Goal: Transaction & Acquisition: Book appointment/travel/reservation

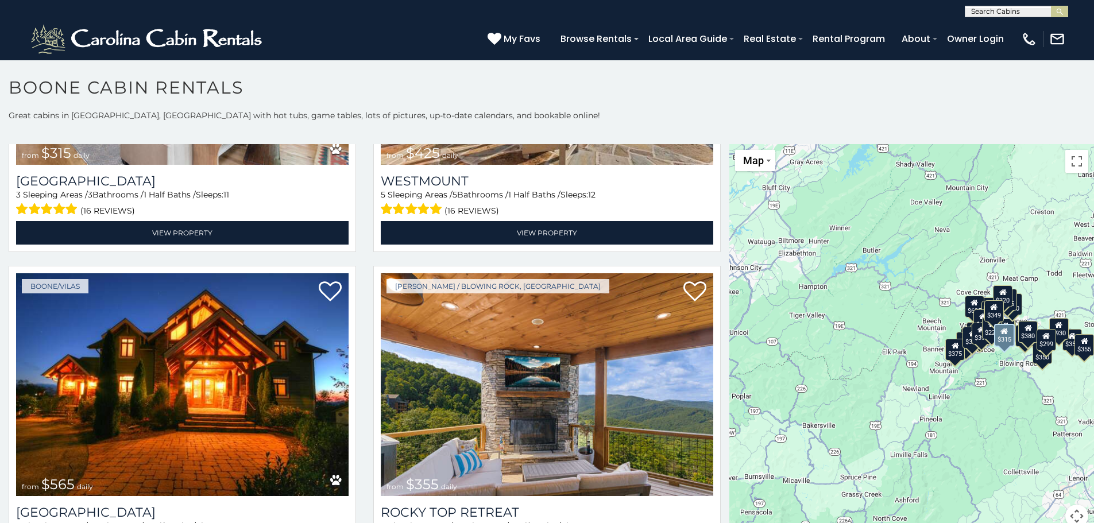
scroll to position [804, 0]
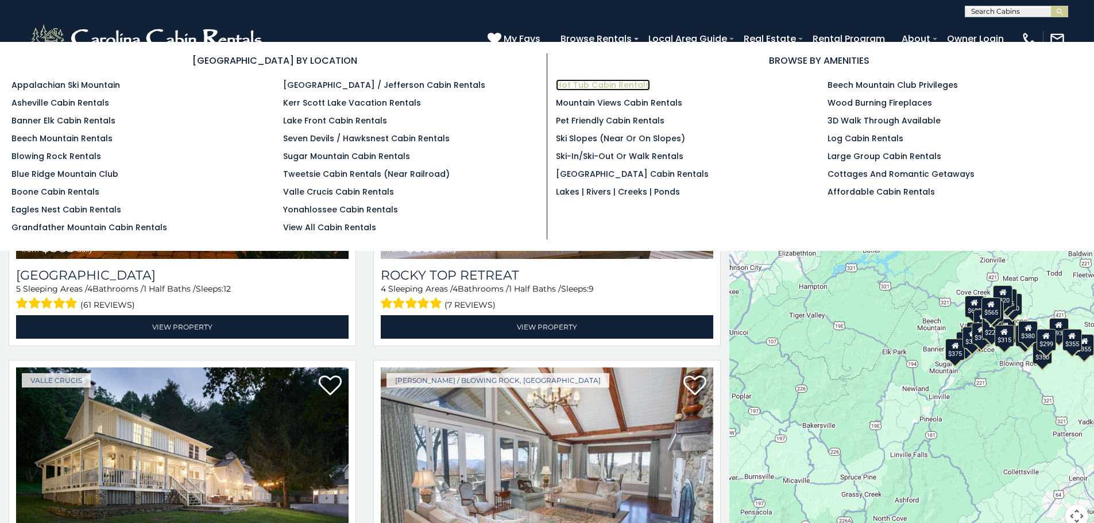
click at [610, 85] on link "Hot Tub Cabin Rentals" at bounding box center [603, 84] width 94 height 11
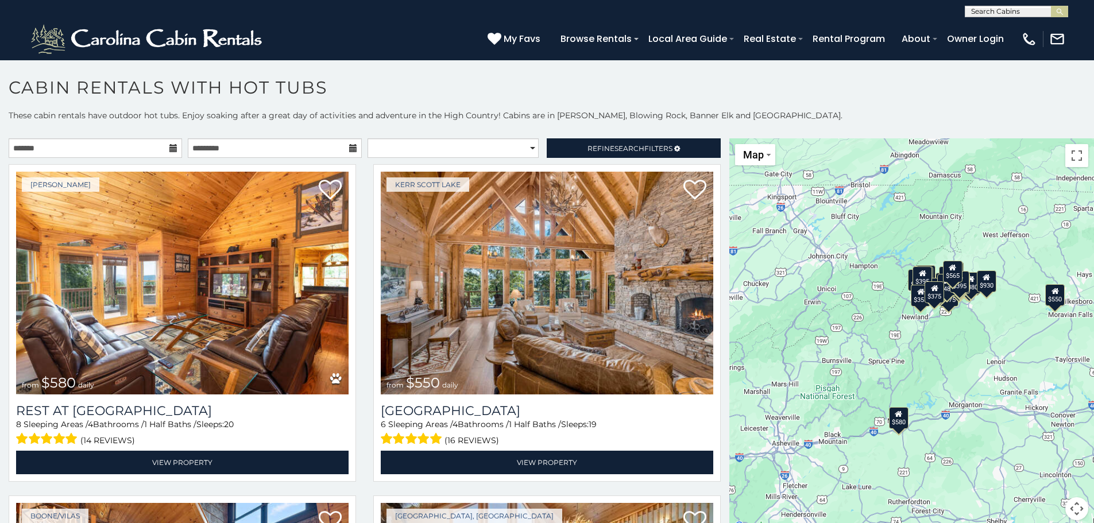
click at [171, 144] on icon at bounding box center [173, 148] width 8 height 8
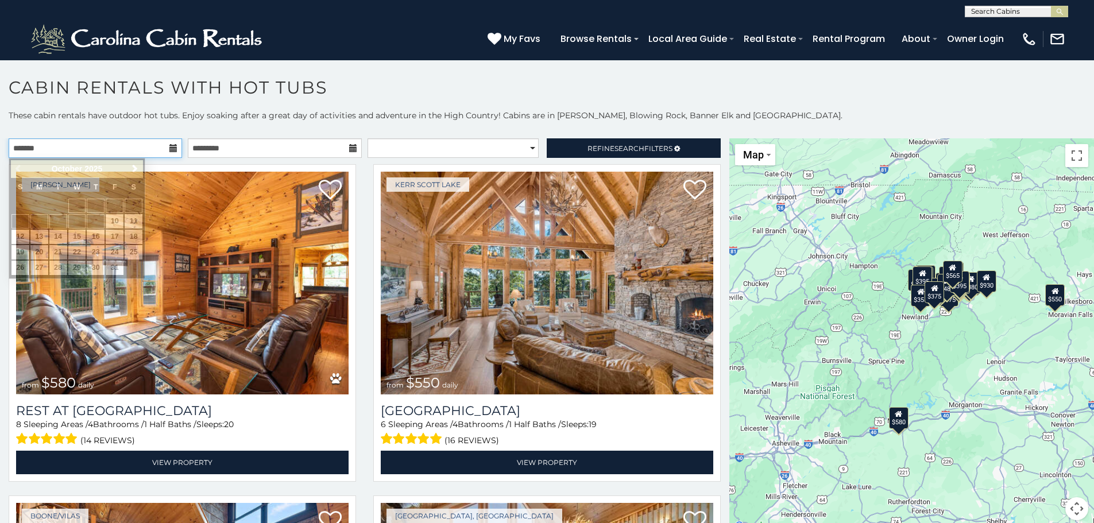
click at [122, 148] on input "text" at bounding box center [95, 148] width 173 height 20
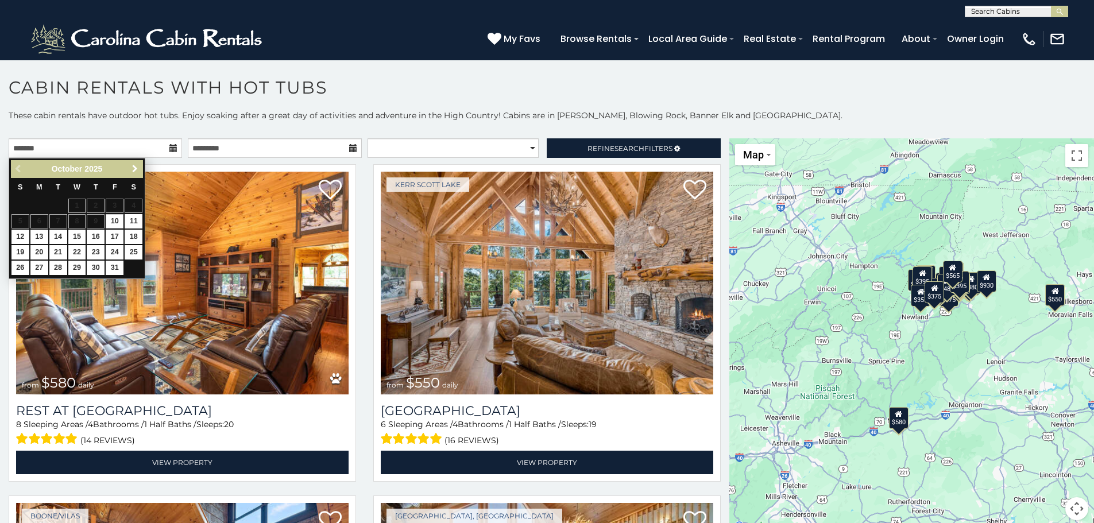
click at [132, 173] on span "Next" at bounding box center [134, 168] width 9 height 9
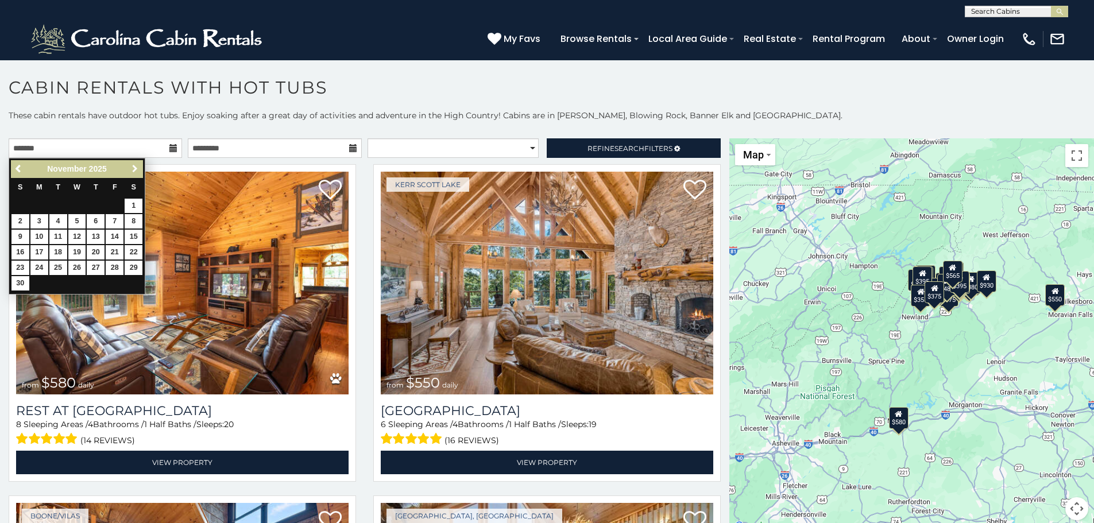
click at [132, 173] on span "Next" at bounding box center [134, 168] width 9 height 9
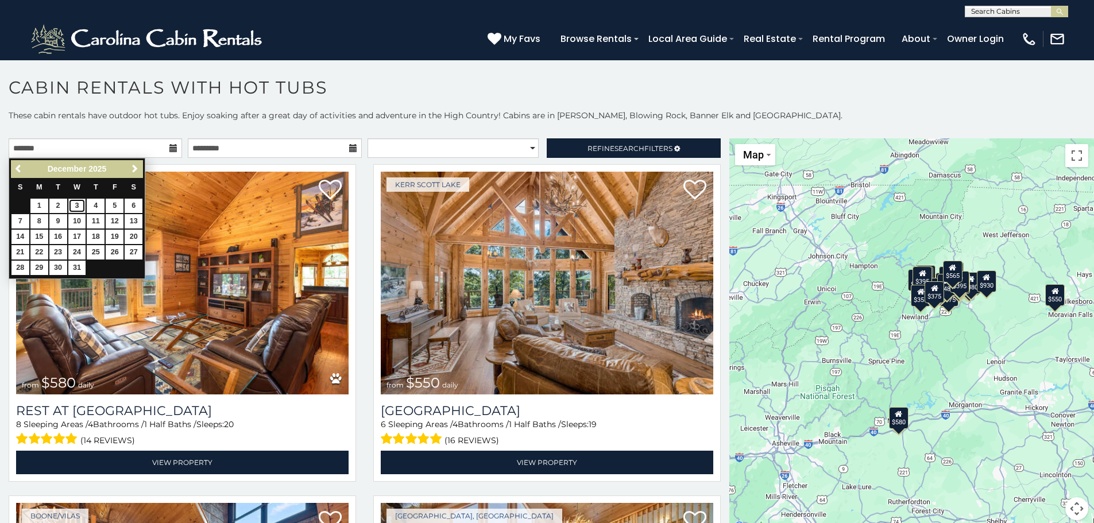
click at [77, 202] on link "3" at bounding box center [77, 206] width 18 height 14
type input "**********"
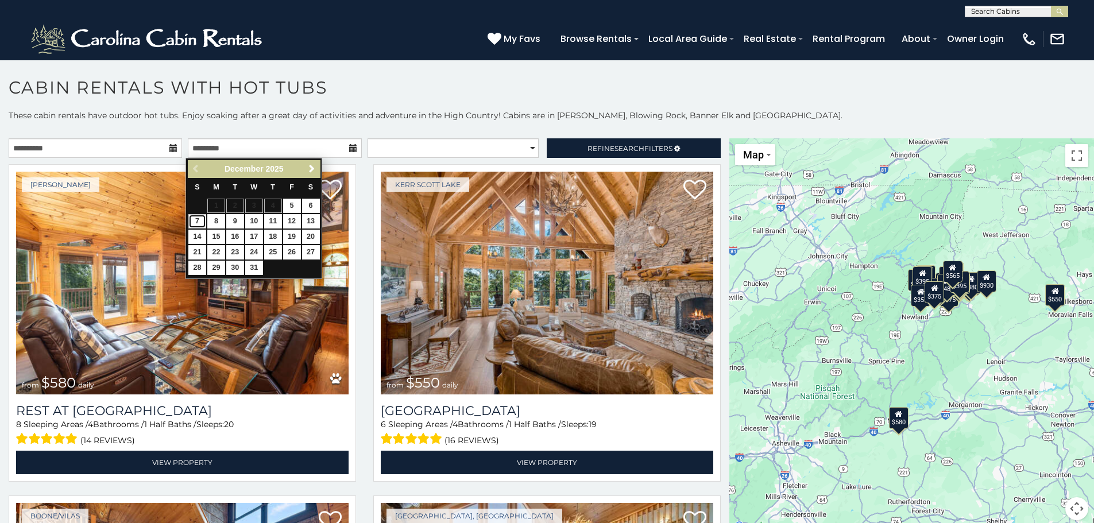
click at [201, 222] on link "7" at bounding box center [197, 221] width 18 height 14
type input "**********"
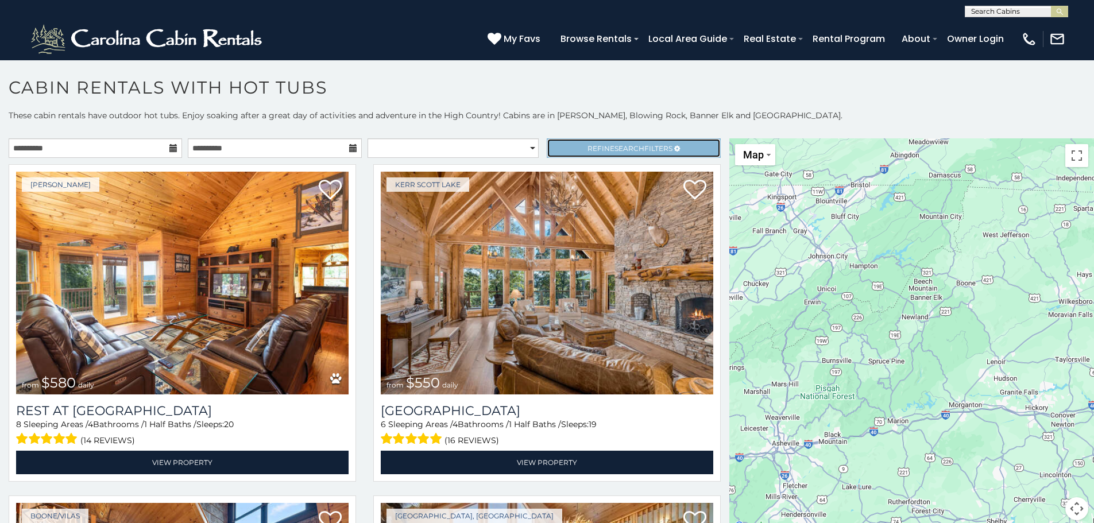
click at [588, 146] on span "Refine Search Filters" at bounding box center [630, 148] width 85 height 9
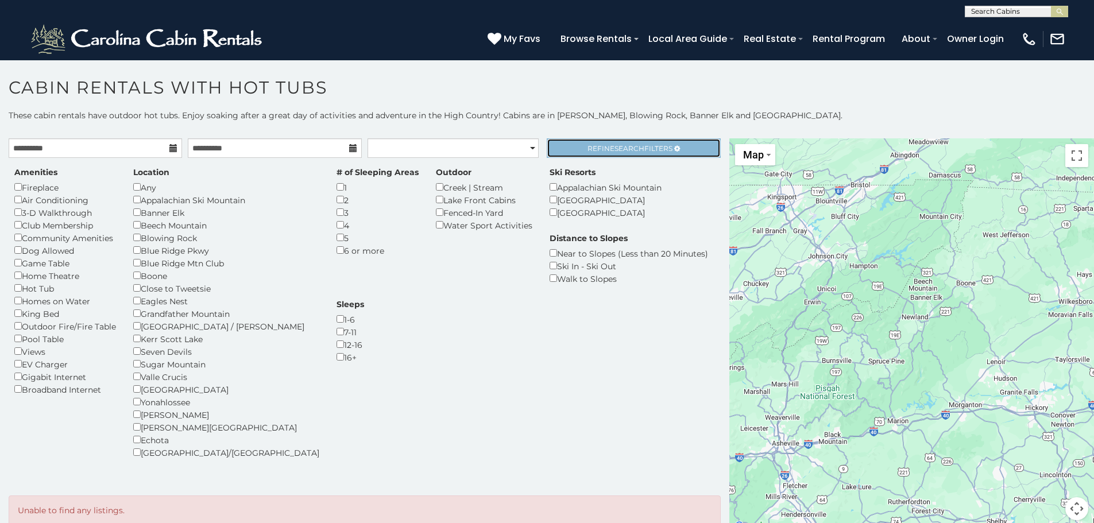
click at [596, 145] on span "Refine Search Filters" at bounding box center [630, 148] width 85 height 9
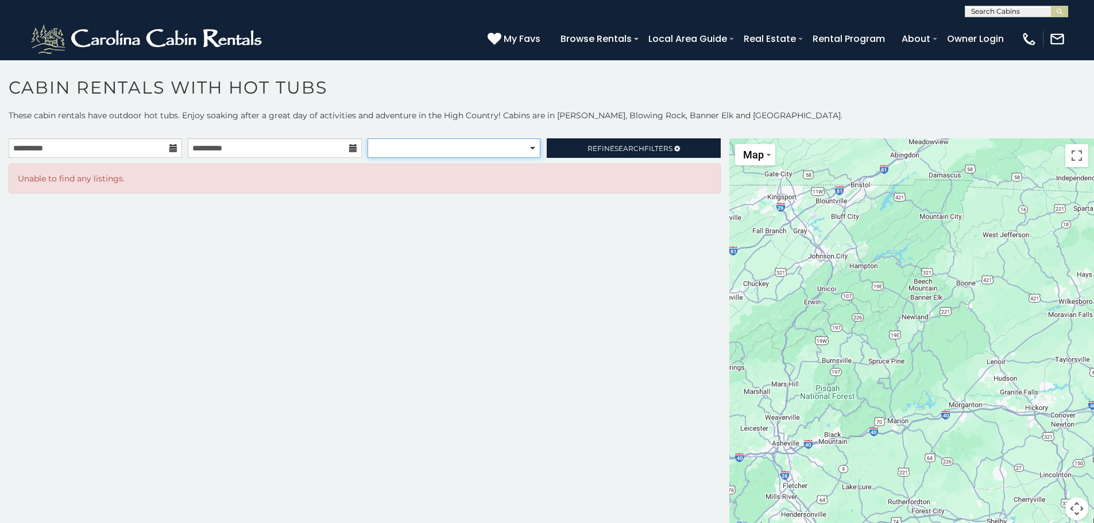
click at [533, 147] on select "**********" at bounding box center [454, 148] width 173 height 20
select select "******"
click at [368, 138] on select "**********" at bounding box center [454, 148] width 173 height 20
click at [601, 149] on span "Refine Search Filters" at bounding box center [630, 148] width 85 height 9
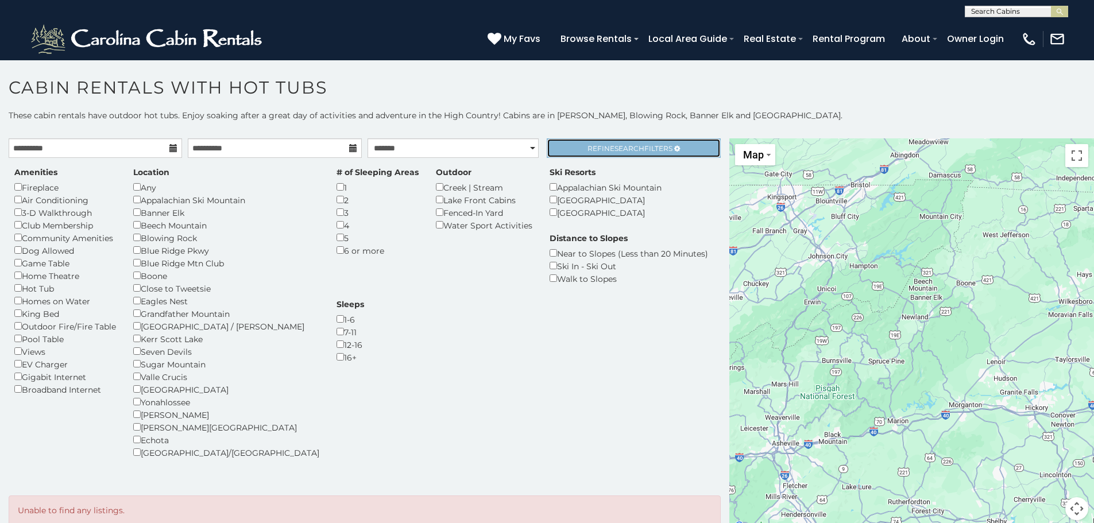
click at [588, 149] on span "Refine Search Filters" at bounding box center [630, 148] width 85 height 9
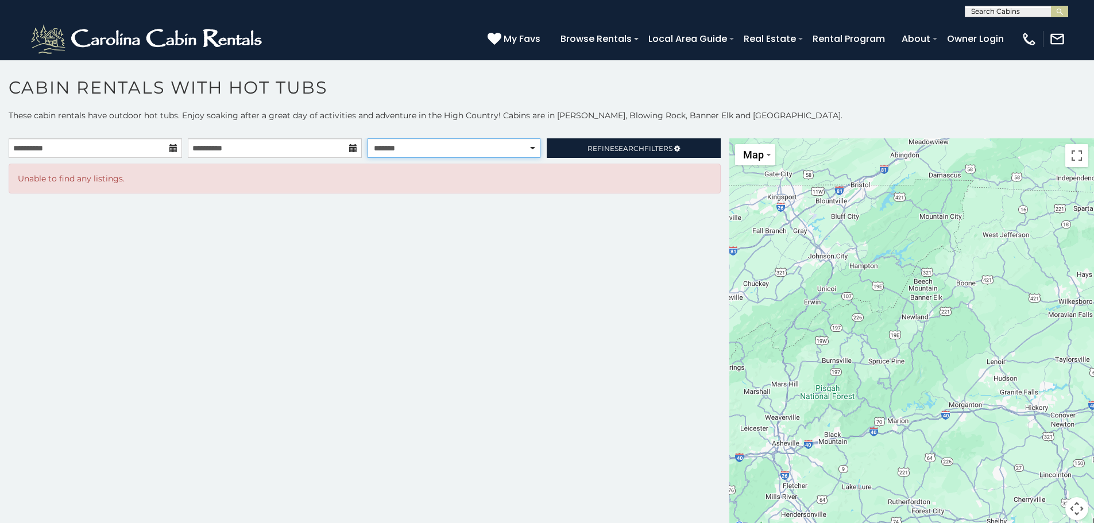
click at [534, 150] on select "**********" at bounding box center [454, 148] width 173 height 20
drag, startPoint x: 361, startPoint y: 123, endPoint x: 358, endPoint y: 129, distance: 5.9
click at [361, 123] on p "These cabin rentals have outdoor hot tubs. Enjoy soaking after a great day of a…" at bounding box center [547, 121] width 1094 height 23
click at [353, 151] on icon at bounding box center [353, 148] width 8 height 8
click at [117, 148] on input "**********" at bounding box center [95, 148] width 173 height 20
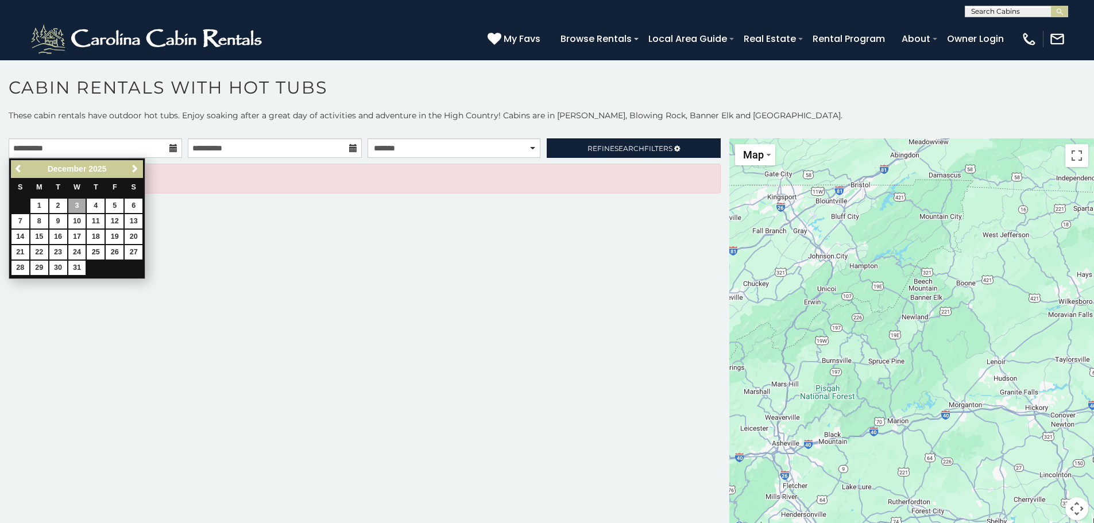
click at [338, 268] on div "**********" at bounding box center [364, 336] width 729 height 396
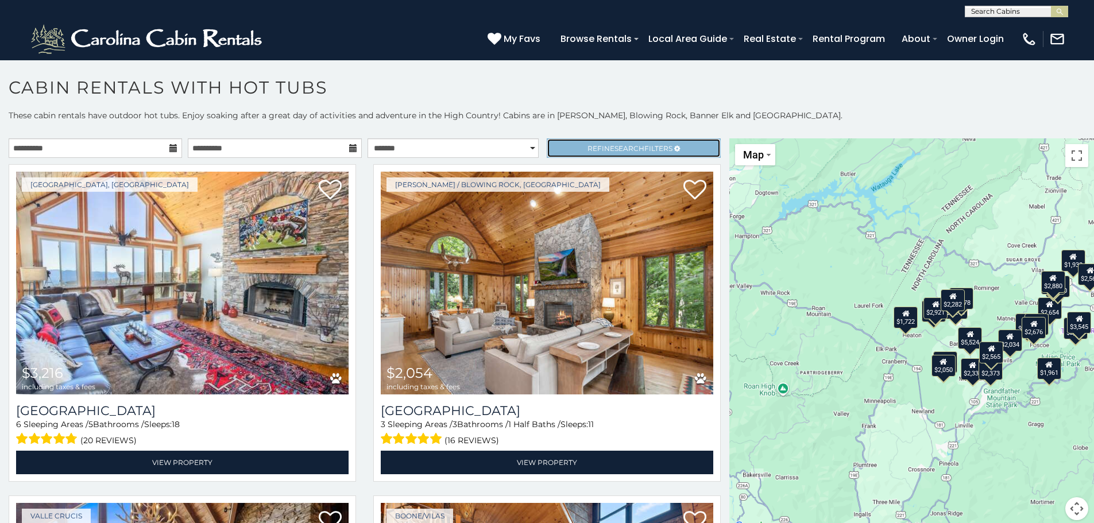
click at [592, 157] on link "Refine Search Filters" at bounding box center [633, 148] width 173 height 20
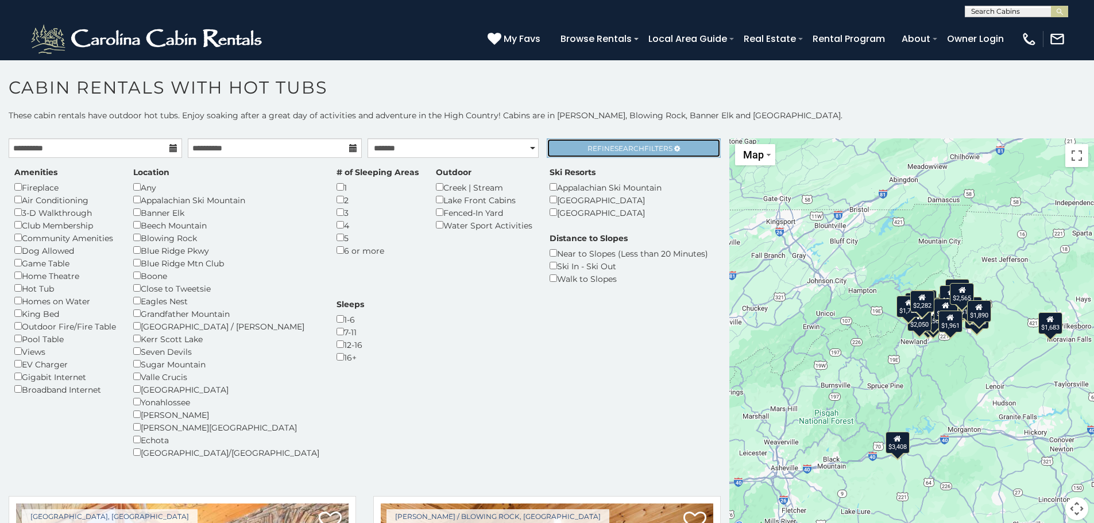
click at [601, 144] on span "Refine Search Filters" at bounding box center [630, 148] width 85 height 9
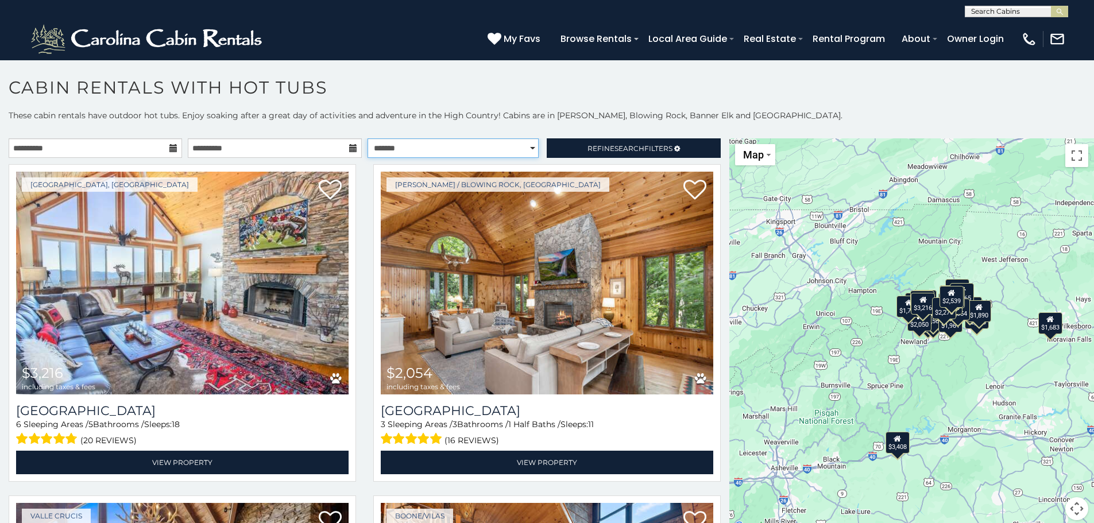
click at [467, 139] on select "**********" at bounding box center [453, 148] width 171 height 20
click at [428, 106] on h1 "Cabin Rentals with Hot Tubs" at bounding box center [547, 93] width 1094 height 33
click at [570, 143] on link "Refine Search Filters" at bounding box center [633, 148] width 173 height 20
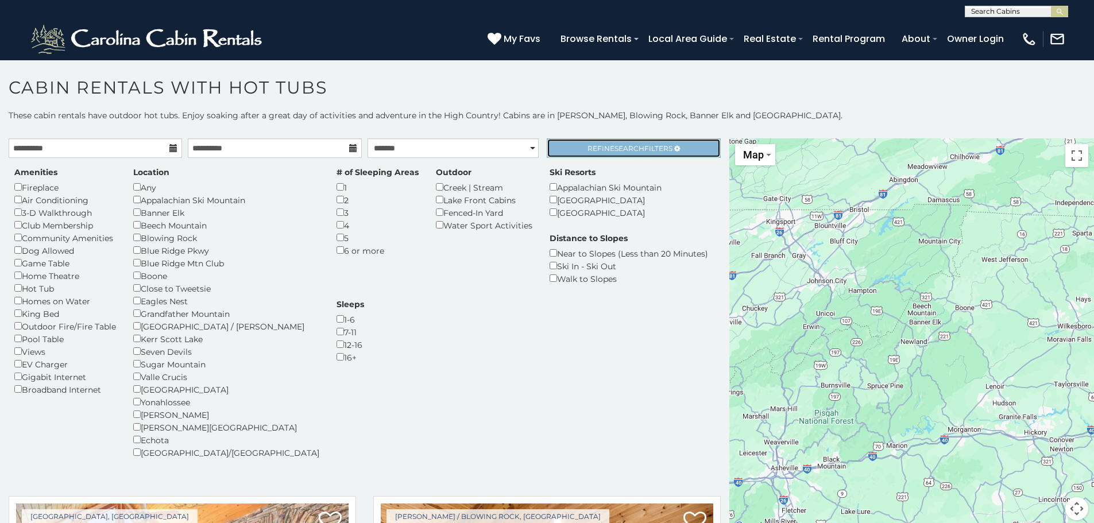
click at [615, 146] on span "Search" at bounding box center [630, 148] width 30 height 9
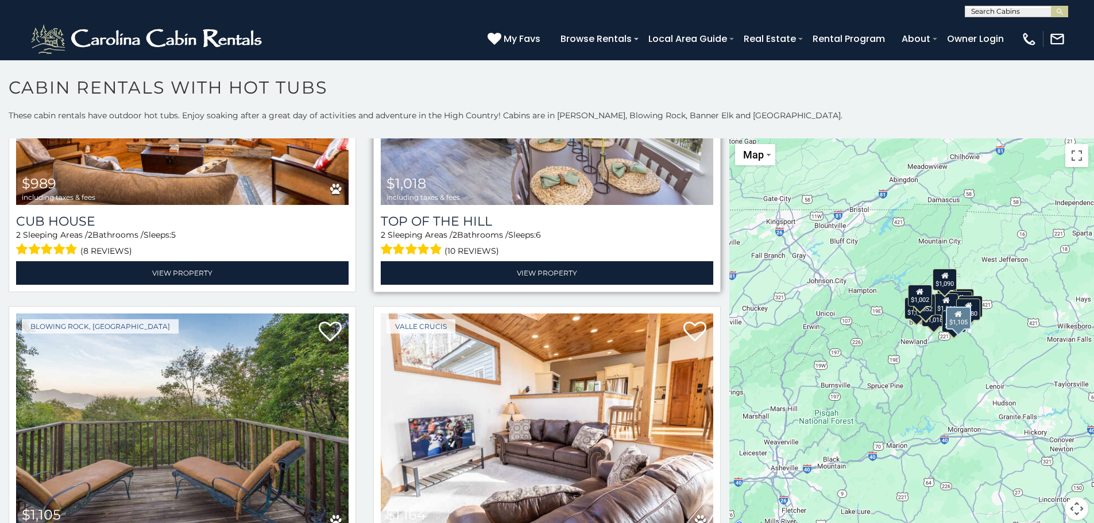
scroll to position [57, 0]
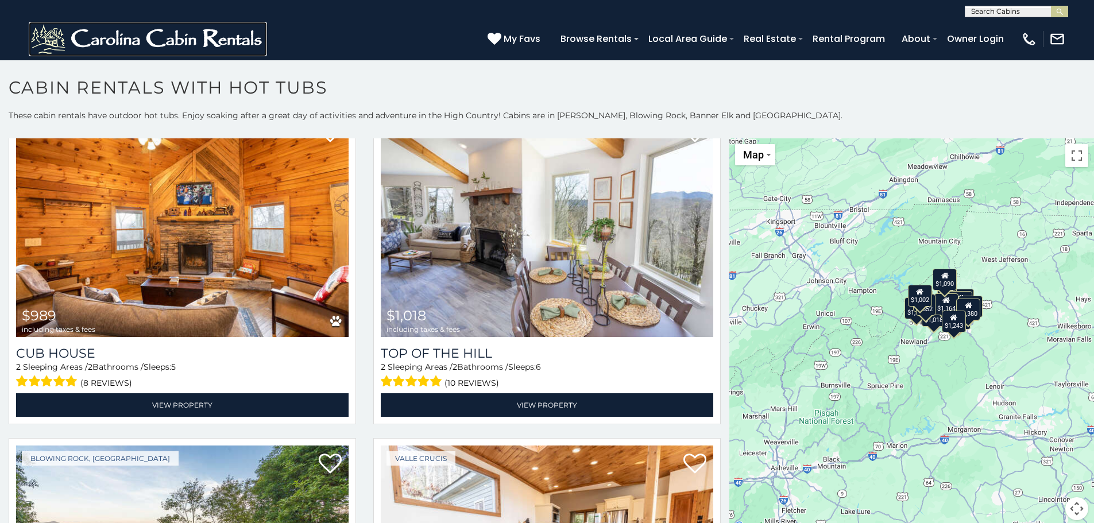
click at [181, 29] on img at bounding box center [148, 39] width 238 height 34
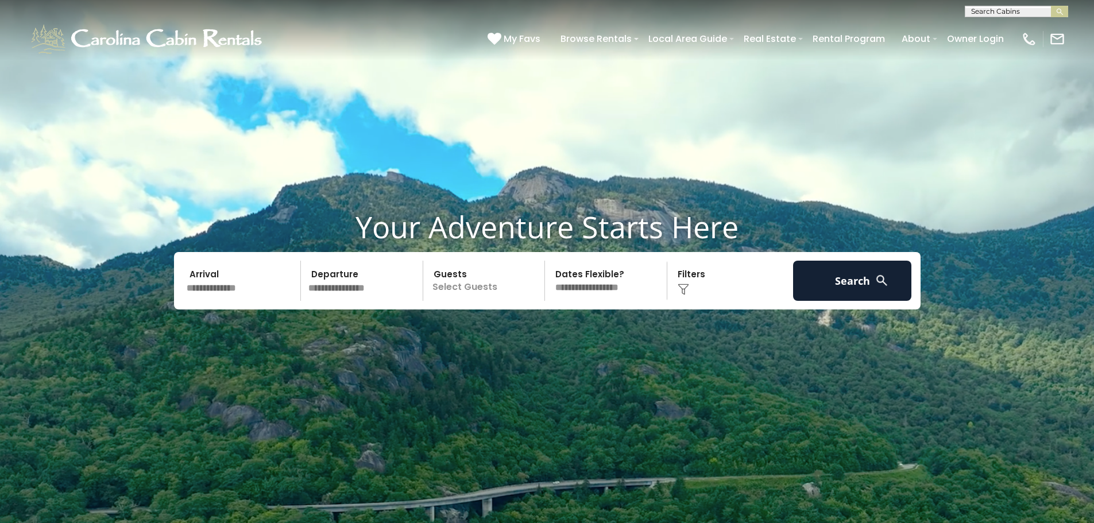
click at [463, 279] on p "Select Guests" at bounding box center [486, 281] width 118 height 40
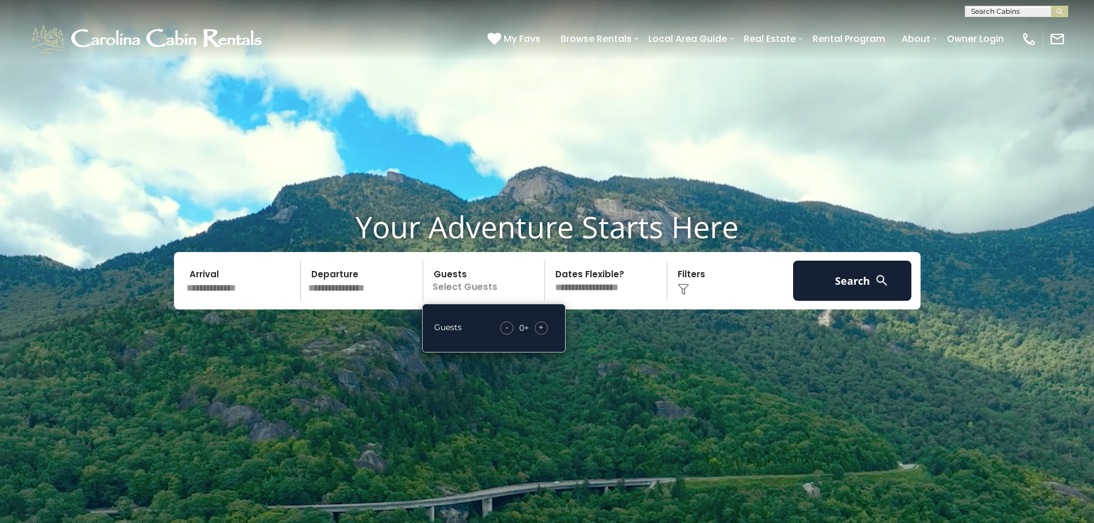
click at [539, 329] on span "+" at bounding box center [541, 327] width 5 height 11
click at [687, 275] on div "Click to Choose" at bounding box center [730, 281] width 119 height 40
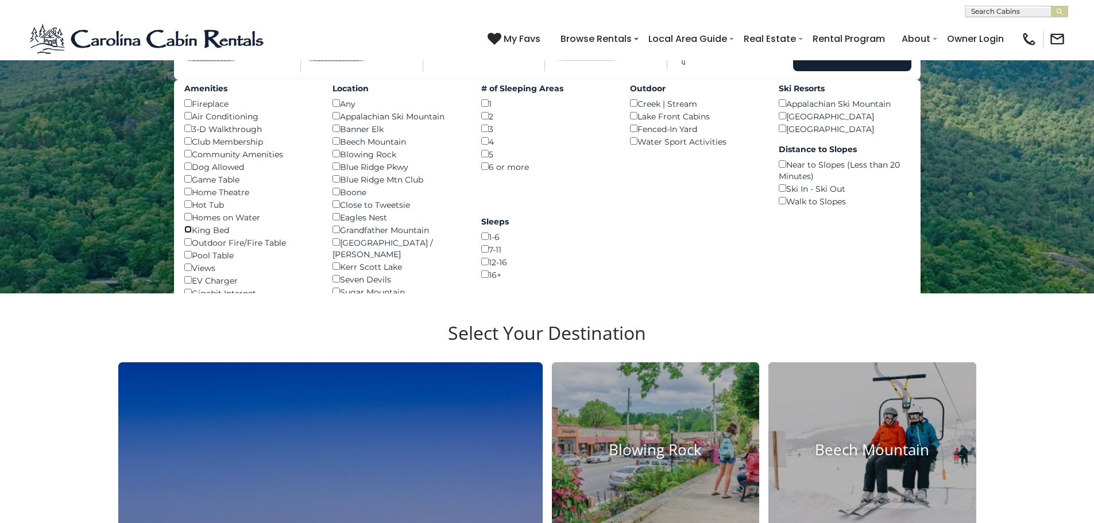
scroll to position [172, 0]
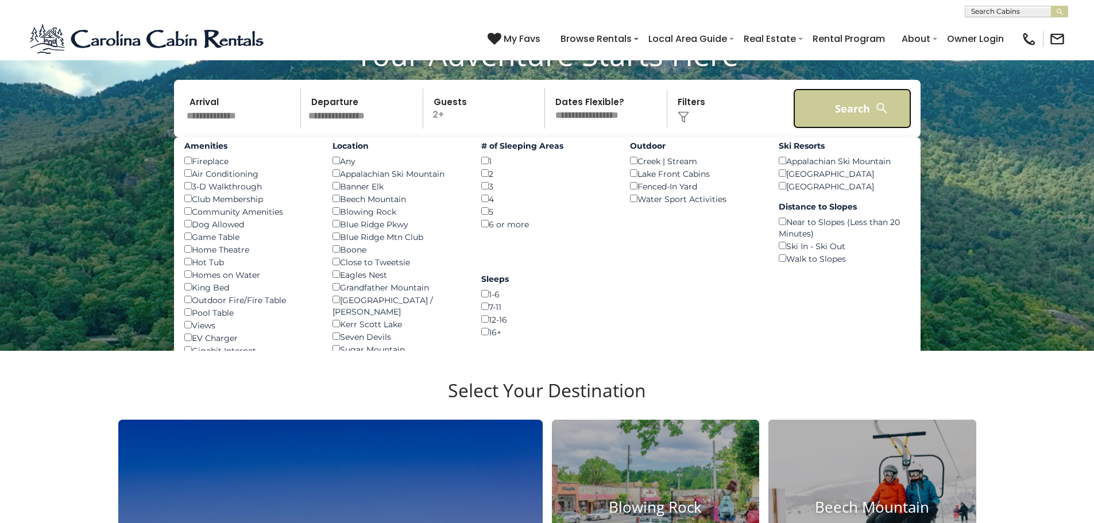
click at [857, 105] on button "Search" at bounding box center [852, 108] width 119 height 40
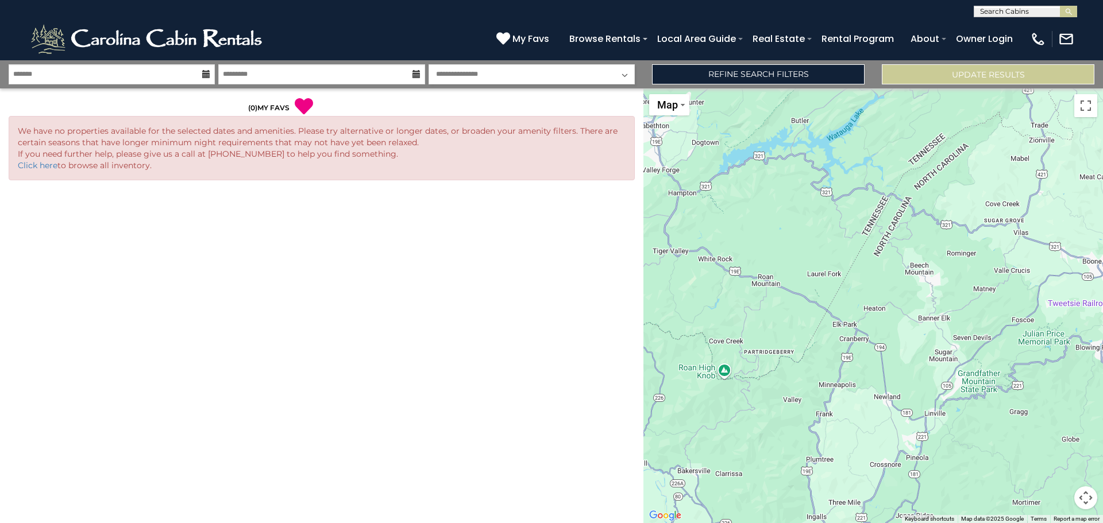
click at [479, 71] on select "**********" at bounding box center [531, 74] width 206 height 20
select select "*"
click at [428, 64] on select "**********" at bounding box center [531, 74] width 206 height 20
click at [713, 76] on link "Refine Search Filters" at bounding box center [758, 74] width 212 height 20
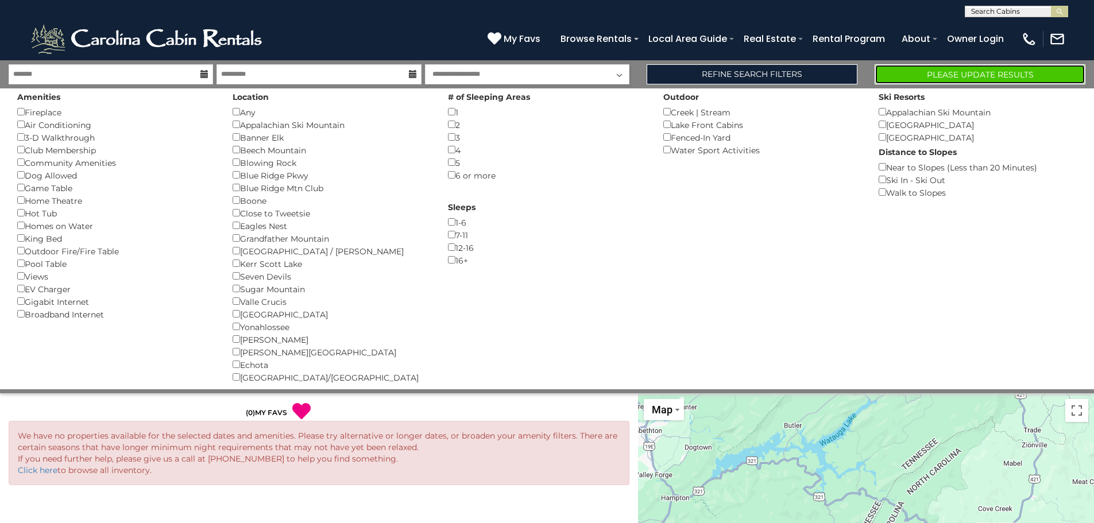
click at [956, 66] on button "Please Update Results" at bounding box center [980, 74] width 211 height 20
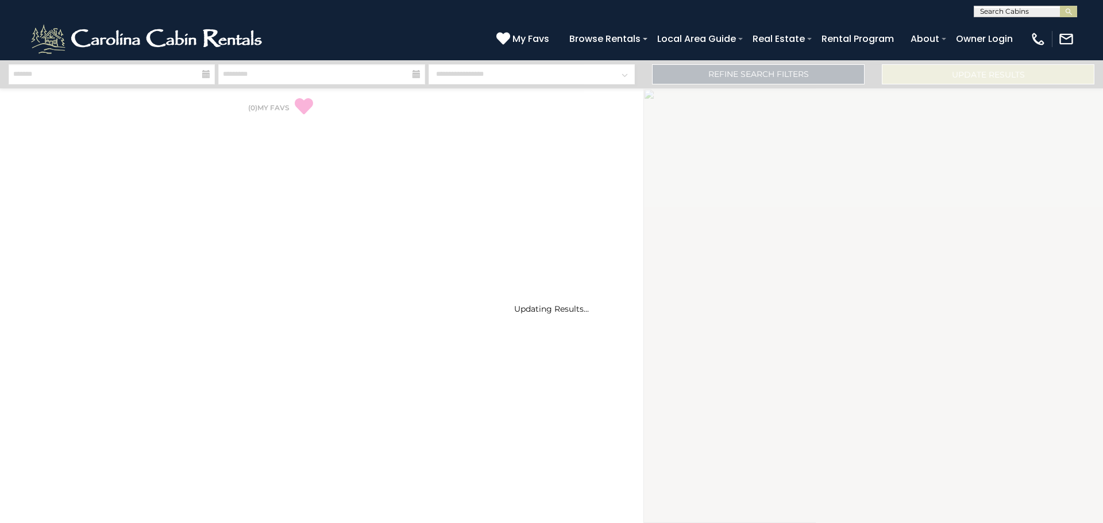
select select "*"
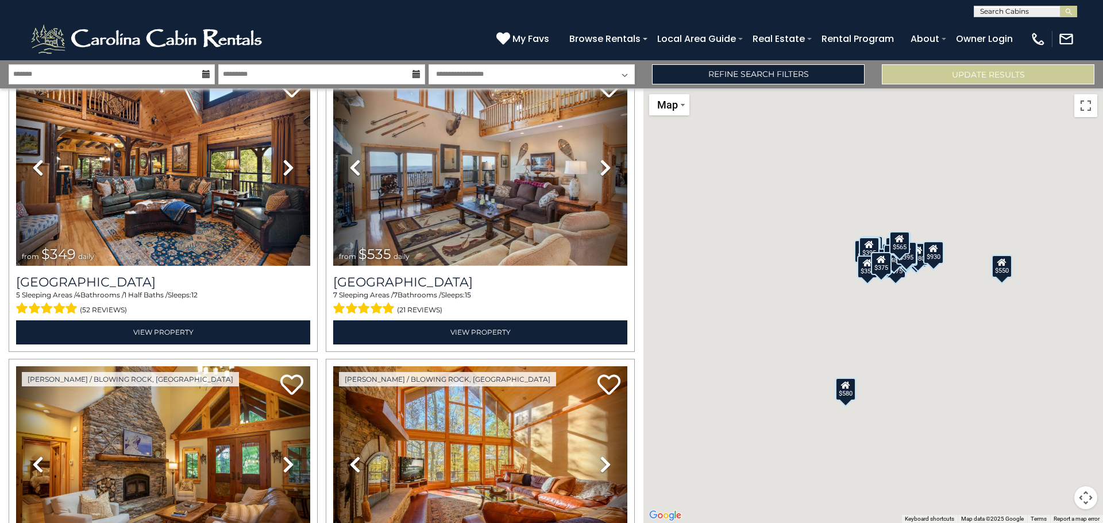
scroll to position [345, 0]
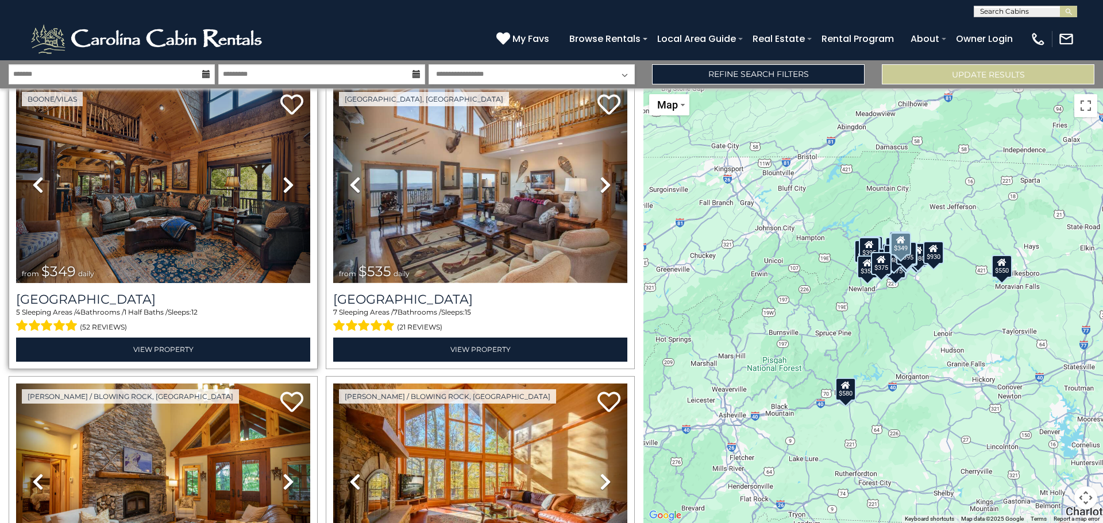
click at [289, 176] on icon at bounding box center [288, 185] width 11 height 18
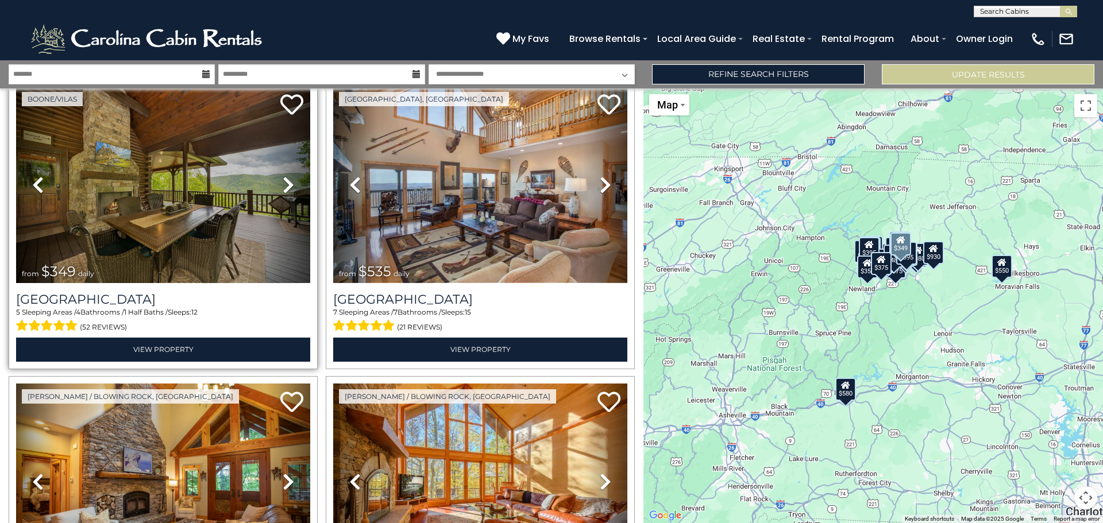
click at [285, 180] on icon at bounding box center [288, 185] width 11 height 18
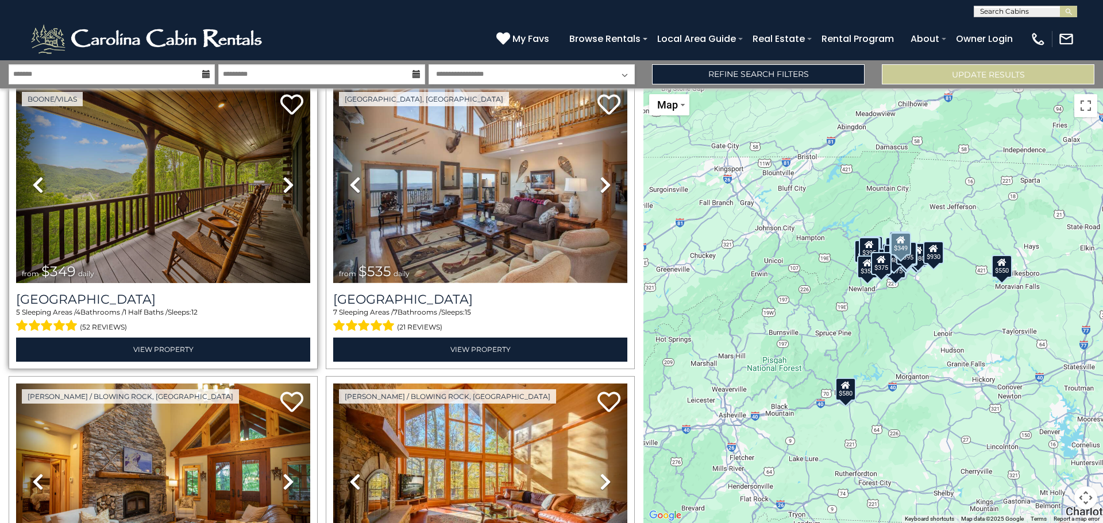
click at [285, 180] on icon at bounding box center [288, 185] width 11 height 18
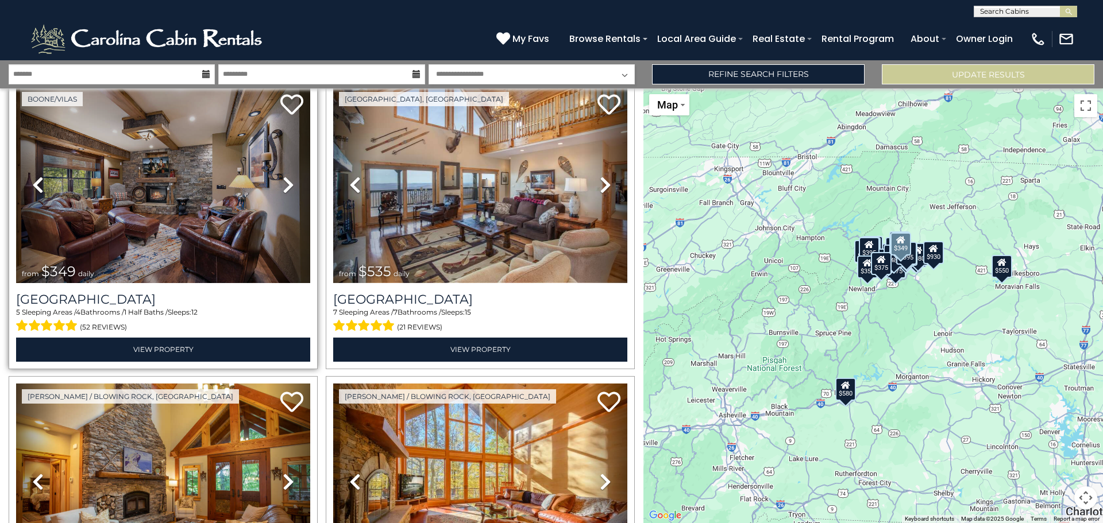
click at [285, 180] on icon at bounding box center [288, 185] width 11 height 18
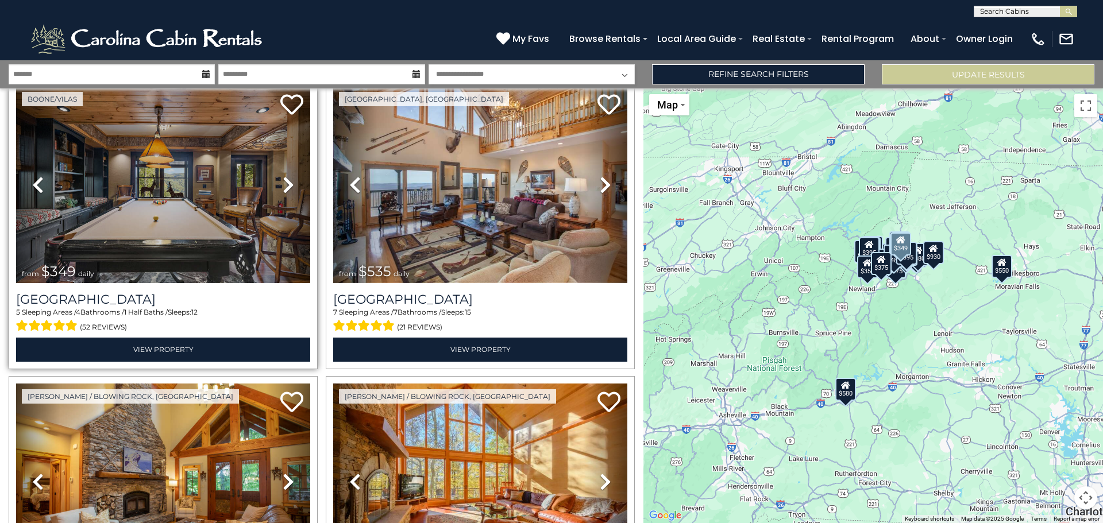
click at [286, 180] on icon at bounding box center [288, 185] width 11 height 18
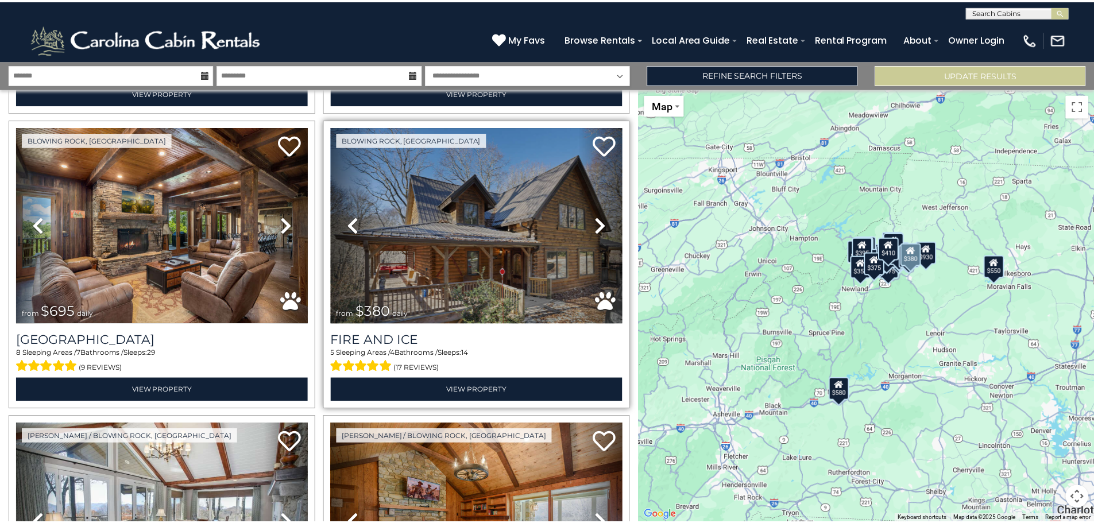
scroll to position [2699, 0]
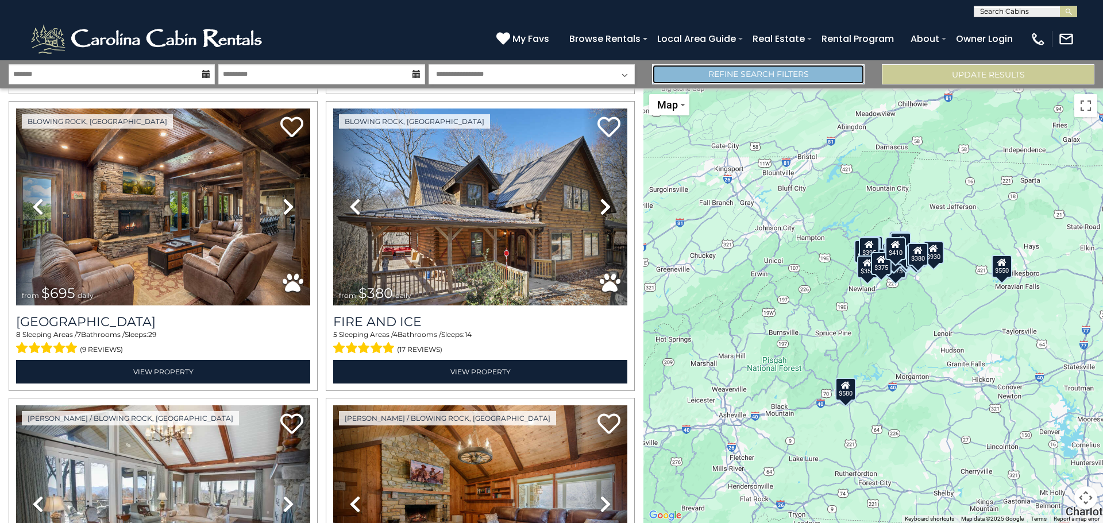
click at [687, 76] on link "Refine Search Filters" at bounding box center [758, 74] width 212 height 20
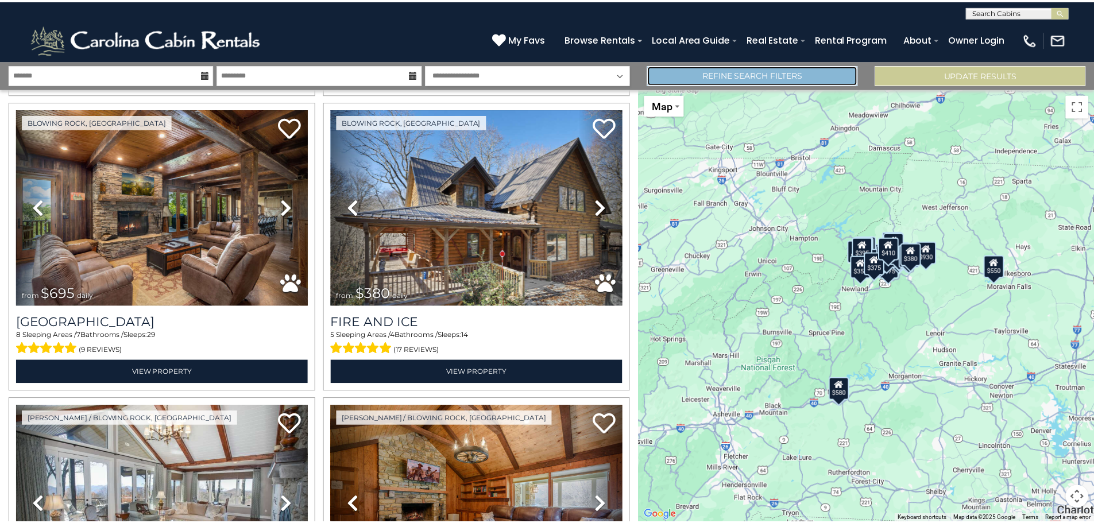
scroll to position [2684, 0]
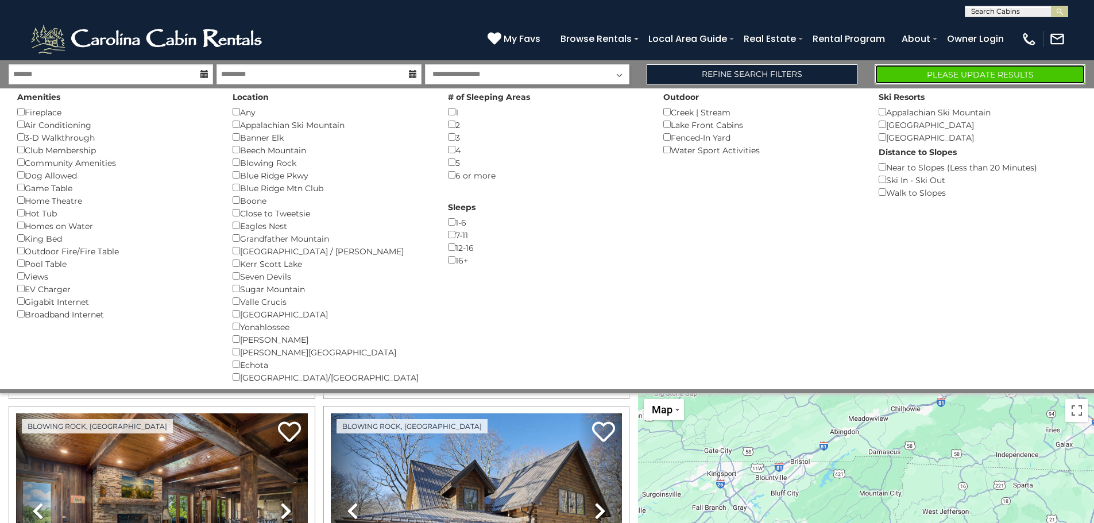
click at [930, 76] on button "Please Update Results" at bounding box center [980, 74] width 211 height 20
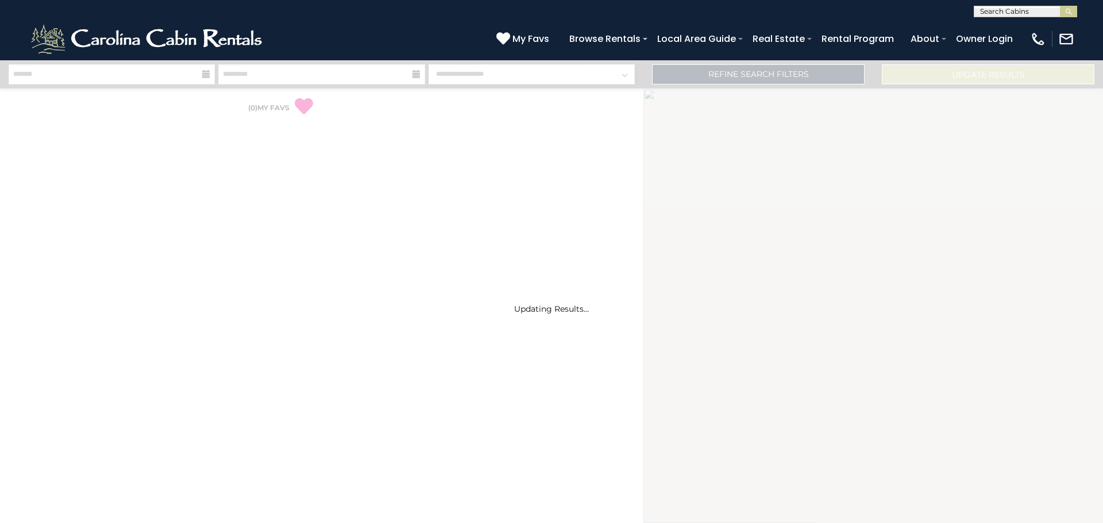
select select "*"
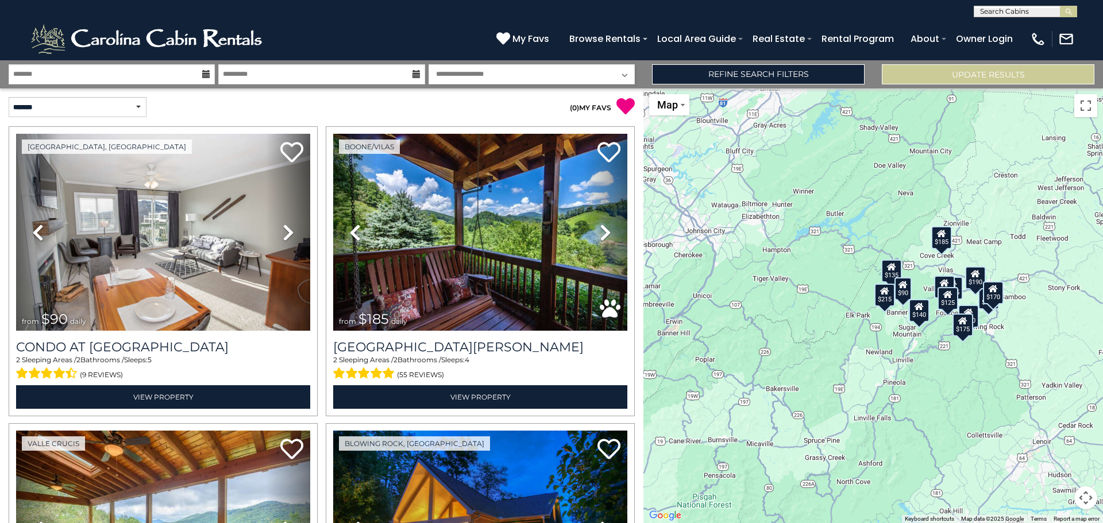
click at [519, 74] on select "**********" at bounding box center [531, 74] width 206 height 20
click at [680, 68] on link "Refine Search Filters" at bounding box center [758, 74] width 212 height 20
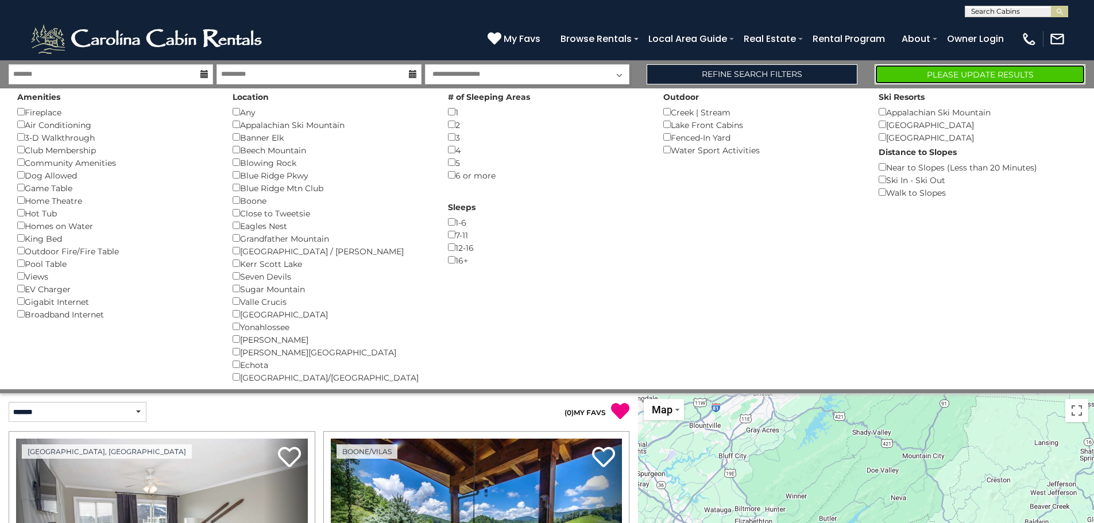
click at [938, 75] on button "Please Update Results" at bounding box center [980, 74] width 211 height 20
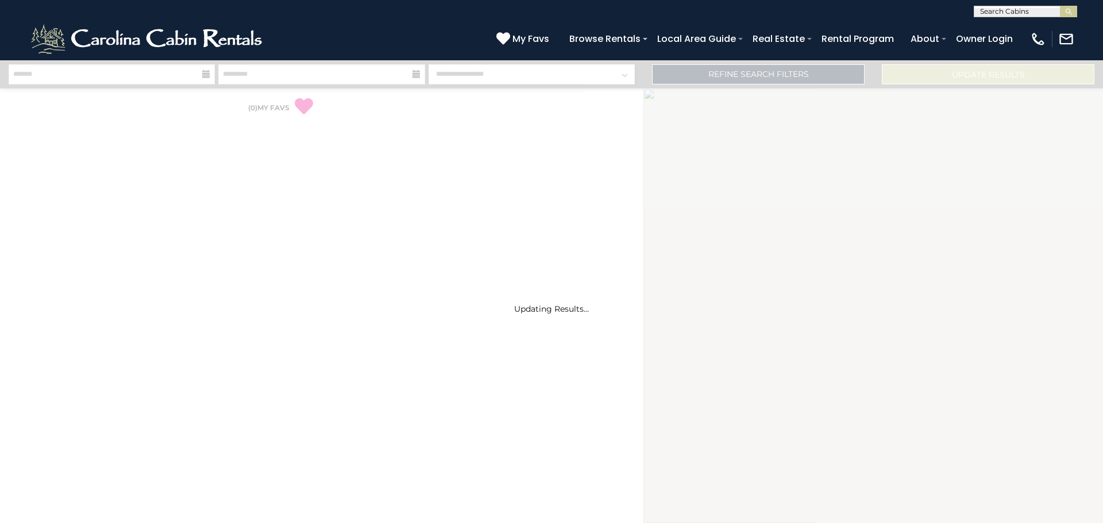
select select "*"
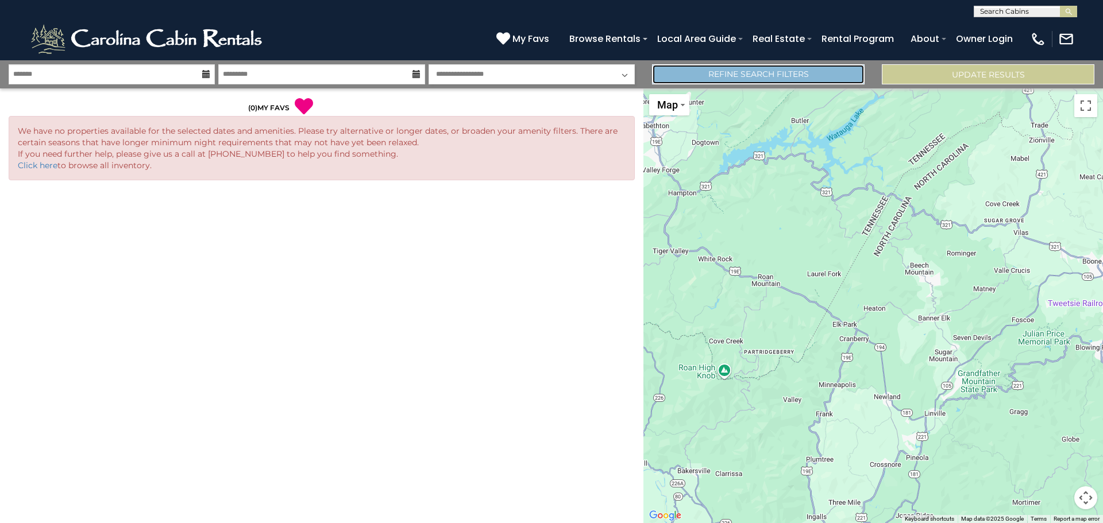
click at [723, 69] on link "Refine Search Filters" at bounding box center [758, 74] width 212 height 20
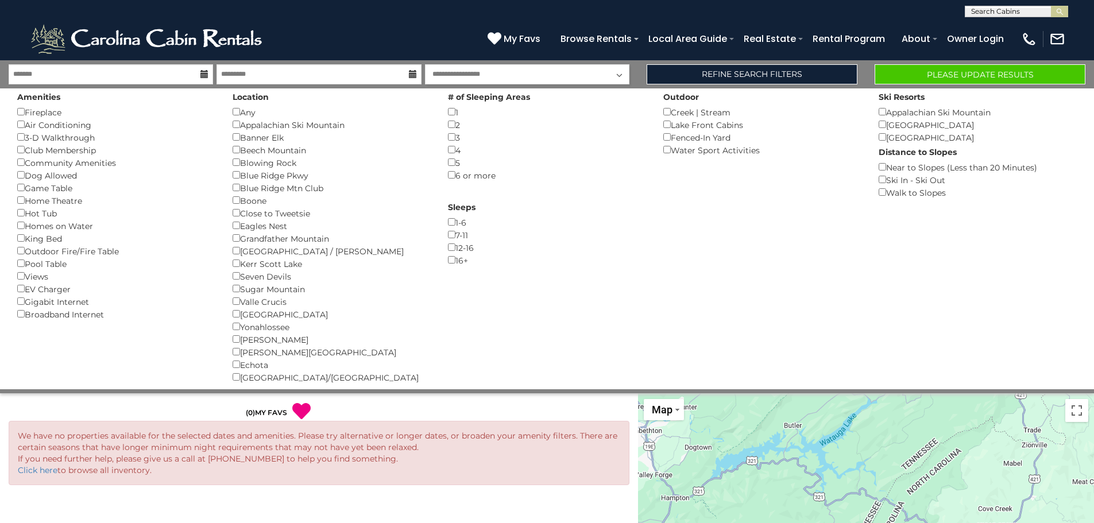
click at [57, 118] on div "Fireplace ()" at bounding box center [116, 112] width 198 height 13
click at [55, 111] on div "Fireplace ()" at bounding box center [116, 112] width 198 height 13
click at [963, 70] on button "Please Update Results" at bounding box center [980, 74] width 211 height 20
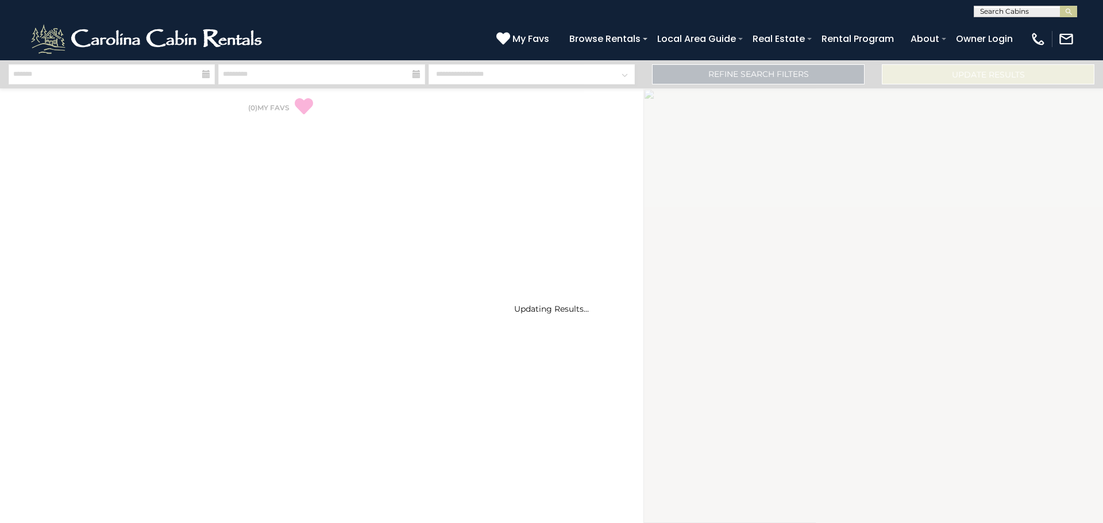
select select "*"
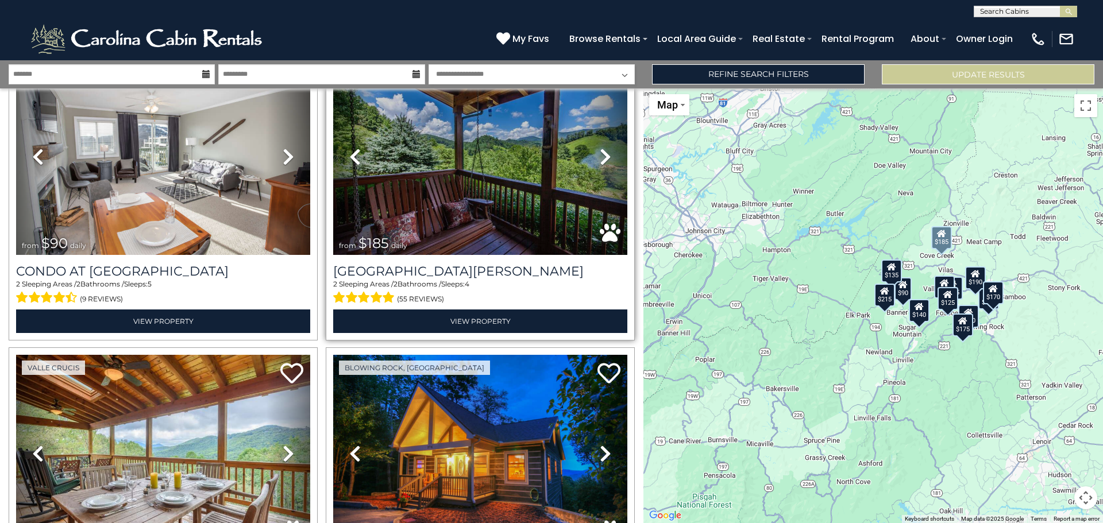
scroll to position [57, 0]
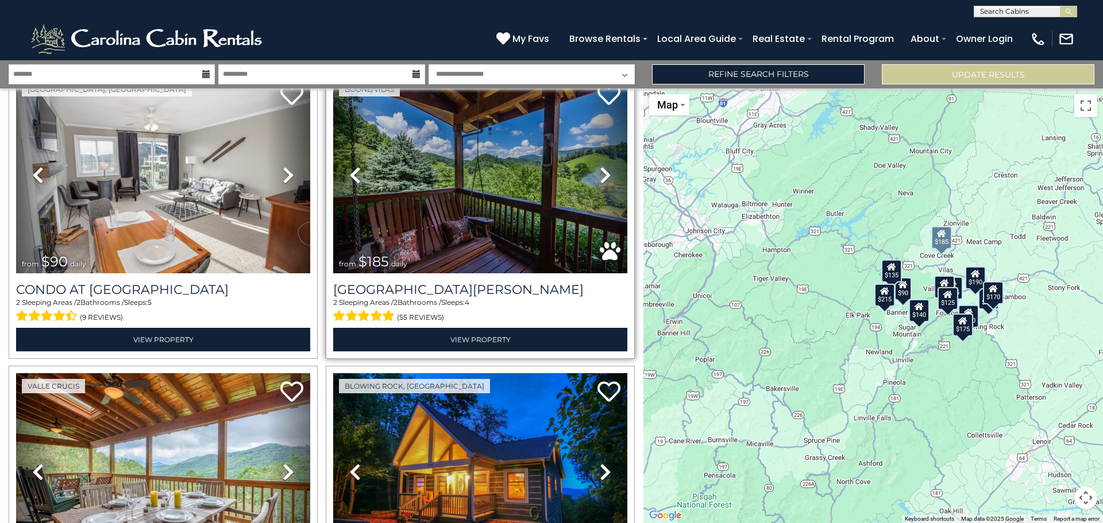
click at [602, 170] on icon at bounding box center [605, 175] width 11 height 18
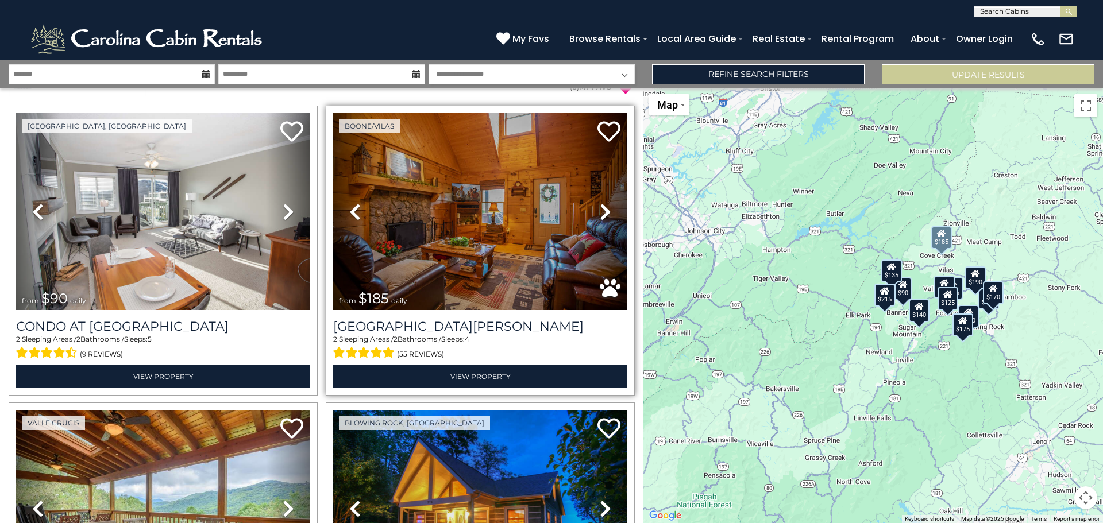
scroll to position [0, 0]
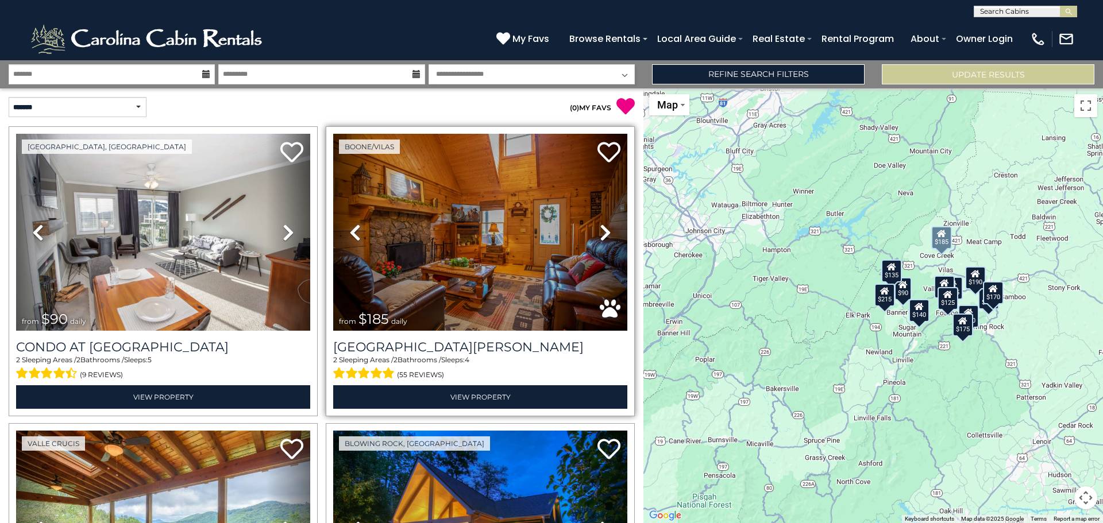
click at [600, 231] on icon at bounding box center [605, 232] width 11 height 18
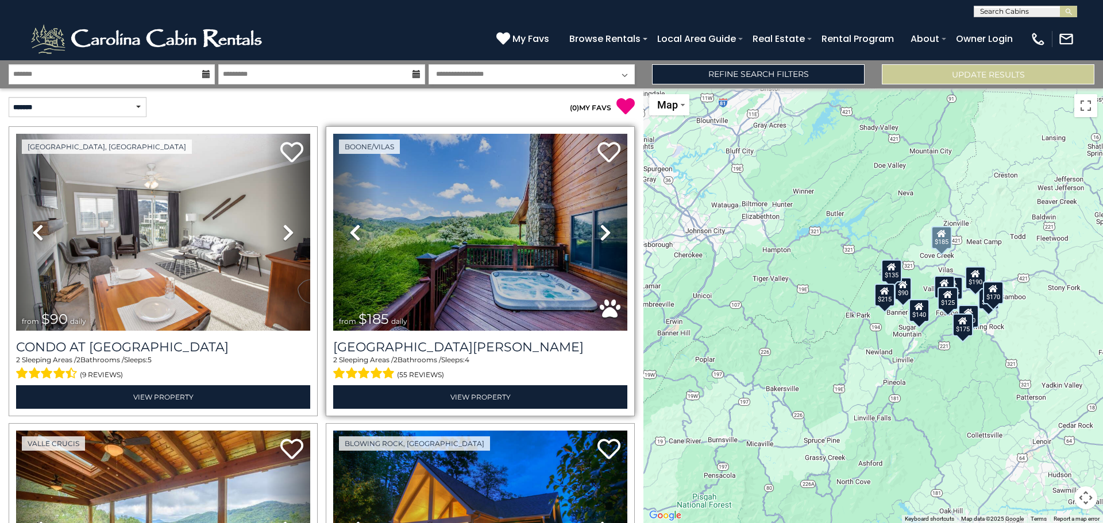
click at [600, 231] on icon at bounding box center [605, 232] width 11 height 18
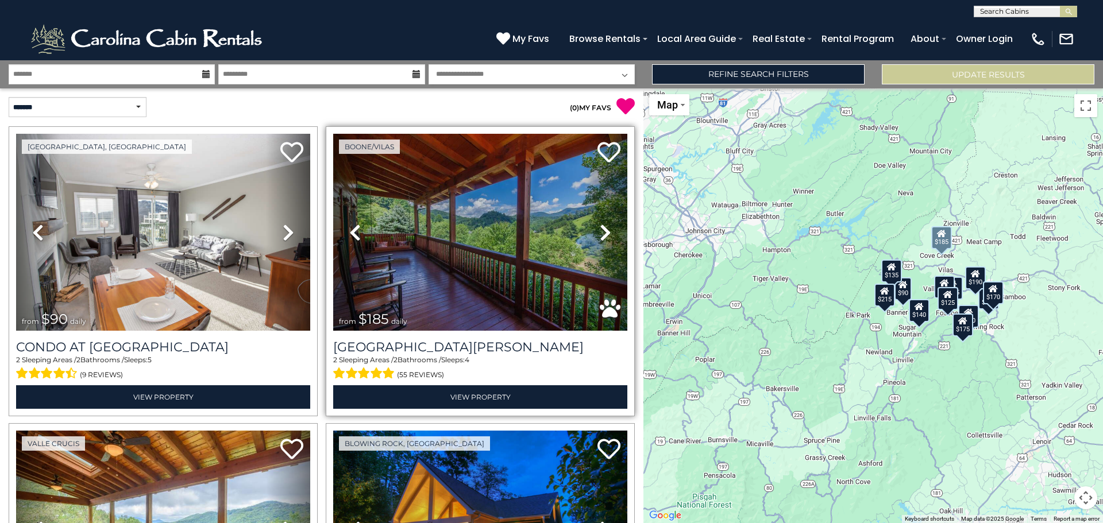
click at [600, 231] on icon at bounding box center [605, 232] width 11 height 18
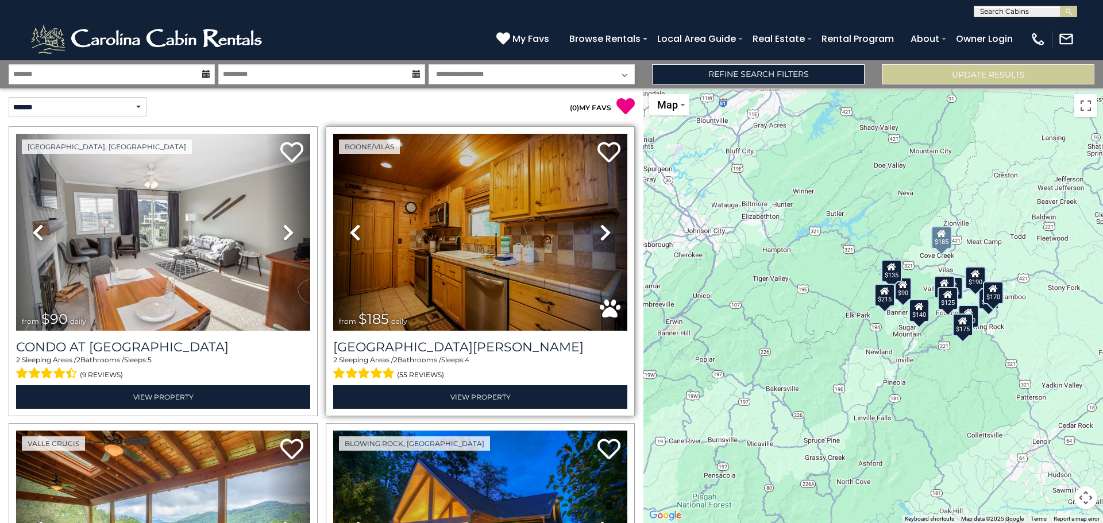
click at [600, 231] on icon at bounding box center [605, 232] width 11 height 18
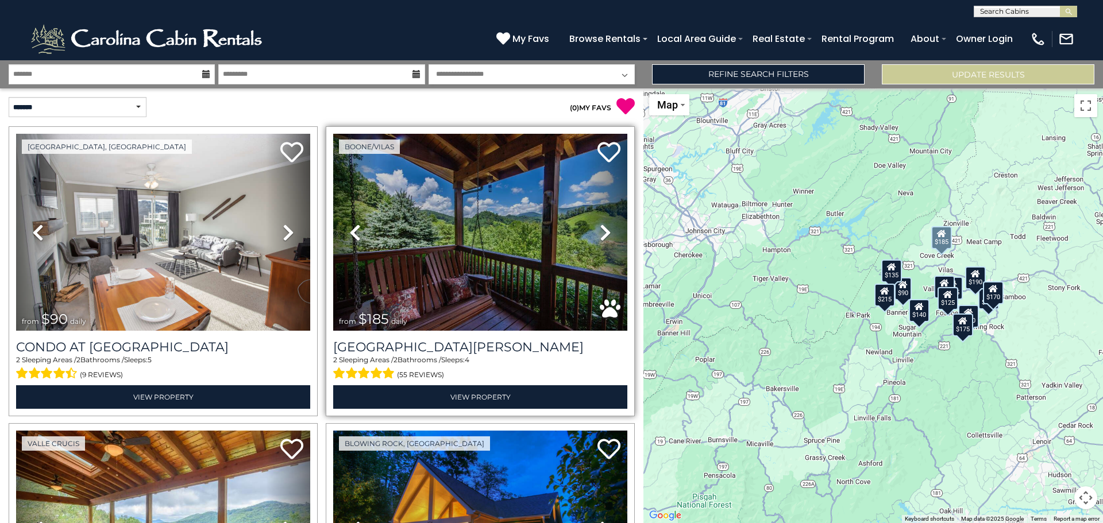
scroll to position [230, 0]
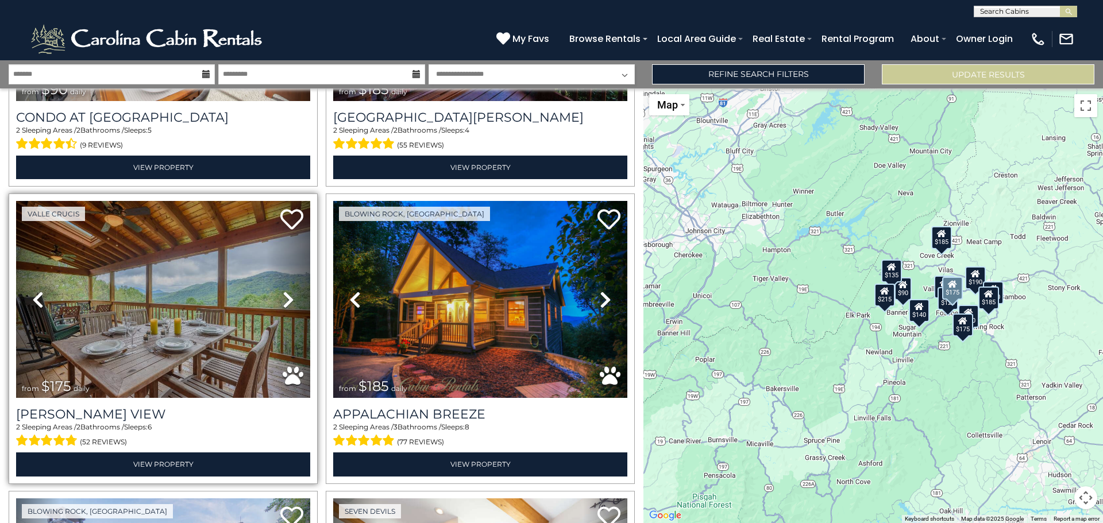
click at [287, 296] on icon at bounding box center [288, 300] width 11 height 18
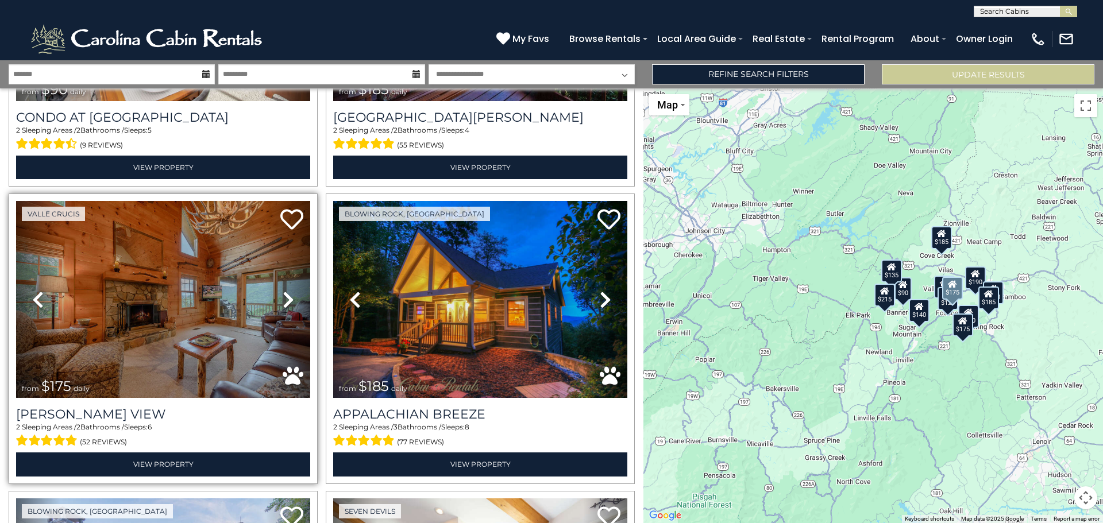
click at [287, 296] on icon at bounding box center [288, 300] width 11 height 18
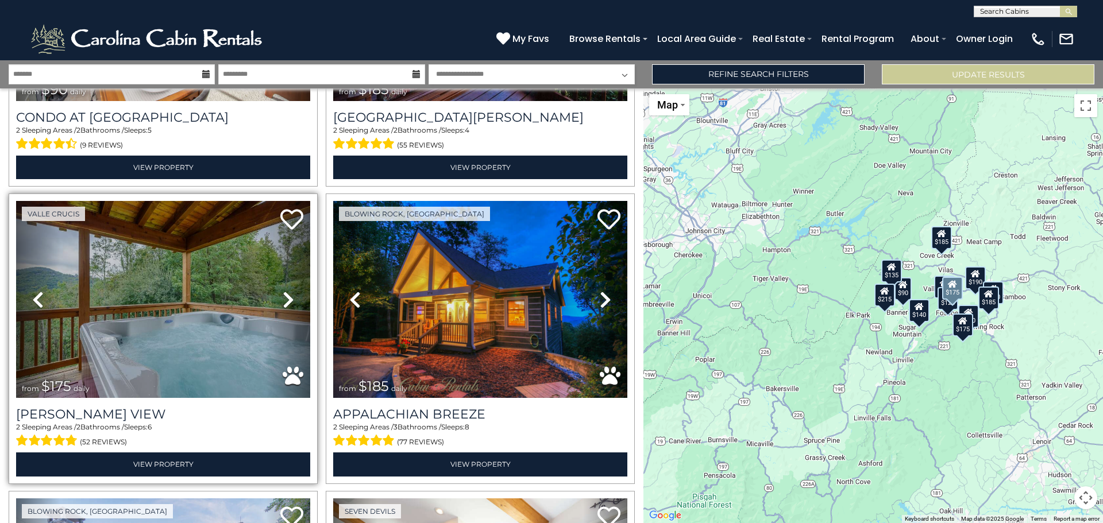
click at [287, 296] on icon at bounding box center [288, 300] width 11 height 18
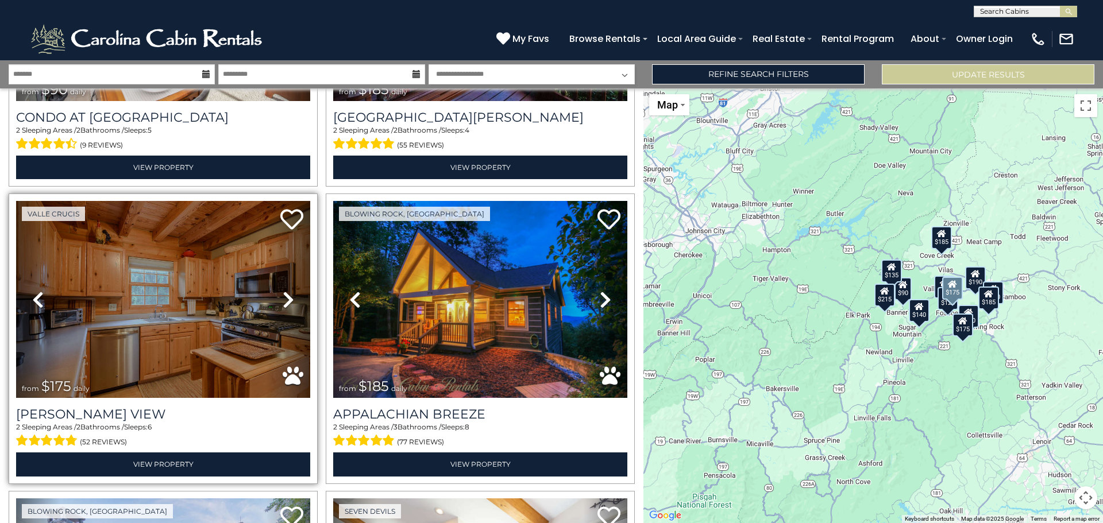
click at [287, 296] on icon at bounding box center [288, 300] width 11 height 18
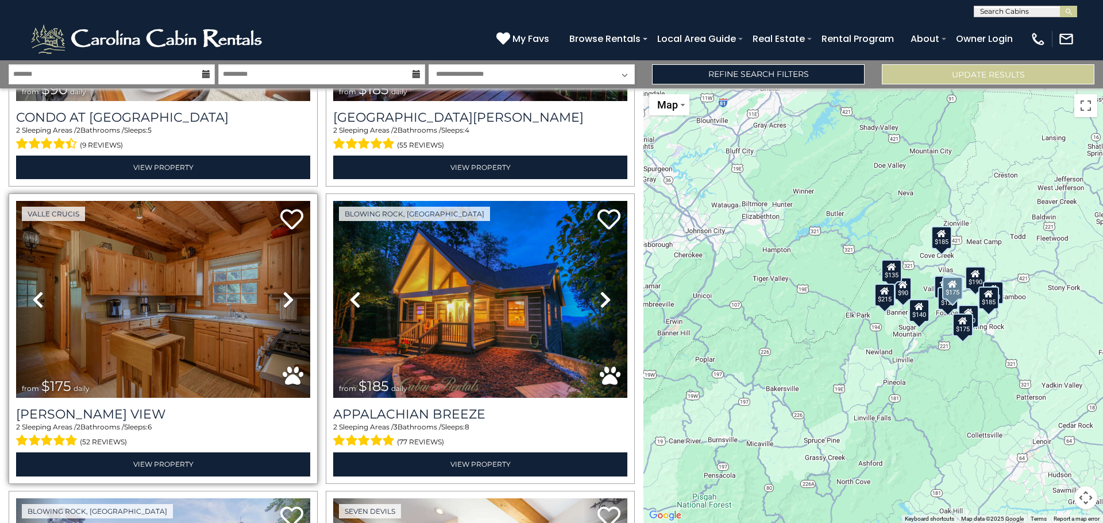
click at [287, 296] on icon at bounding box center [288, 300] width 11 height 18
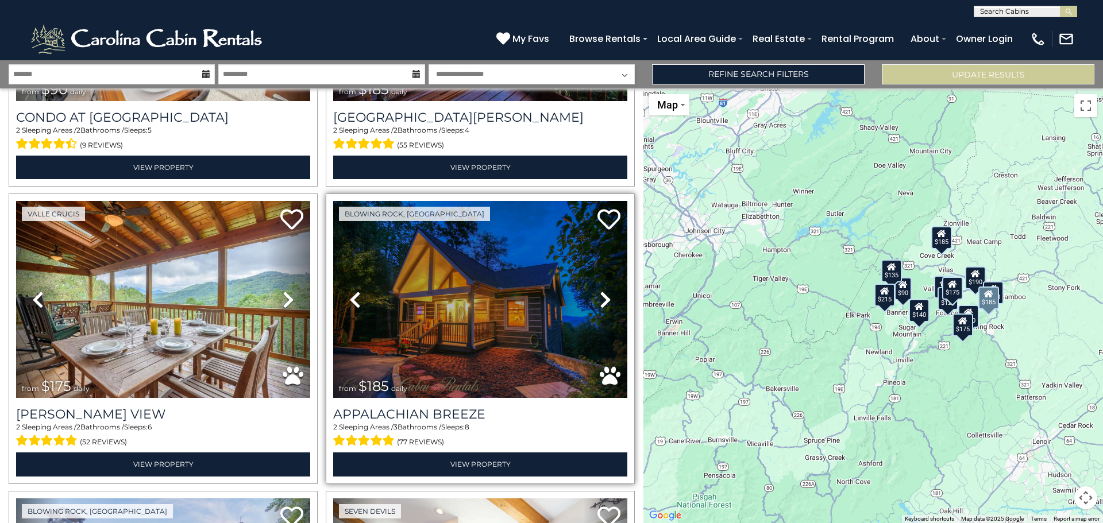
click at [600, 297] on icon at bounding box center [605, 300] width 11 height 18
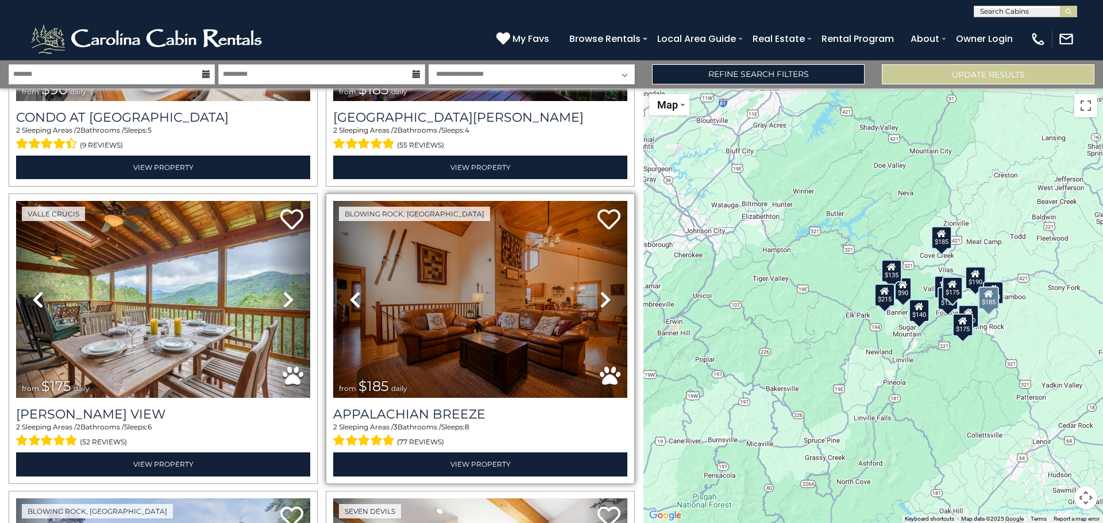
click at [600, 297] on icon at bounding box center [605, 300] width 11 height 18
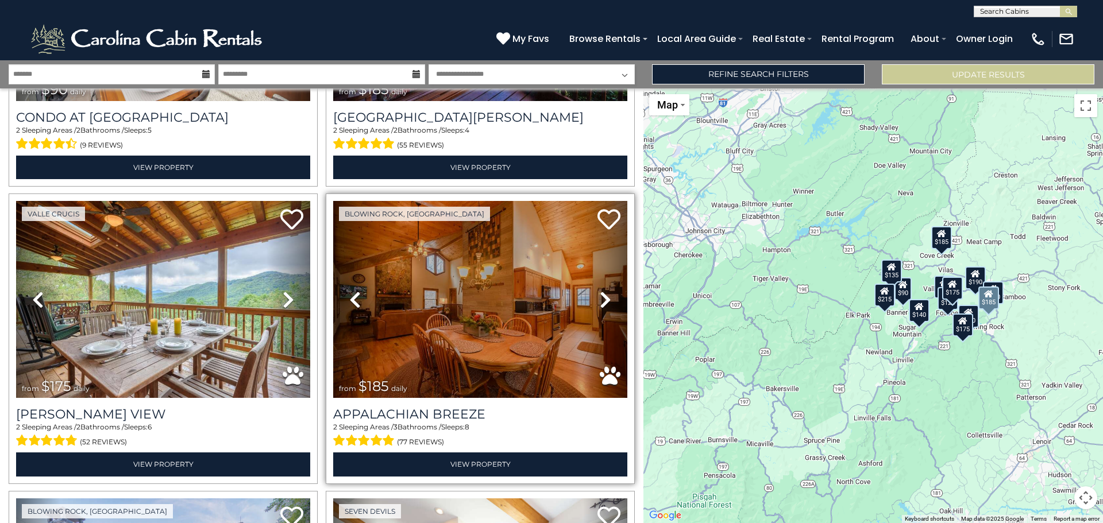
click at [600, 297] on icon at bounding box center [605, 300] width 11 height 18
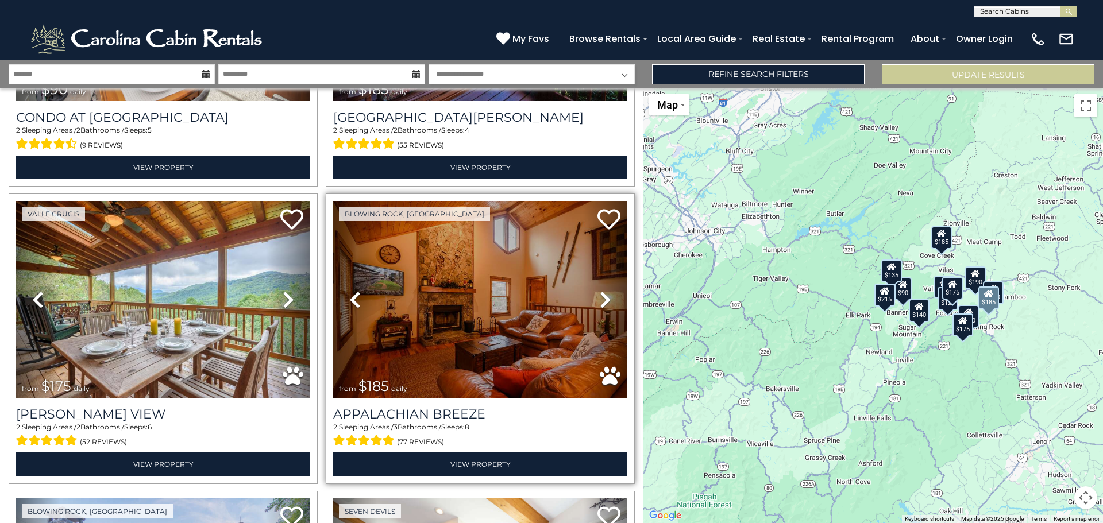
click at [600, 297] on icon at bounding box center [605, 300] width 11 height 18
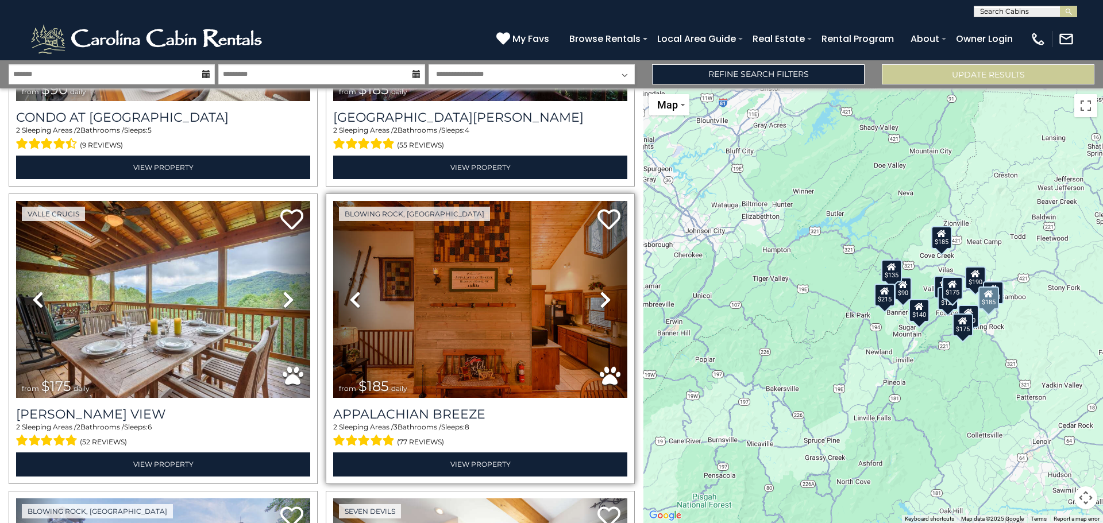
click at [600, 297] on icon at bounding box center [605, 300] width 11 height 18
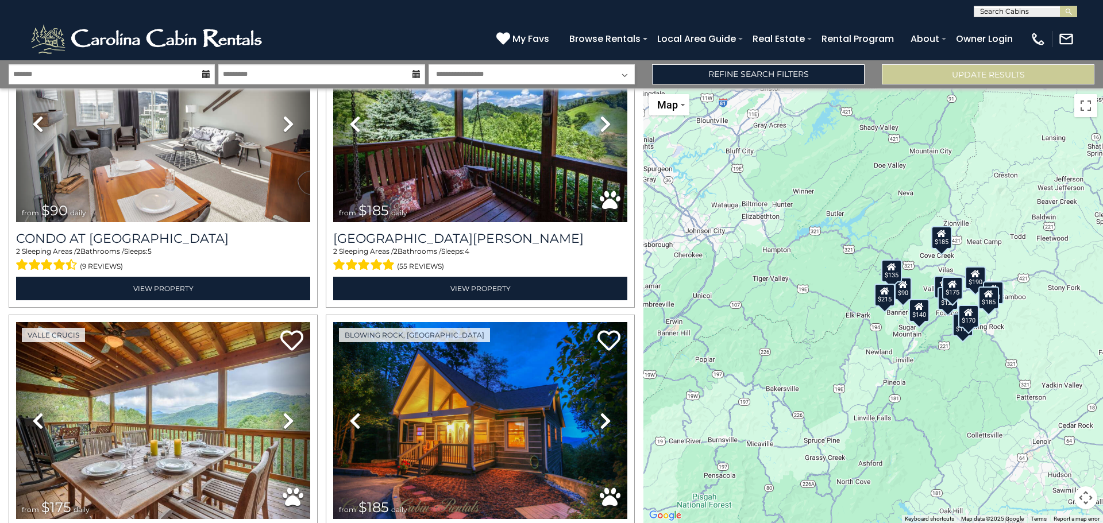
scroll to position [0, 0]
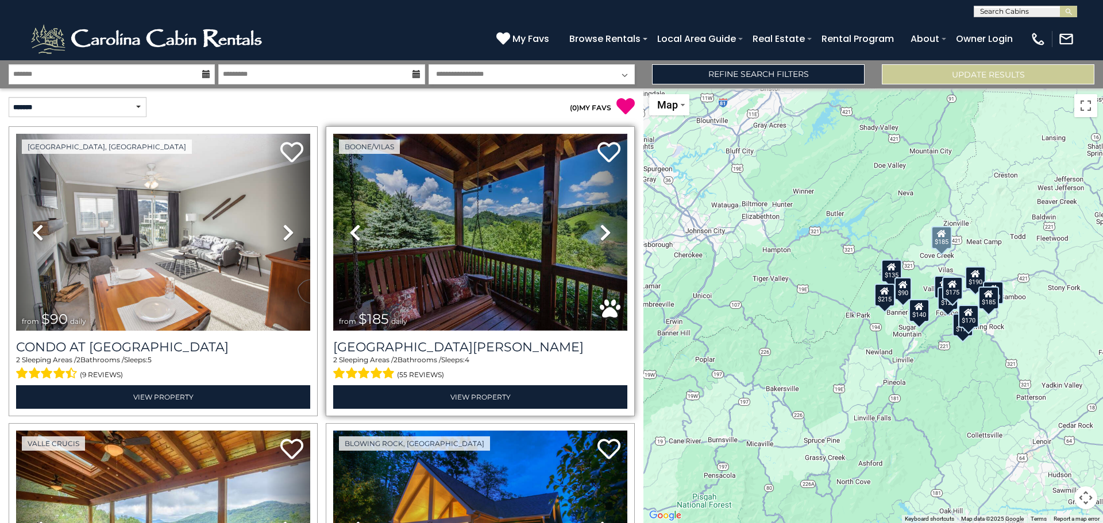
click at [483, 238] on img at bounding box center [480, 232] width 294 height 197
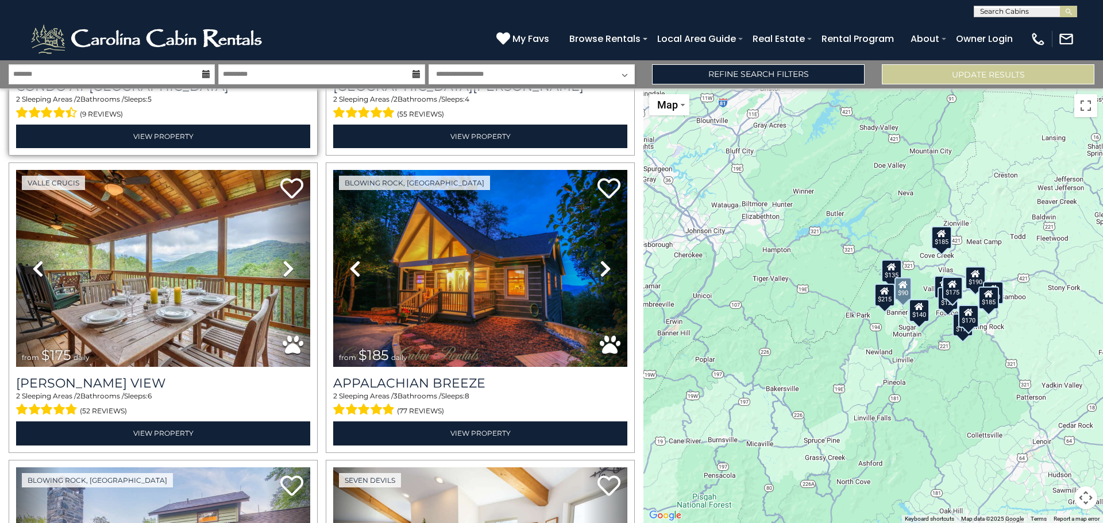
scroll to position [287, 0]
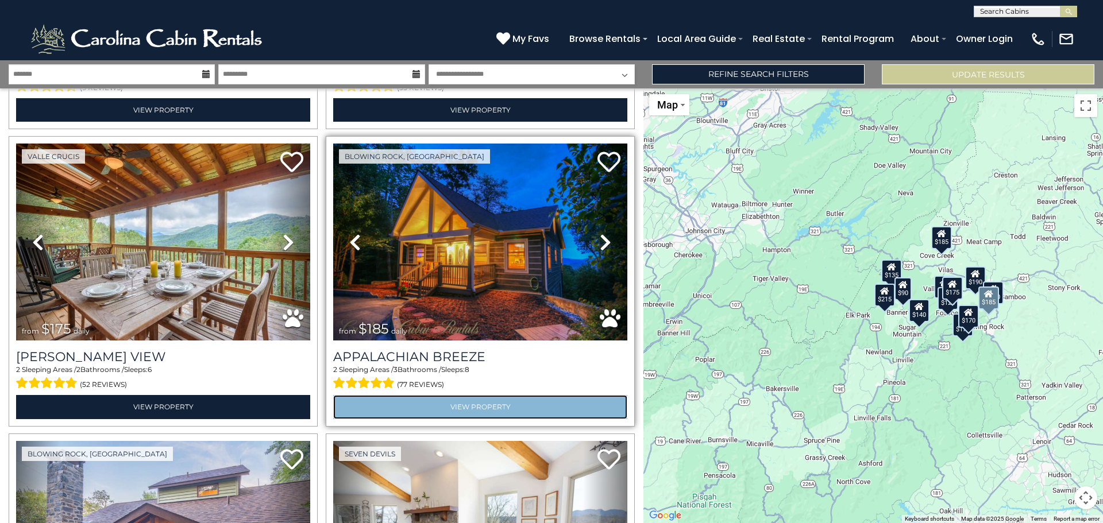
click at [466, 397] on link "View Property" at bounding box center [480, 407] width 294 height 24
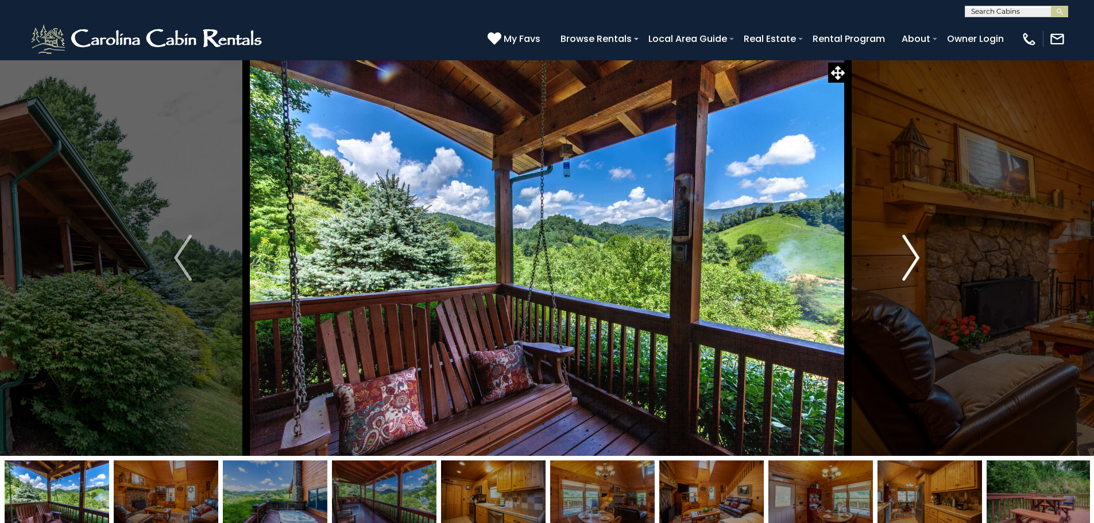
click at [907, 257] on img "Next" at bounding box center [910, 258] width 17 height 46
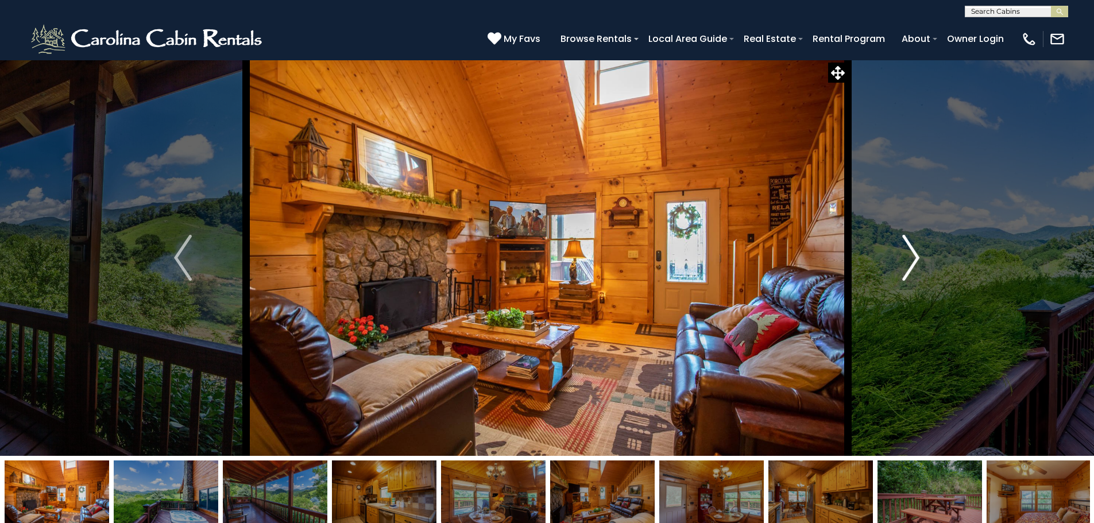
click at [907, 257] on img "Next" at bounding box center [910, 258] width 17 height 46
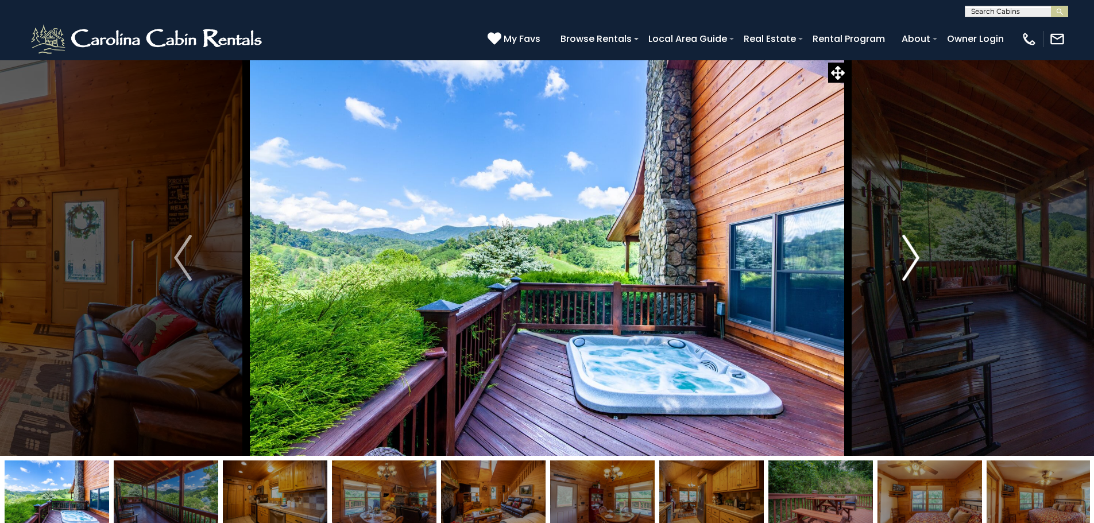
click at [907, 257] on img "Next" at bounding box center [910, 258] width 17 height 46
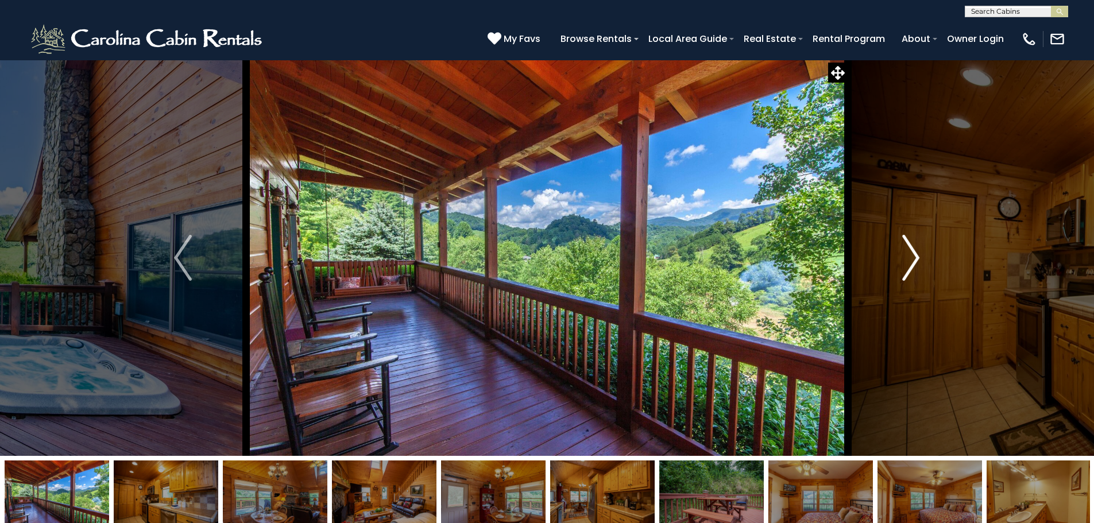
click at [907, 257] on img "Next" at bounding box center [910, 258] width 17 height 46
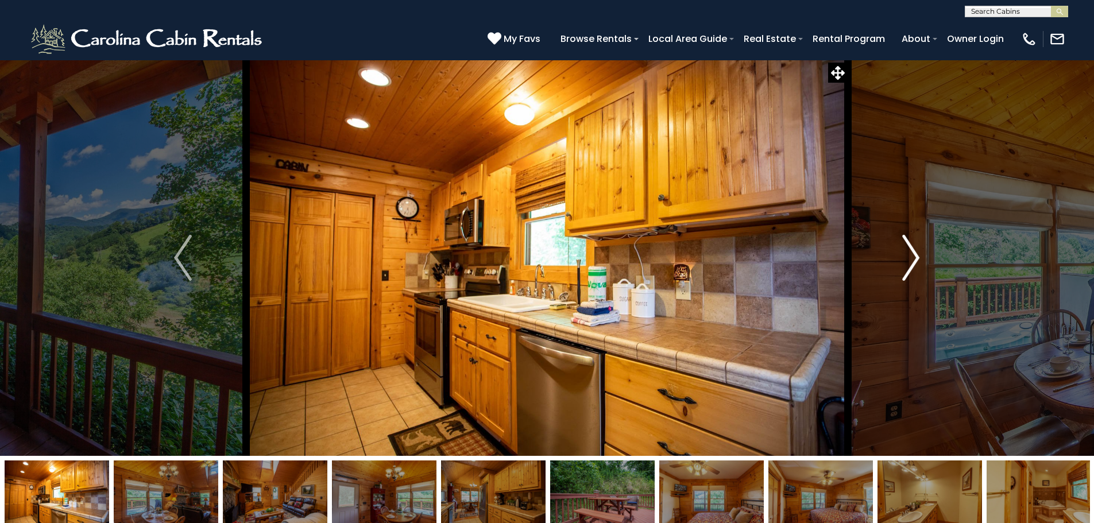
click at [907, 257] on img "Next" at bounding box center [910, 258] width 17 height 46
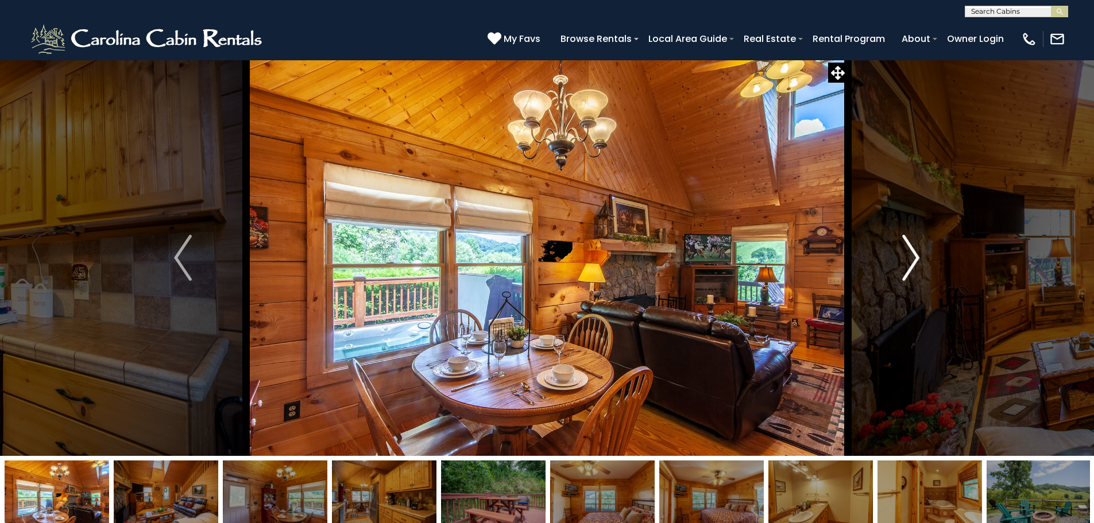
click at [912, 254] on img "Next" at bounding box center [910, 258] width 17 height 46
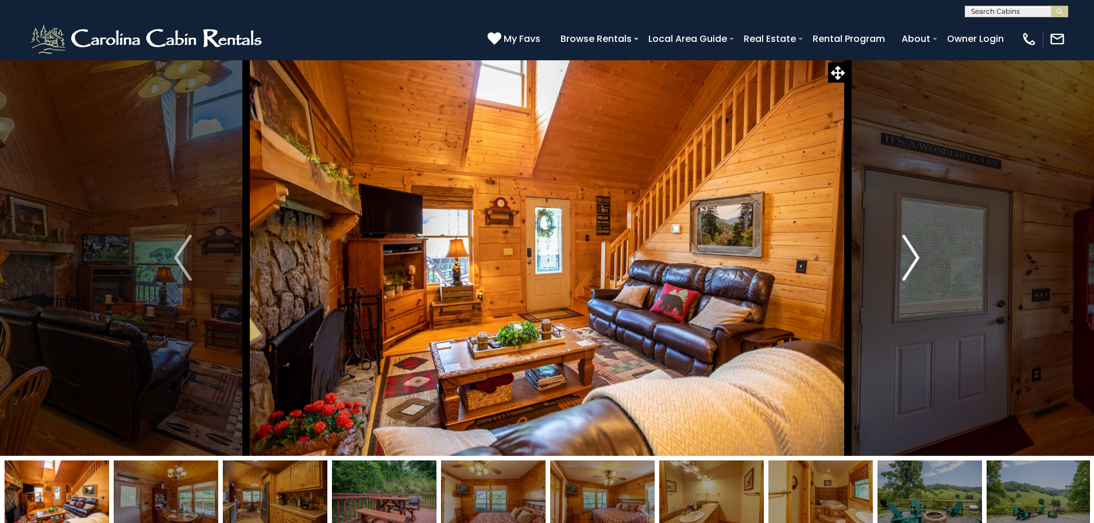
click at [912, 254] on img "Next" at bounding box center [910, 258] width 17 height 46
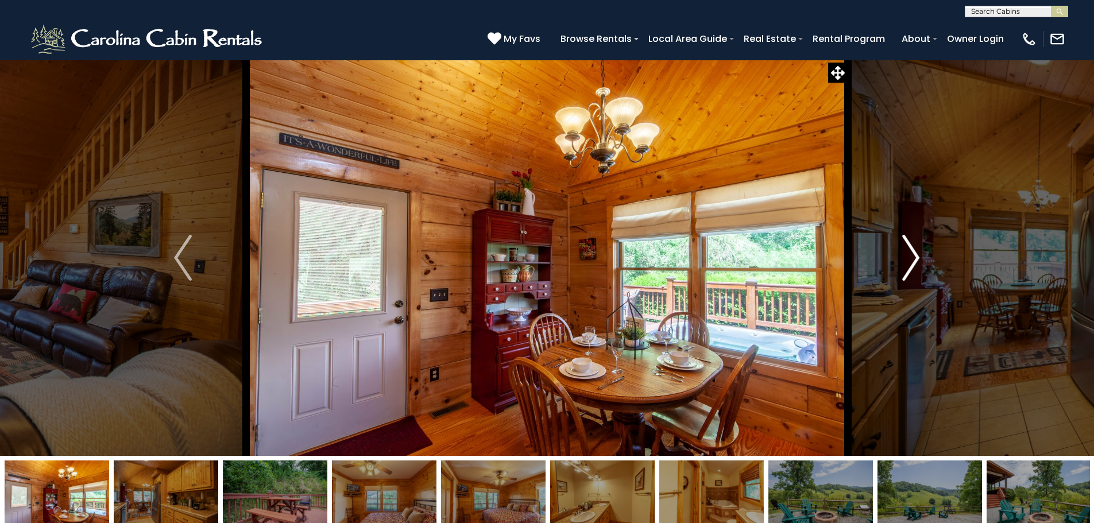
click at [912, 254] on img "Next" at bounding box center [910, 258] width 17 height 46
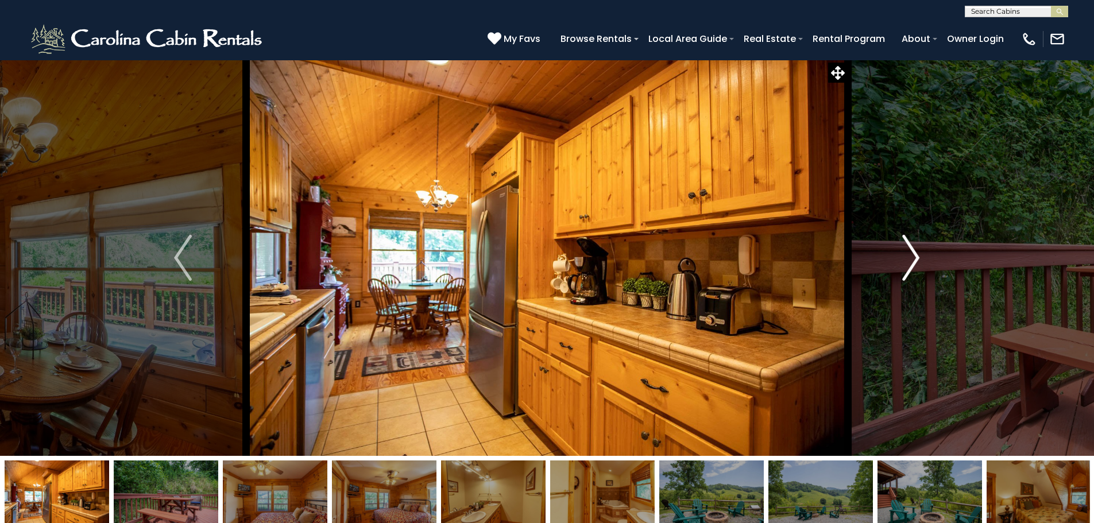
click at [912, 254] on img "Next" at bounding box center [910, 258] width 17 height 46
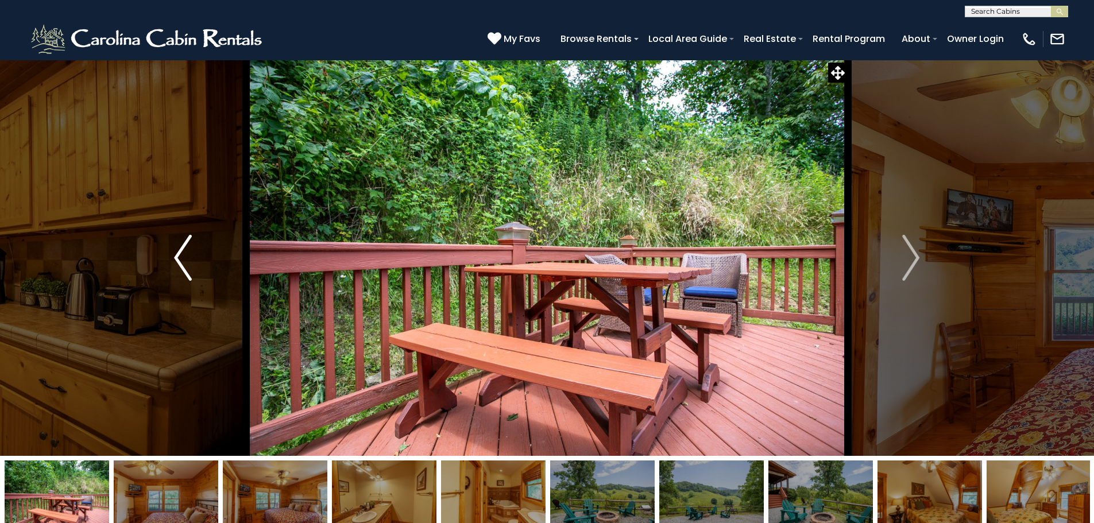
click at [181, 253] on img "Previous" at bounding box center [182, 258] width 17 height 46
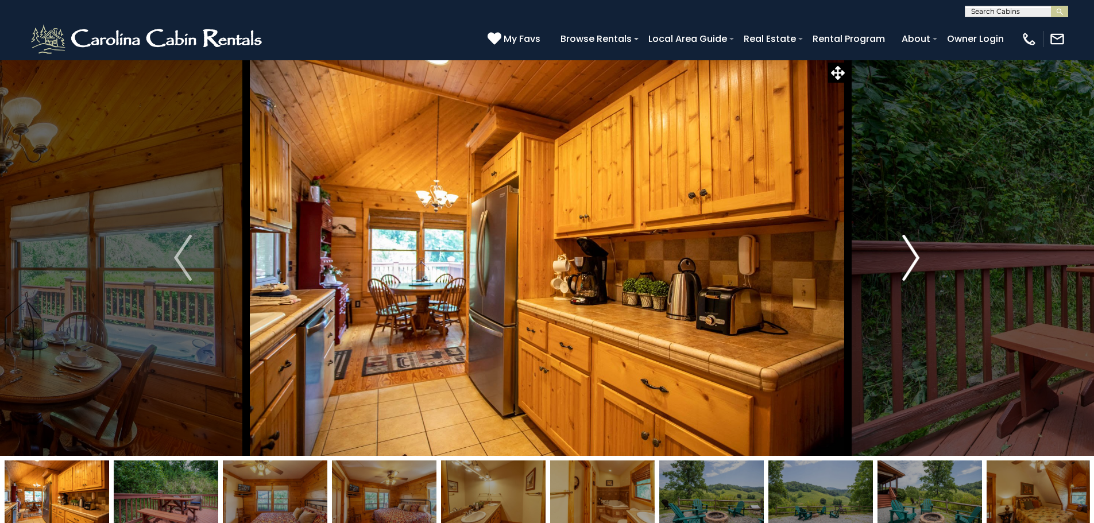
click at [910, 260] on img "Next" at bounding box center [910, 258] width 17 height 46
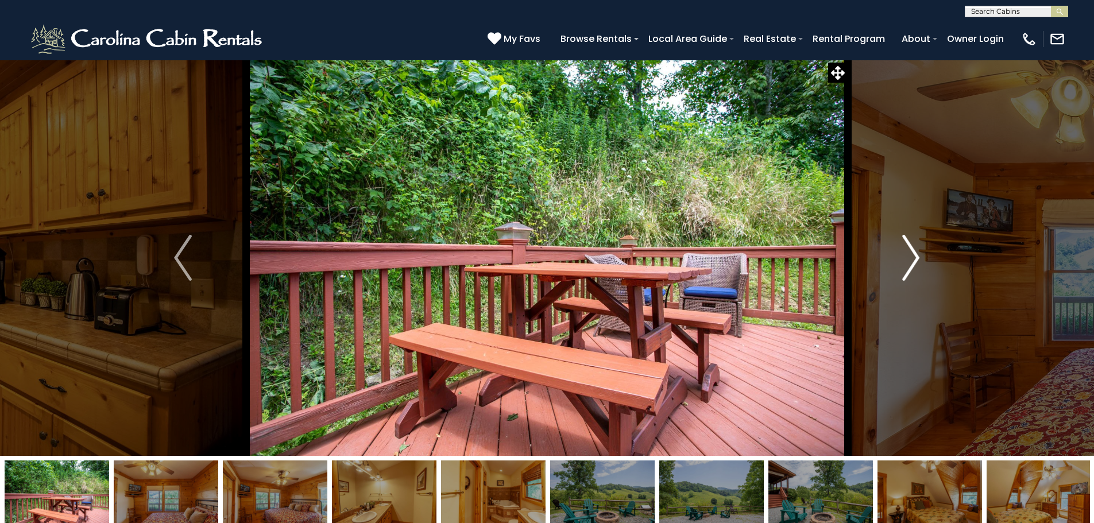
click at [910, 260] on img "Next" at bounding box center [910, 258] width 17 height 46
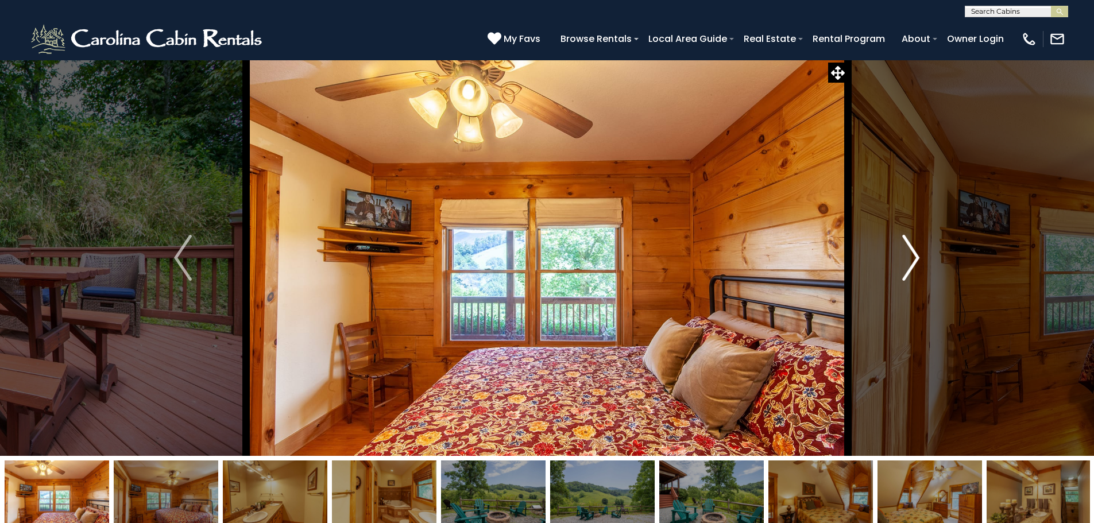
click at [910, 260] on img "Next" at bounding box center [910, 258] width 17 height 46
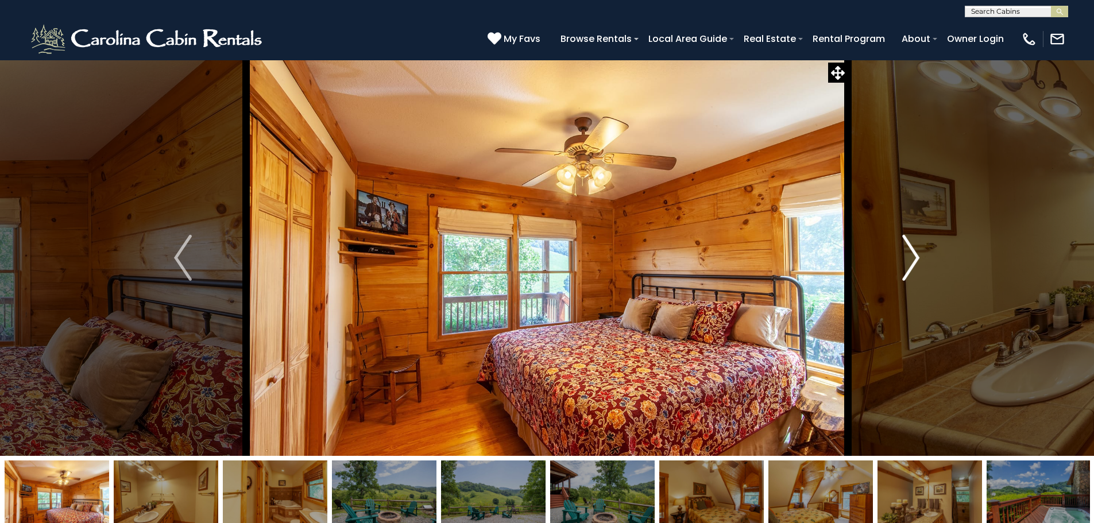
click at [910, 260] on img "Next" at bounding box center [910, 258] width 17 height 46
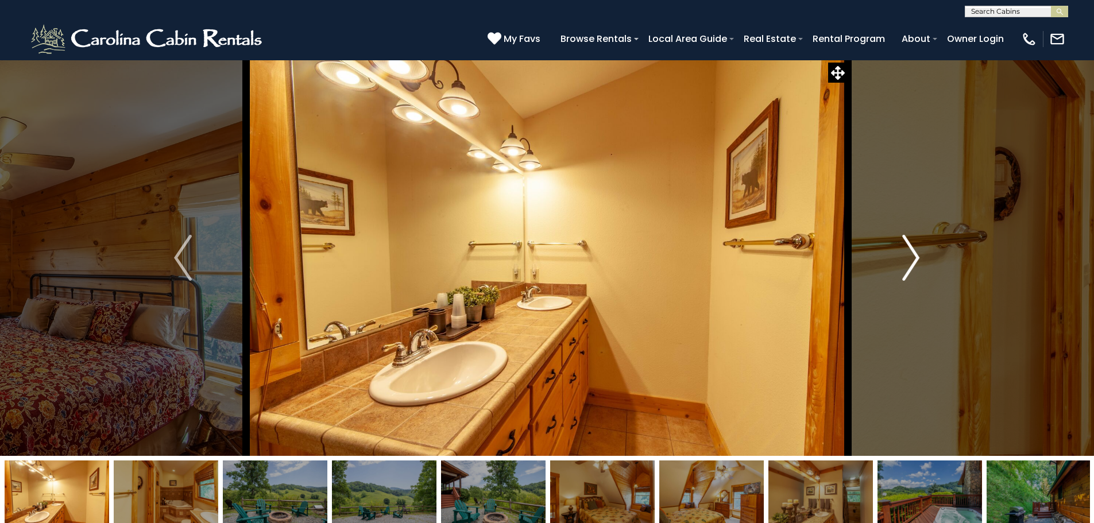
click at [910, 260] on img "Next" at bounding box center [910, 258] width 17 height 46
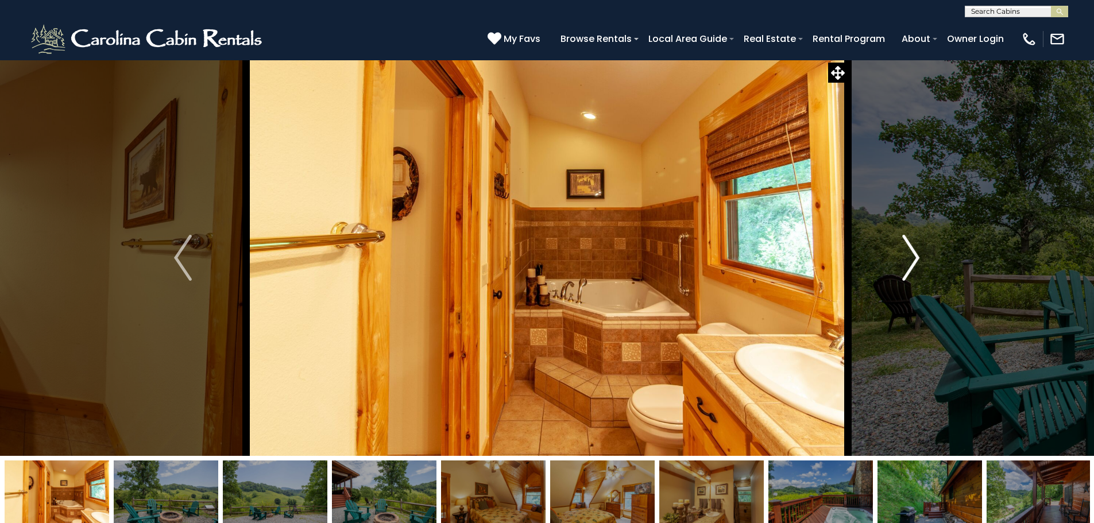
click at [910, 260] on img "Next" at bounding box center [910, 258] width 17 height 46
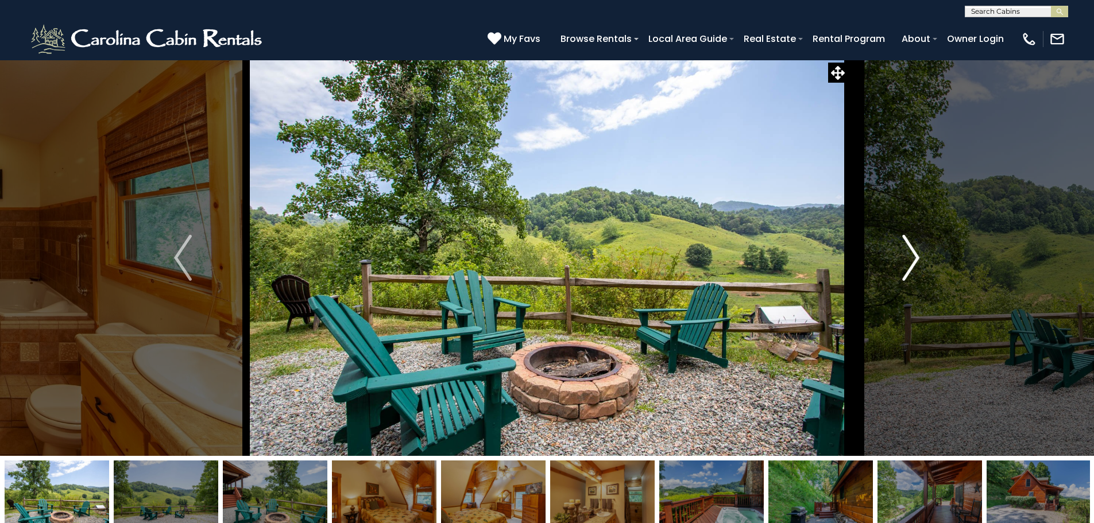
click at [910, 260] on img "Next" at bounding box center [910, 258] width 17 height 46
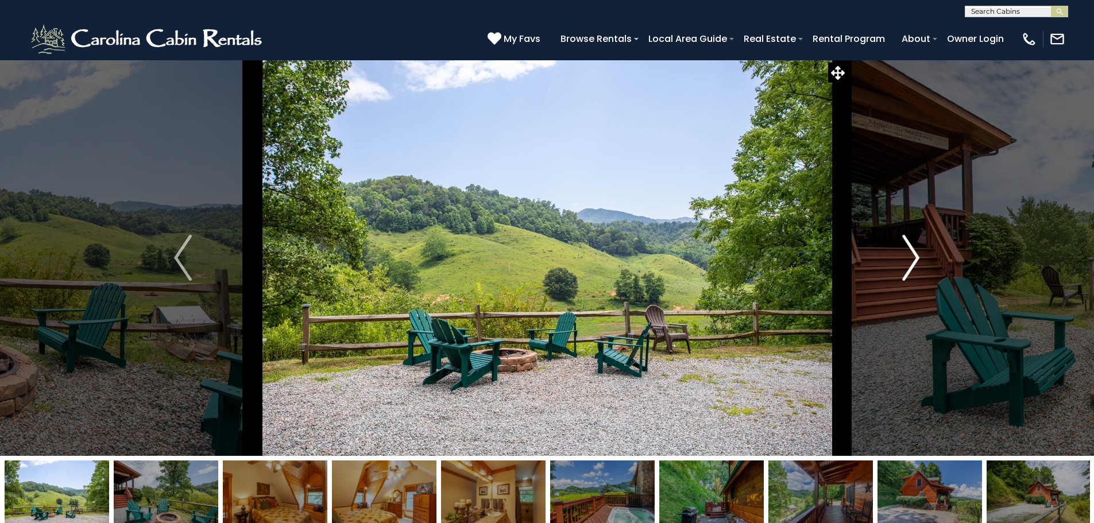
click at [910, 260] on img "Next" at bounding box center [910, 258] width 17 height 46
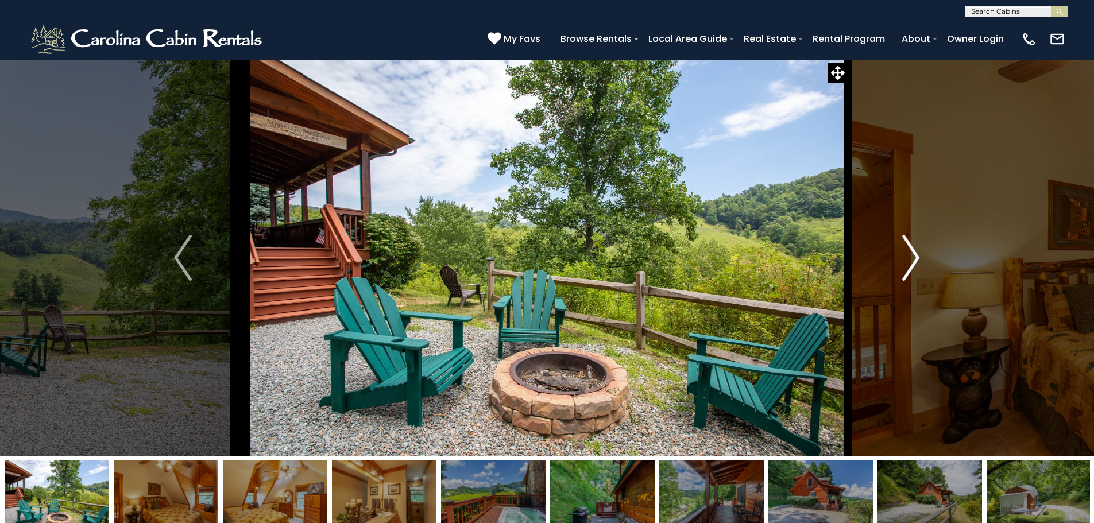
click at [912, 260] on img "Next" at bounding box center [910, 258] width 17 height 46
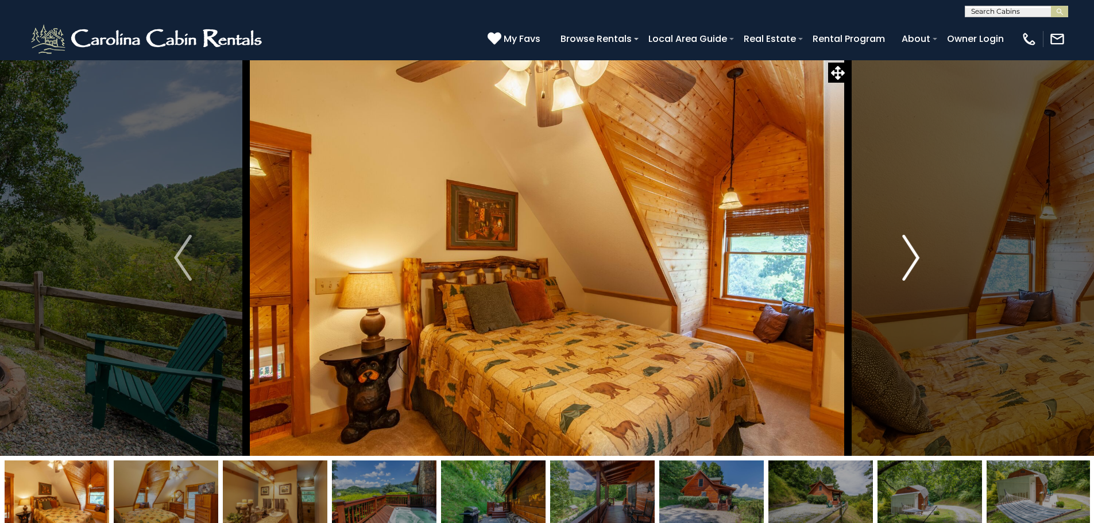
click at [912, 260] on img "Next" at bounding box center [910, 258] width 17 height 46
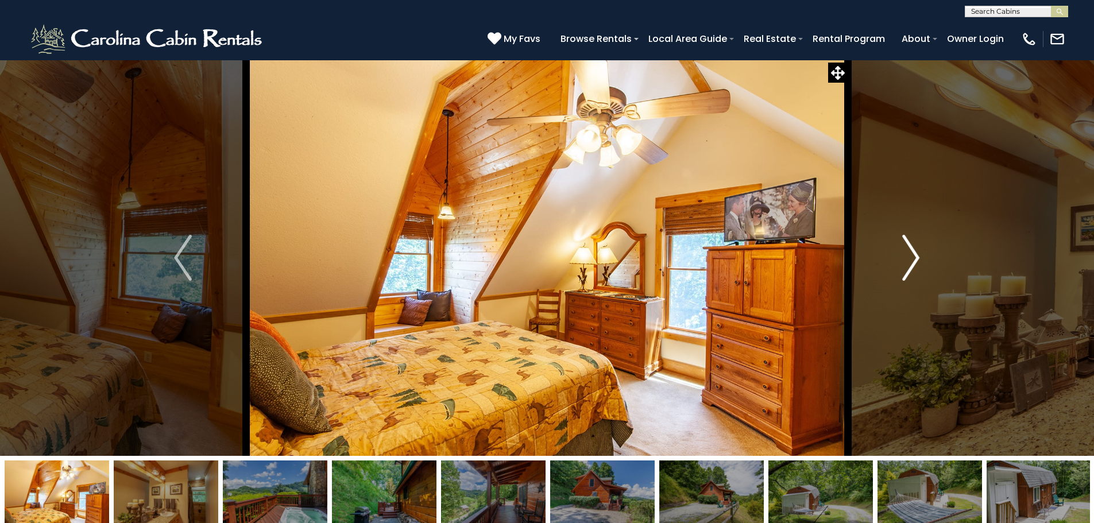
click at [912, 260] on img "Next" at bounding box center [910, 258] width 17 height 46
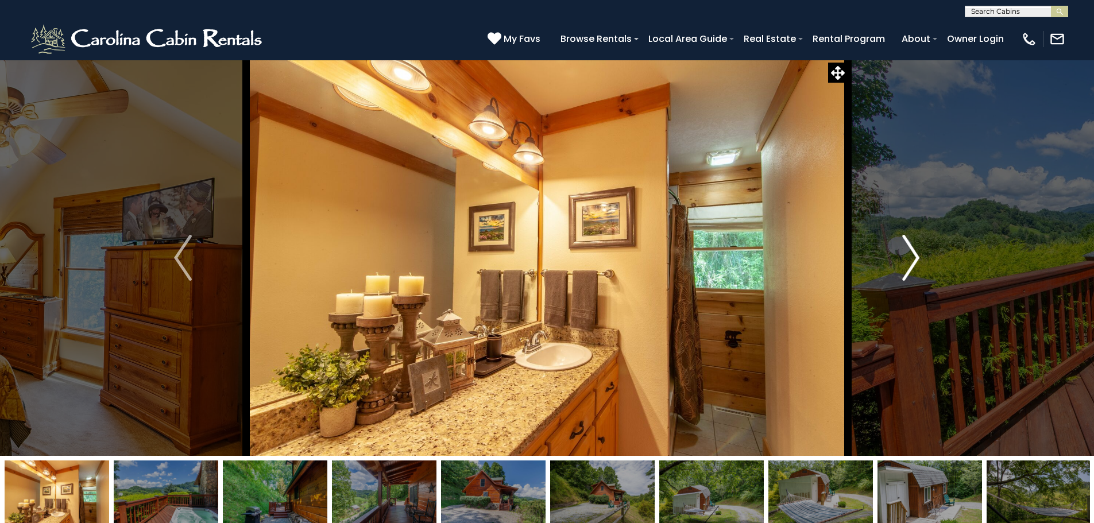
click at [912, 260] on img "Next" at bounding box center [910, 258] width 17 height 46
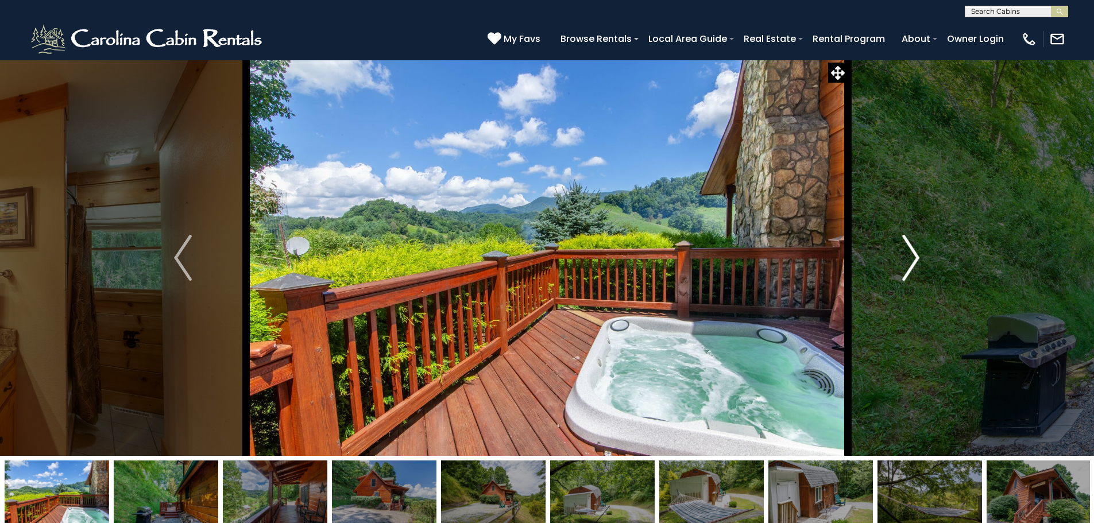
click at [912, 260] on img "Next" at bounding box center [910, 258] width 17 height 46
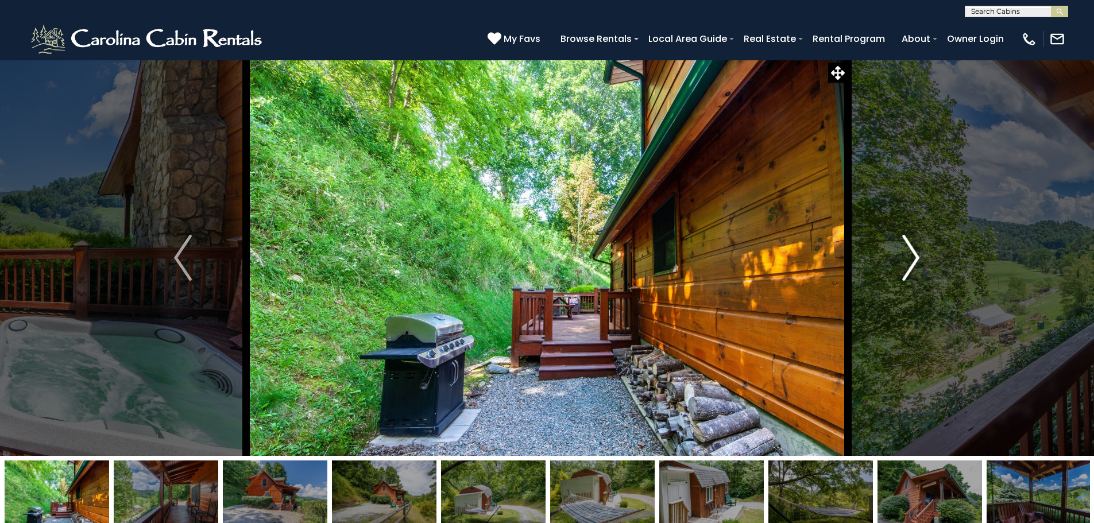
click at [912, 260] on img "Next" at bounding box center [910, 258] width 17 height 46
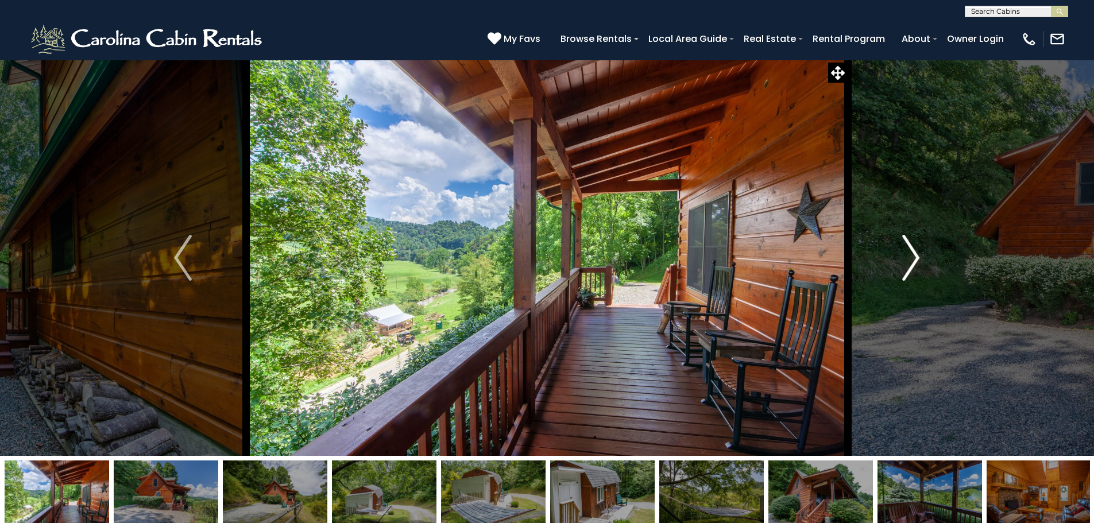
click at [912, 260] on img "Next" at bounding box center [910, 258] width 17 height 46
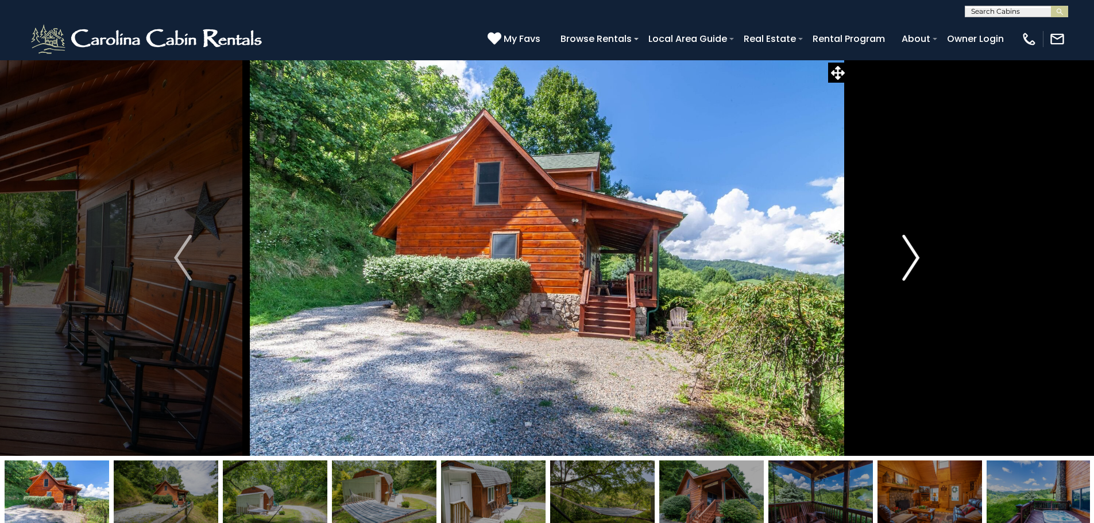
click at [912, 260] on img "Next" at bounding box center [910, 258] width 17 height 46
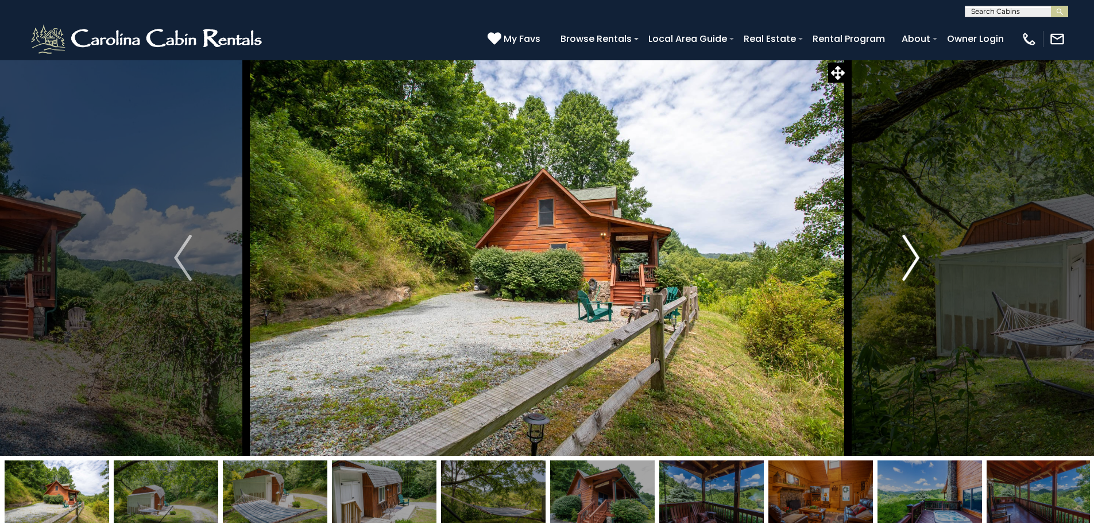
click at [912, 260] on img "Next" at bounding box center [910, 258] width 17 height 46
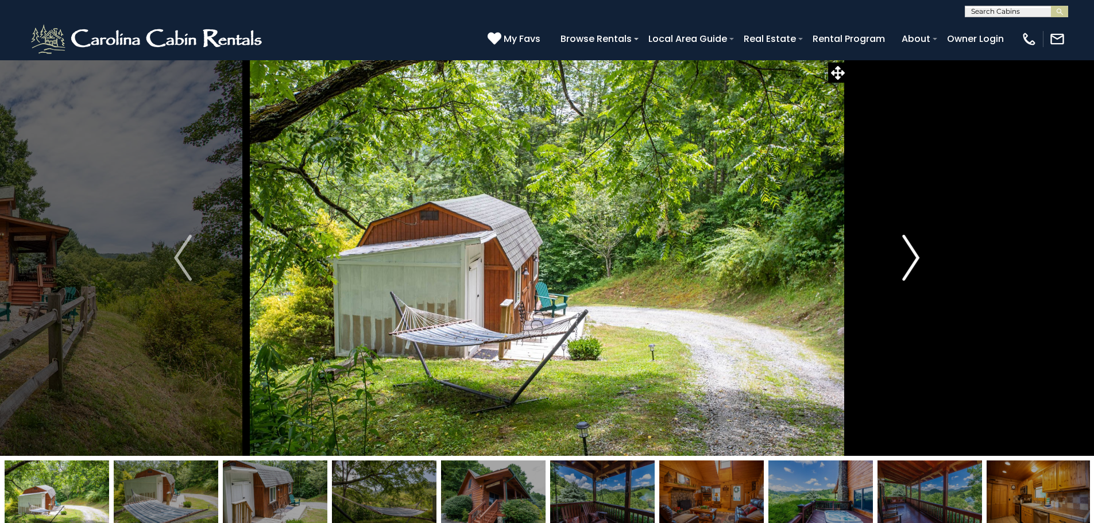
click at [912, 260] on img "Next" at bounding box center [910, 258] width 17 height 46
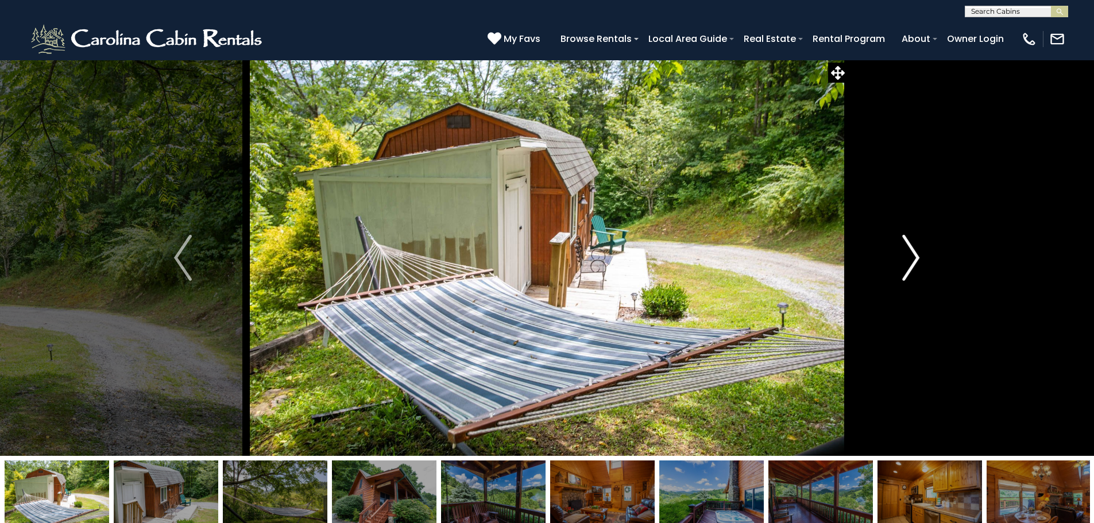
click at [912, 260] on img "Next" at bounding box center [910, 258] width 17 height 46
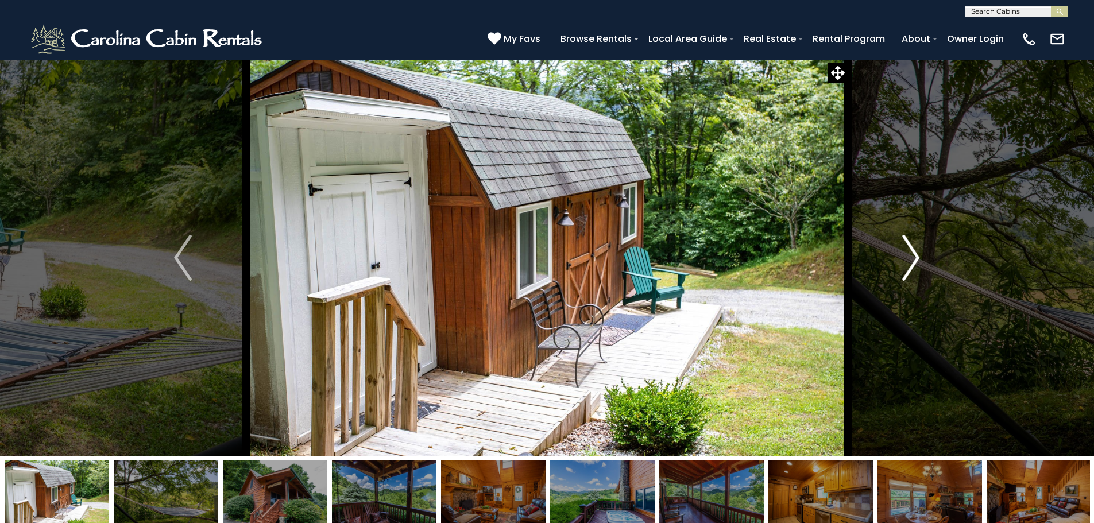
click at [912, 260] on img "Next" at bounding box center [910, 258] width 17 height 46
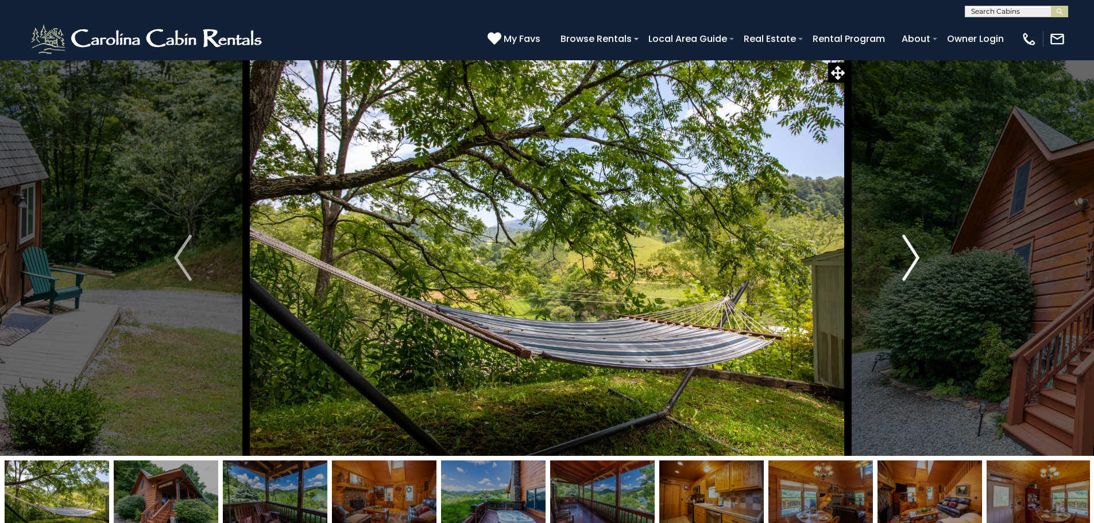
click at [912, 260] on img "Next" at bounding box center [910, 258] width 17 height 46
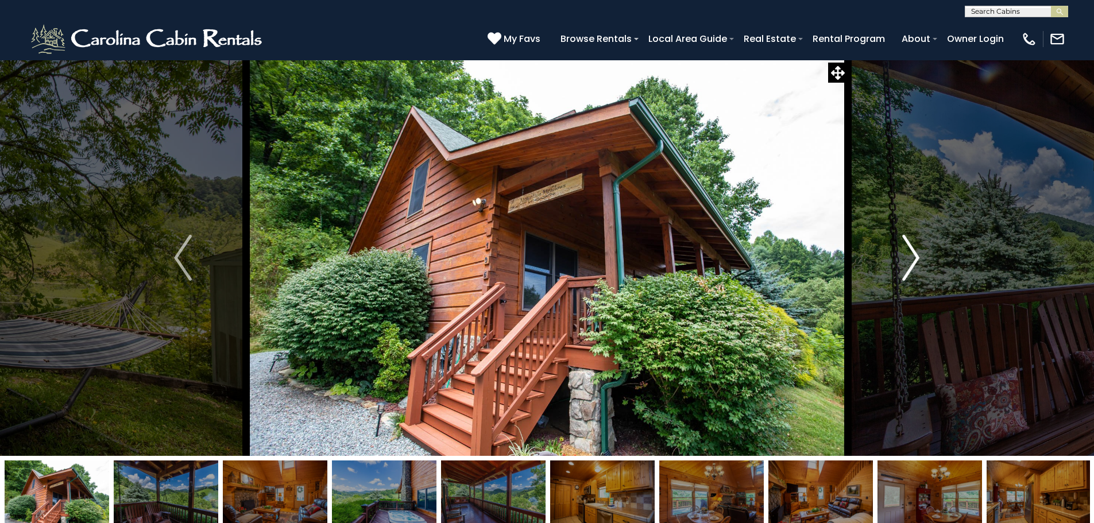
click at [912, 260] on img "Next" at bounding box center [910, 258] width 17 height 46
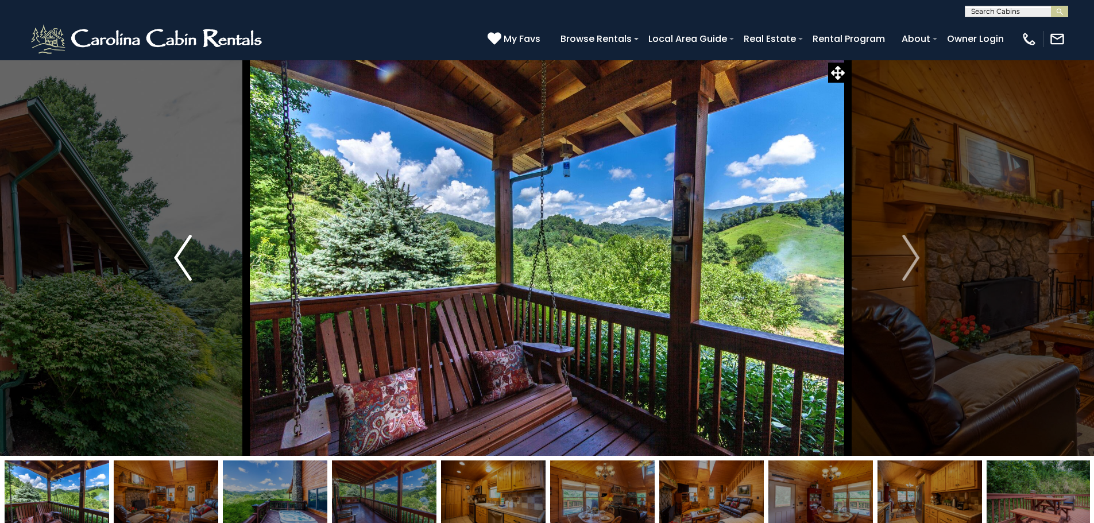
click at [173, 254] on button "Previous" at bounding box center [182, 258] width 126 height 396
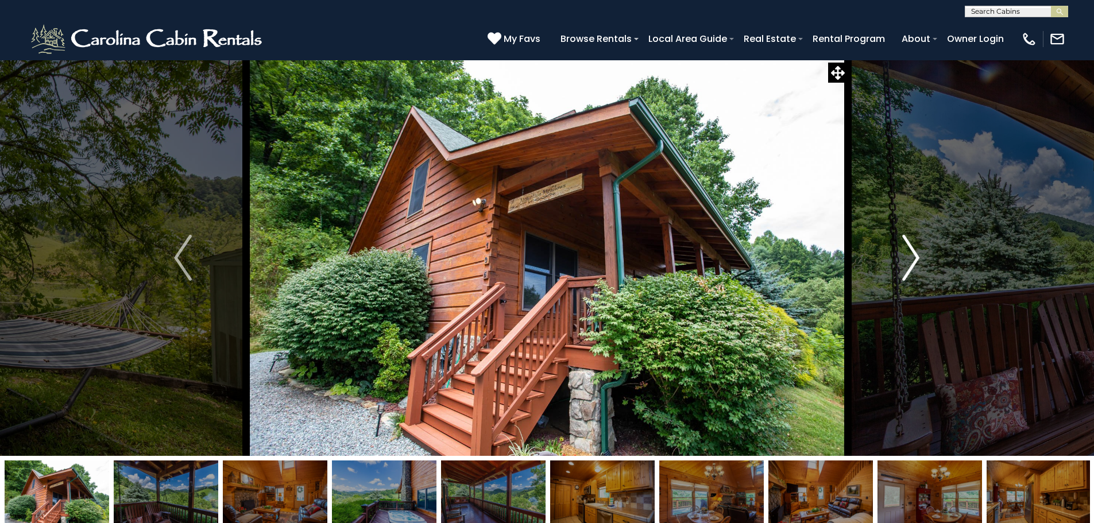
click at [917, 253] on img "Next" at bounding box center [910, 258] width 17 height 46
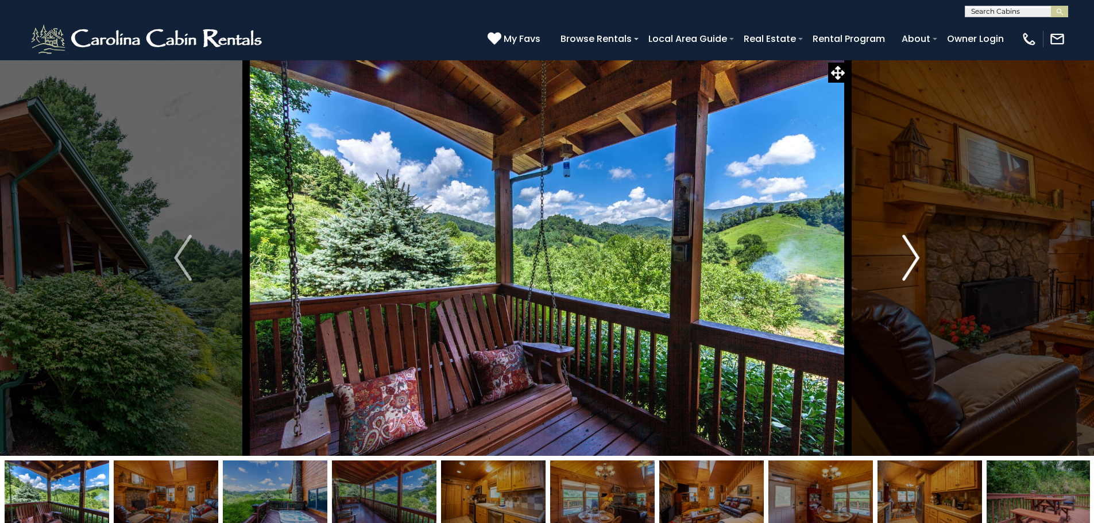
click at [917, 253] on img "Next" at bounding box center [910, 258] width 17 height 46
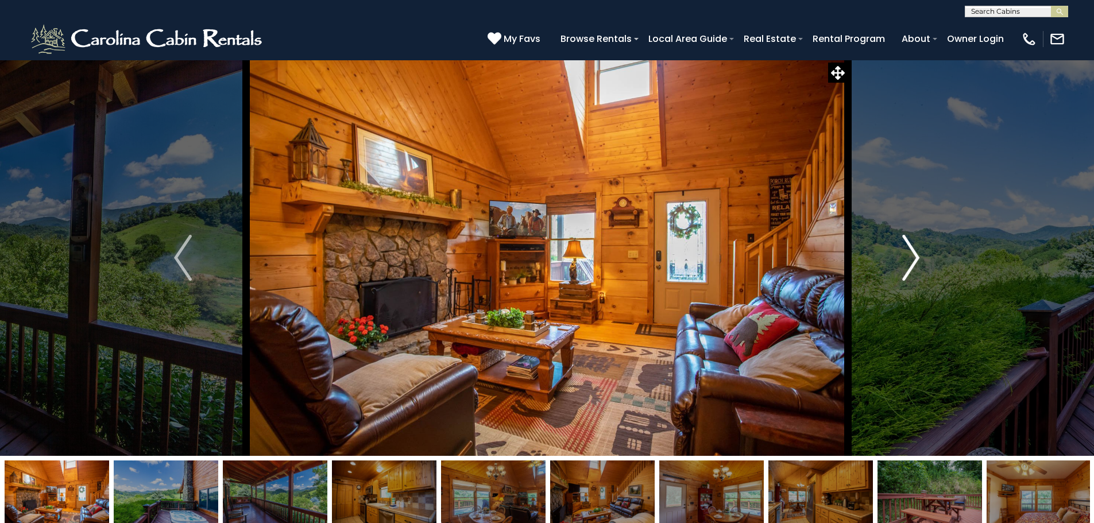
click at [917, 257] on img "Next" at bounding box center [910, 258] width 17 height 46
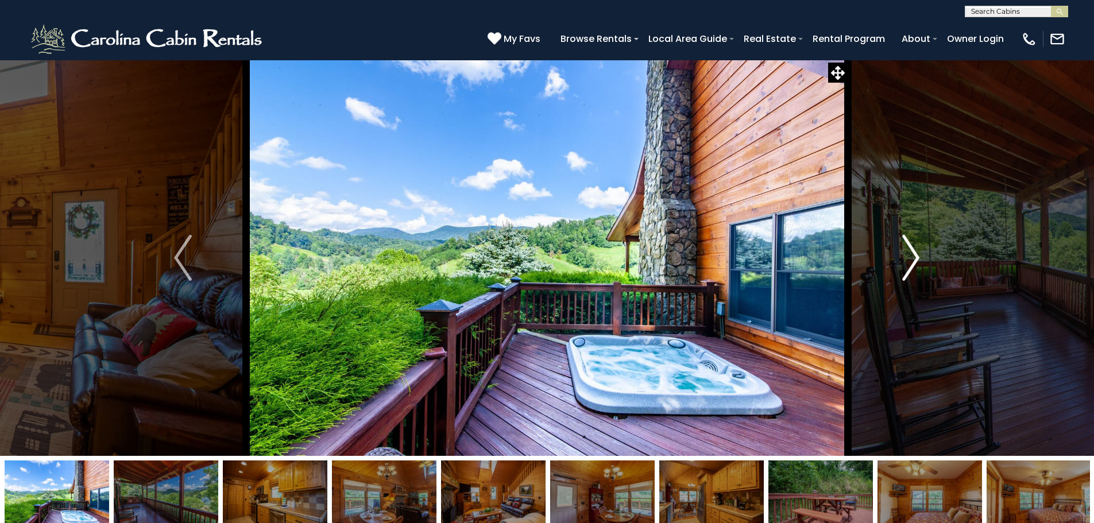
click at [917, 257] on img "Next" at bounding box center [910, 258] width 17 height 46
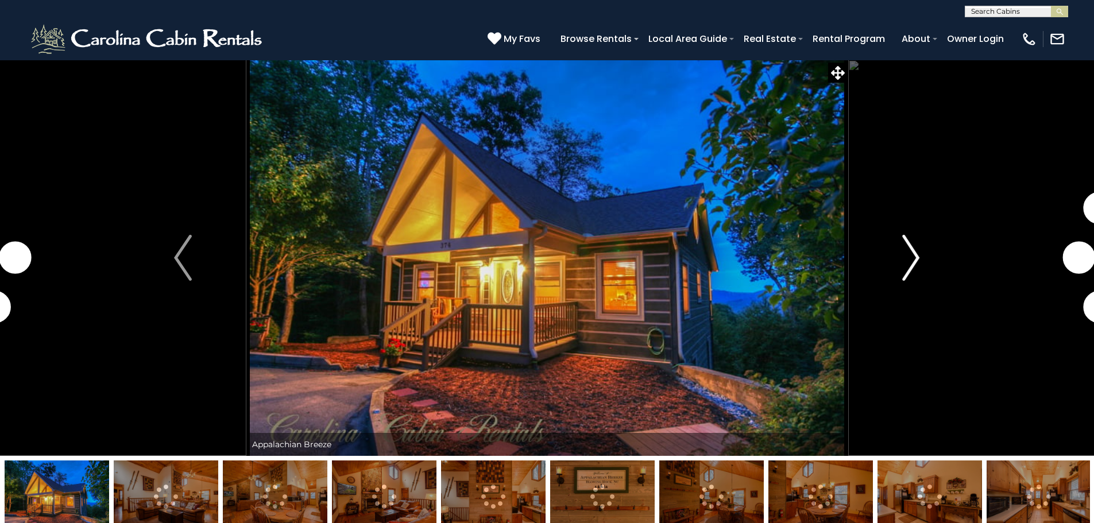
click at [911, 256] on img "Next" at bounding box center [910, 258] width 17 height 46
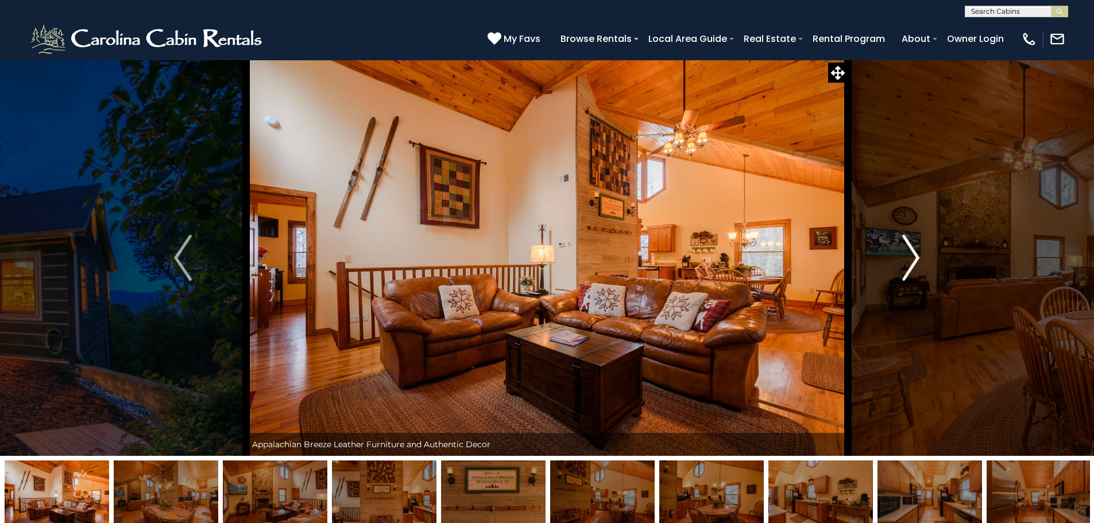
click at [911, 256] on img "Next" at bounding box center [910, 258] width 17 height 46
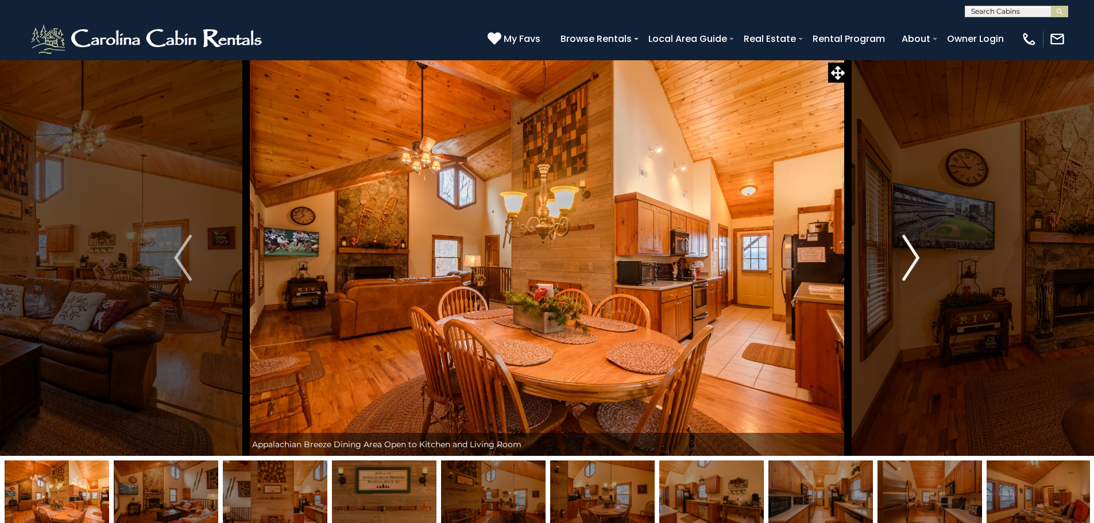
click at [911, 256] on img "Next" at bounding box center [910, 258] width 17 height 46
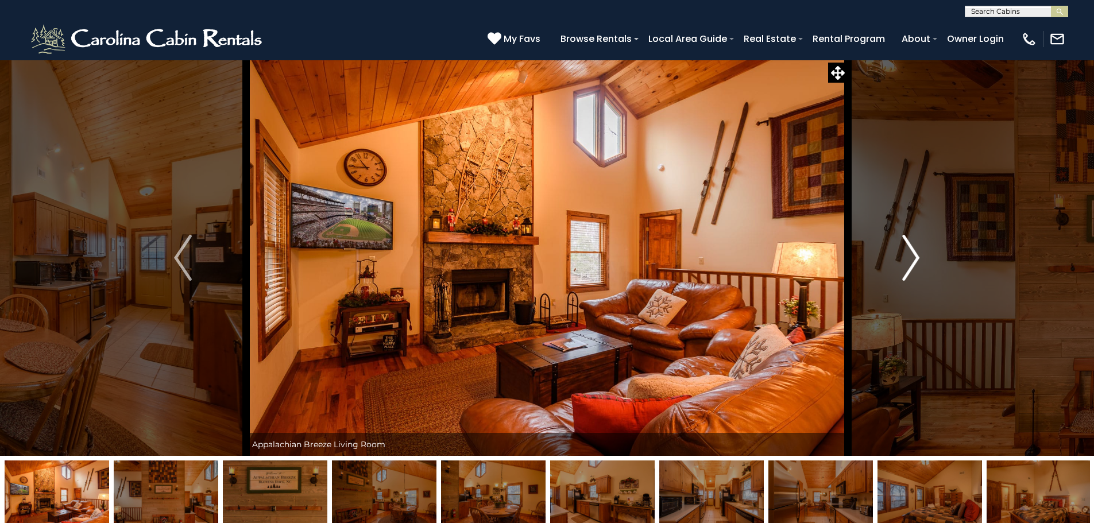
click at [911, 256] on img "Next" at bounding box center [910, 258] width 17 height 46
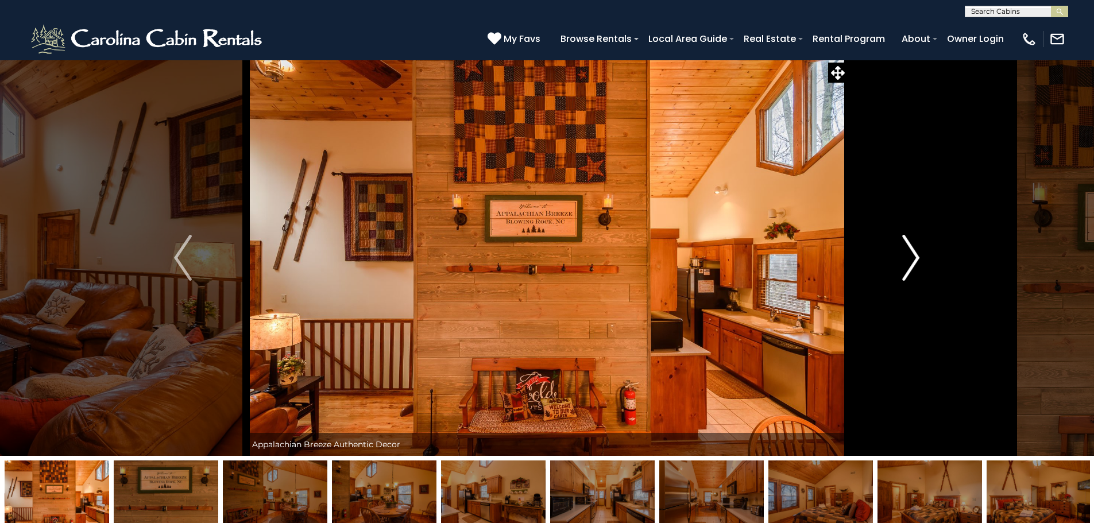
click at [911, 256] on img "Next" at bounding box center [910, 258] width 17 height 46
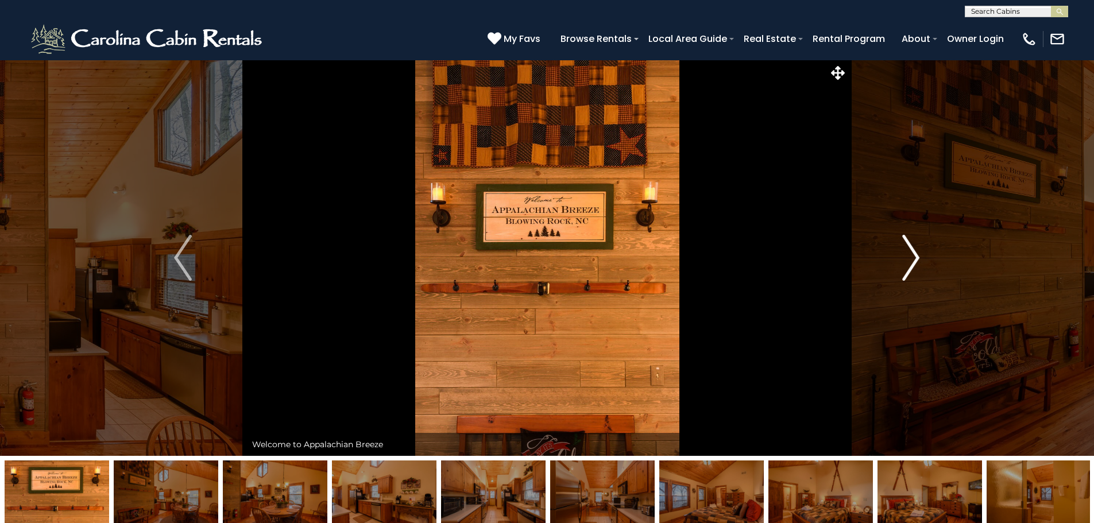
click at [911, 256] on img "Next" at bounding box center [910, 258] width 17 height 46
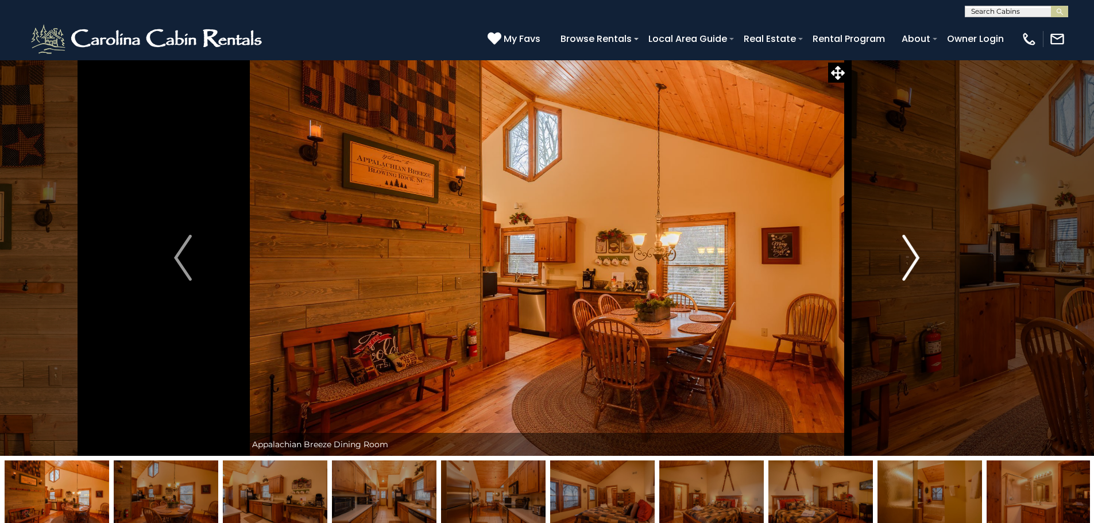
click at [911, 256] on img "Next" at bounding box center [910, 258] width 17 height 46
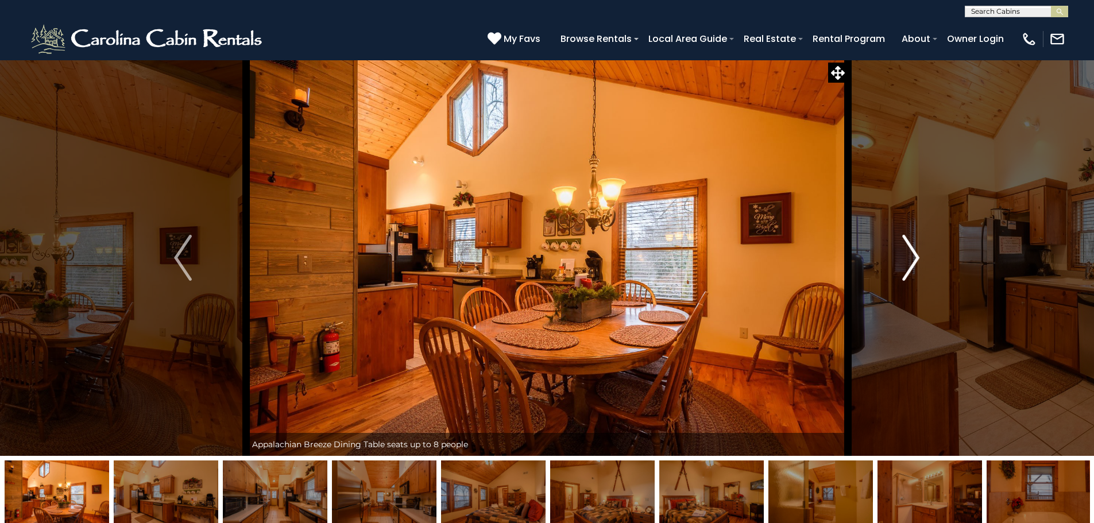
click at [911, 256] on img "Next" at bounding box center [910, 258] width 17 height 46
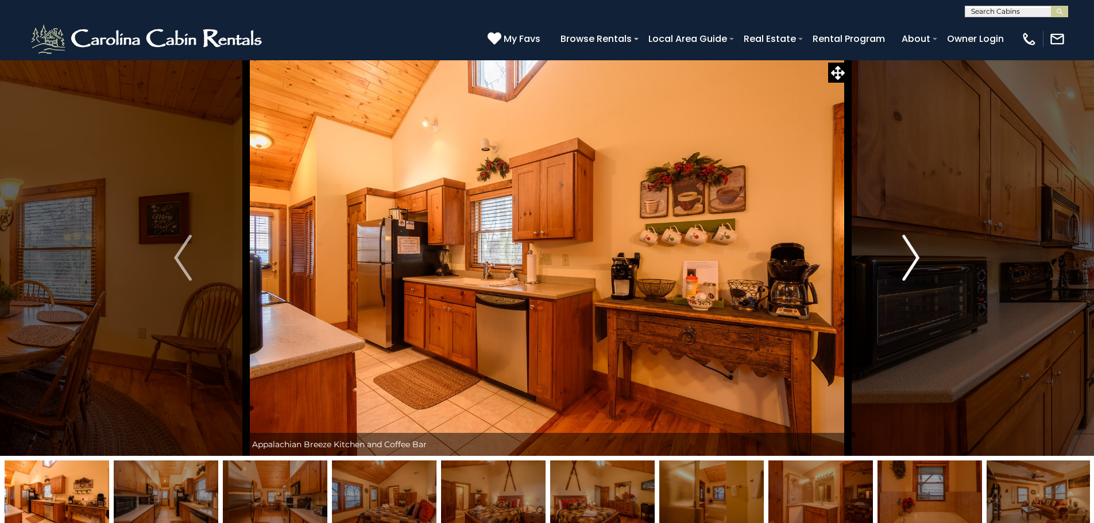
click at [911, 256] on img "Next" at bounding box center [910, 258] width 17 height 46
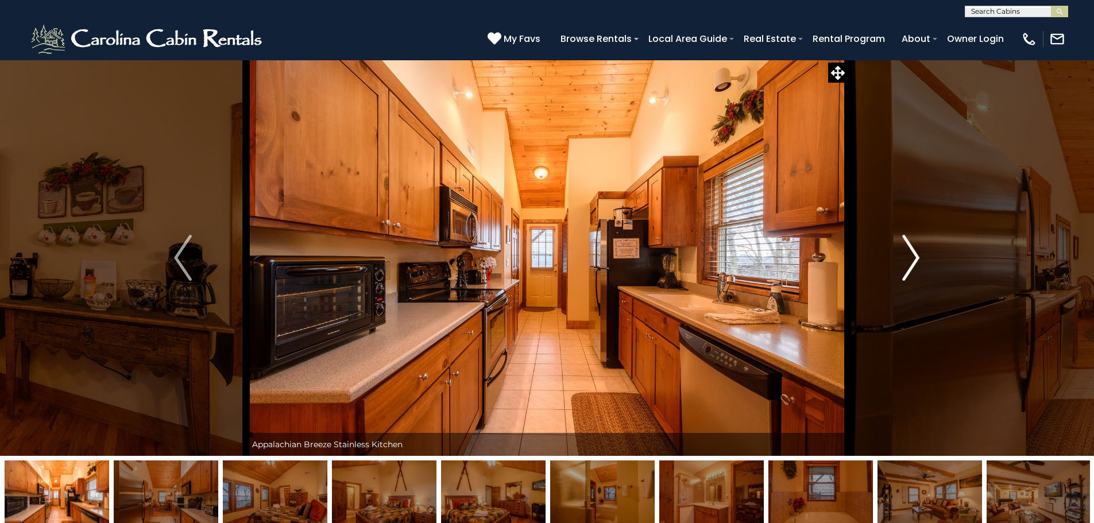
click at [911, 256] on img "Next" at bounding box center [910, 258] width 17 height 46
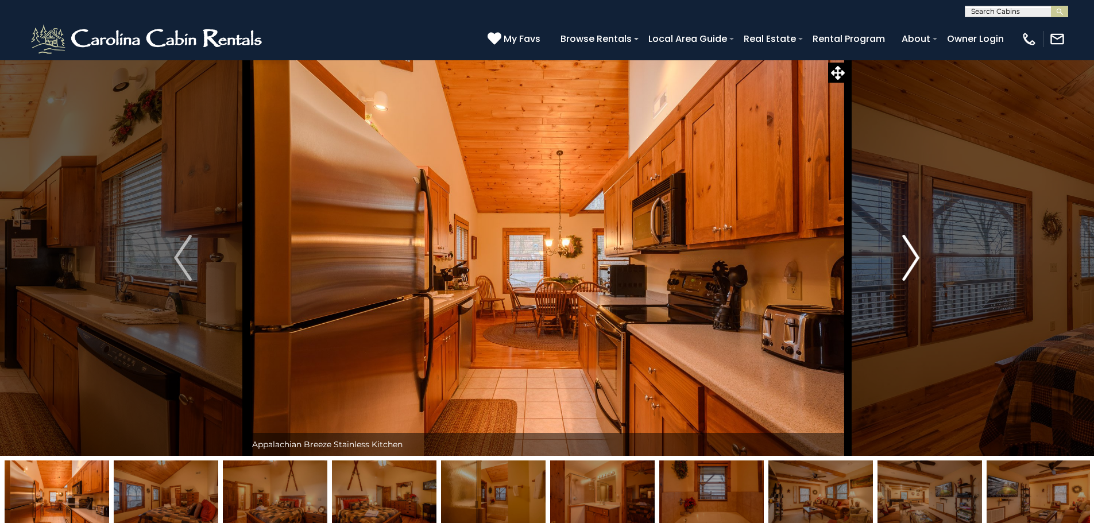
click at [911, 256] on img "Next" at bounding box center [910, 258] width 17 height 46
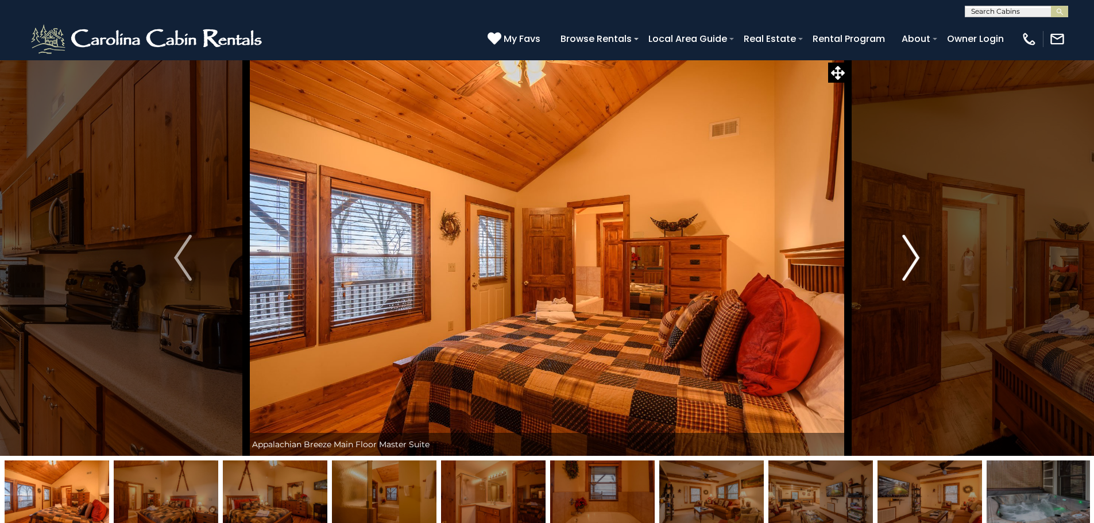
click at [911, 256] on img "Next" at bounding box center [910, 258] width 17 height 46
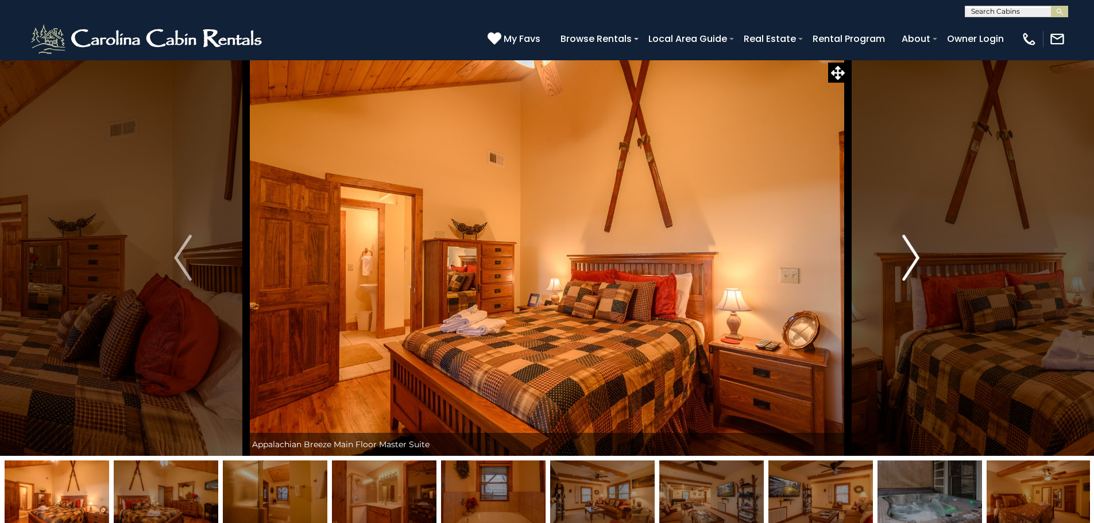
click at [914, 256] on img "Next" at bounding box center [910, 258] width 17 height 46
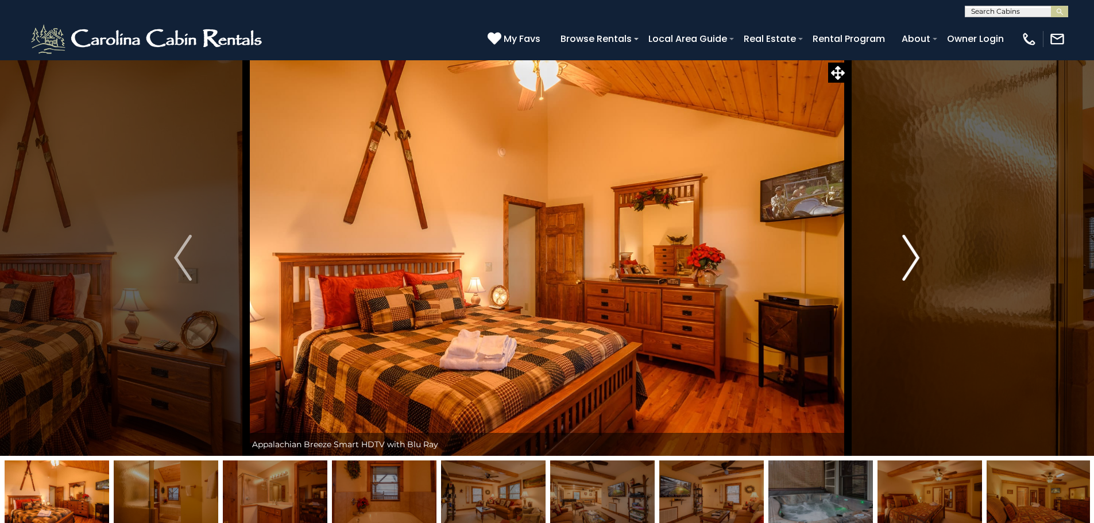
click at [915, 256] on img "Next" at bounding box center [910, 258] width 17 height 46
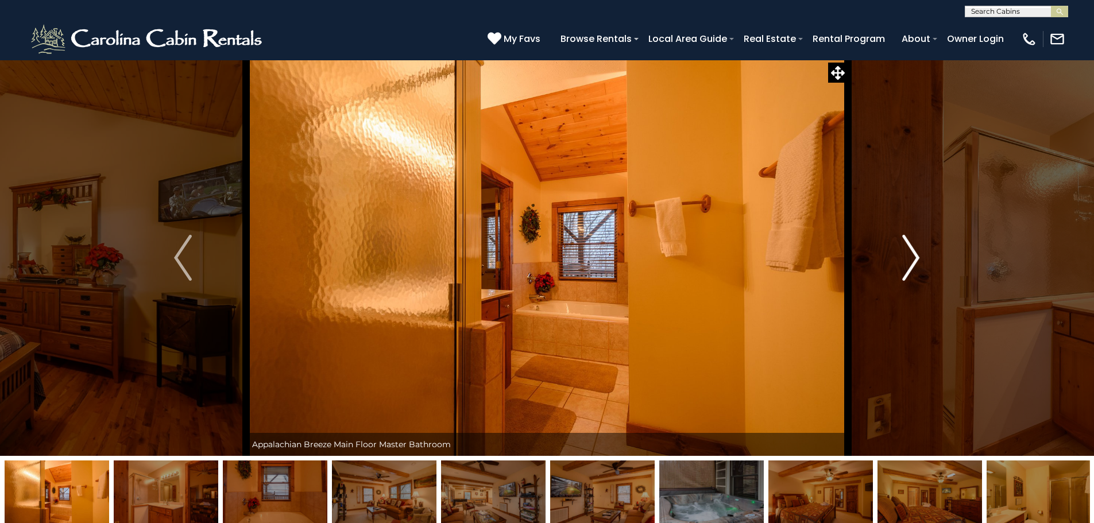
click at [917, 254] on img "Next" at bounding box center [910, 258] width 17 height 46
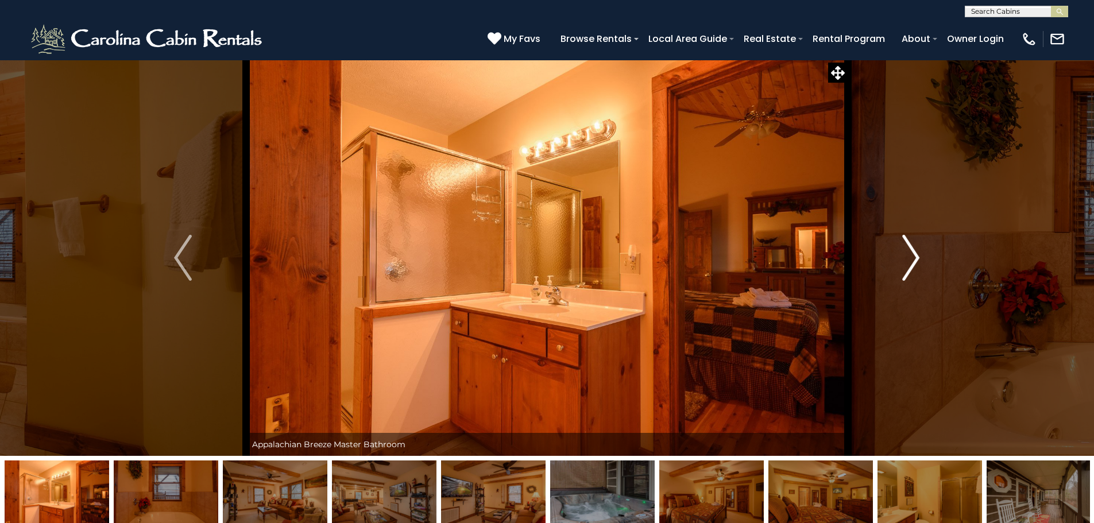
click at [913, 252] on img "Next" at bounding box center [910, 258] width 17 height 46
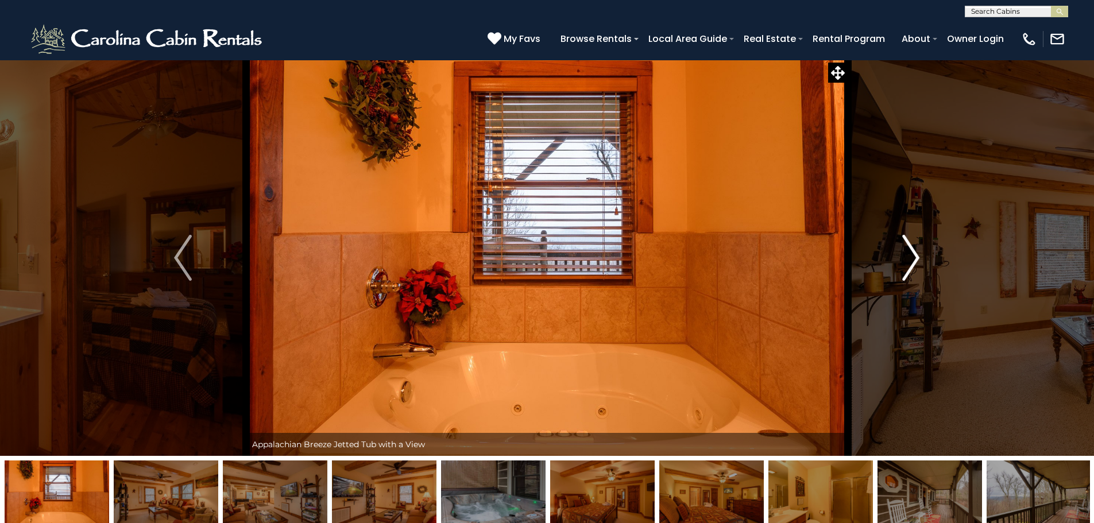
click at [913, 252] on img "Next" at bounding box center [910, 258] width 17 height 46
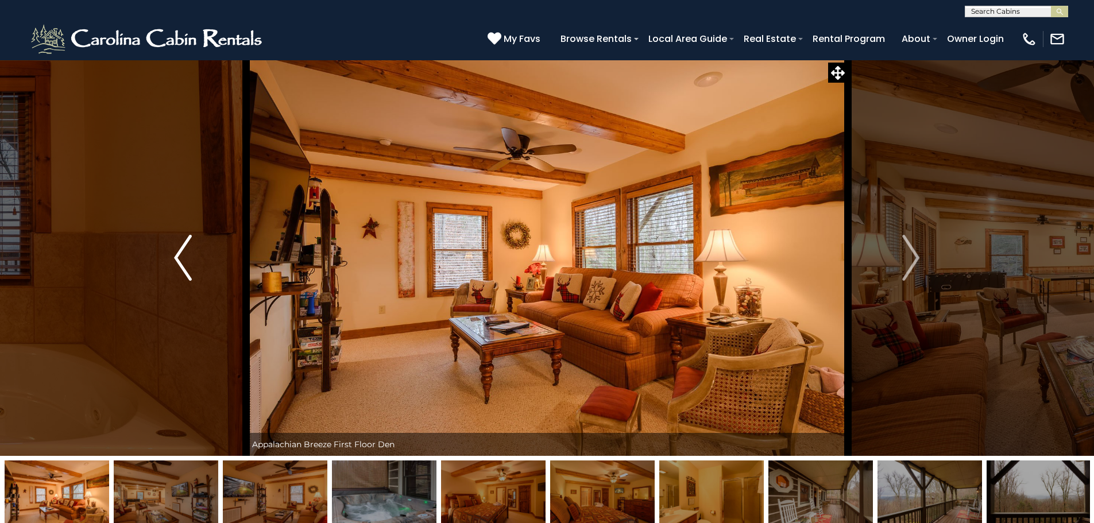
click at [184, 256] on img "Previous" at bounding box center [182, 258] width 17 height 46
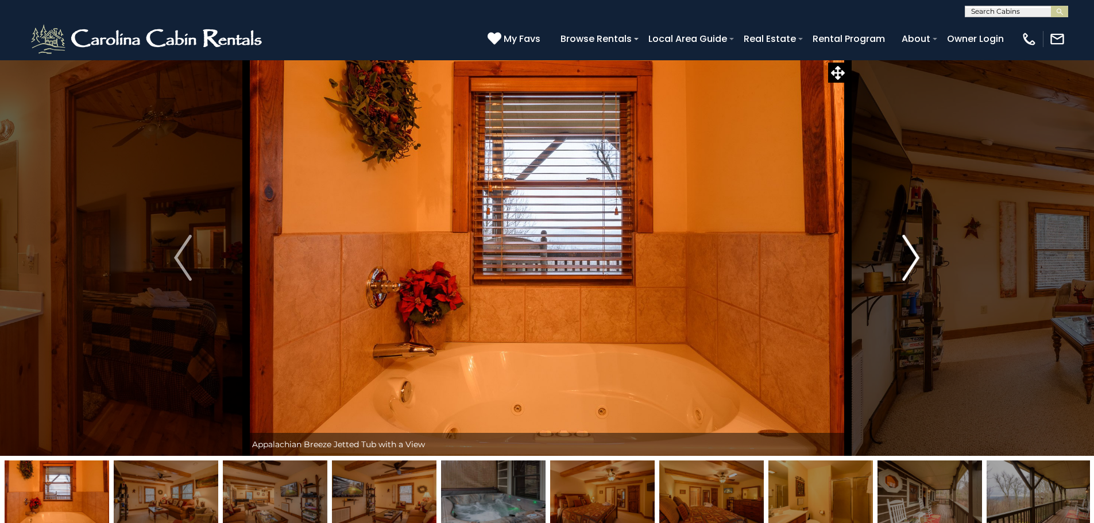
click at [916, 260] on img "Next" at bounding box center [910, 258] width 17 height 46
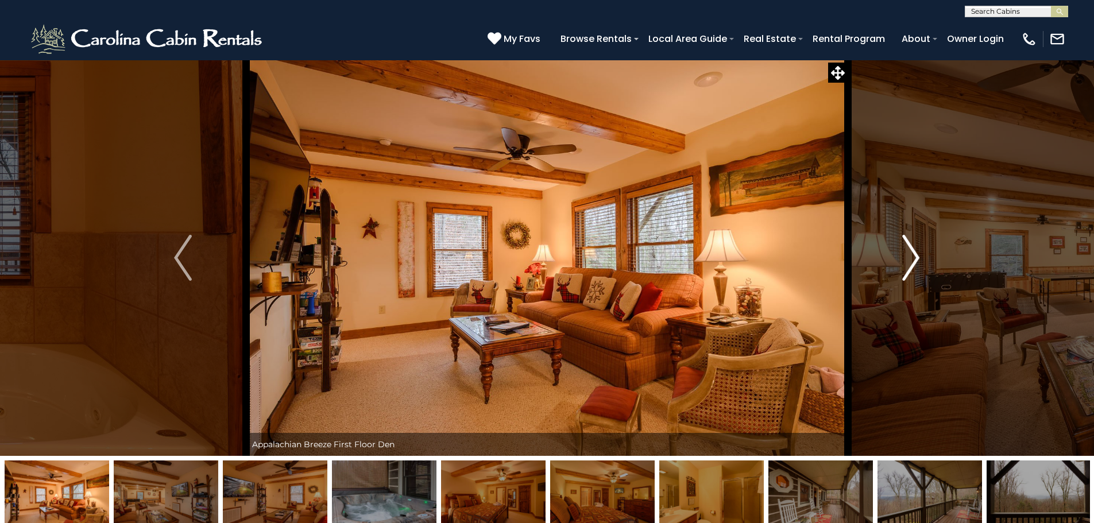
click at [916, 260] on img "Next" at bounding box center [910, 258] width 17 height 46
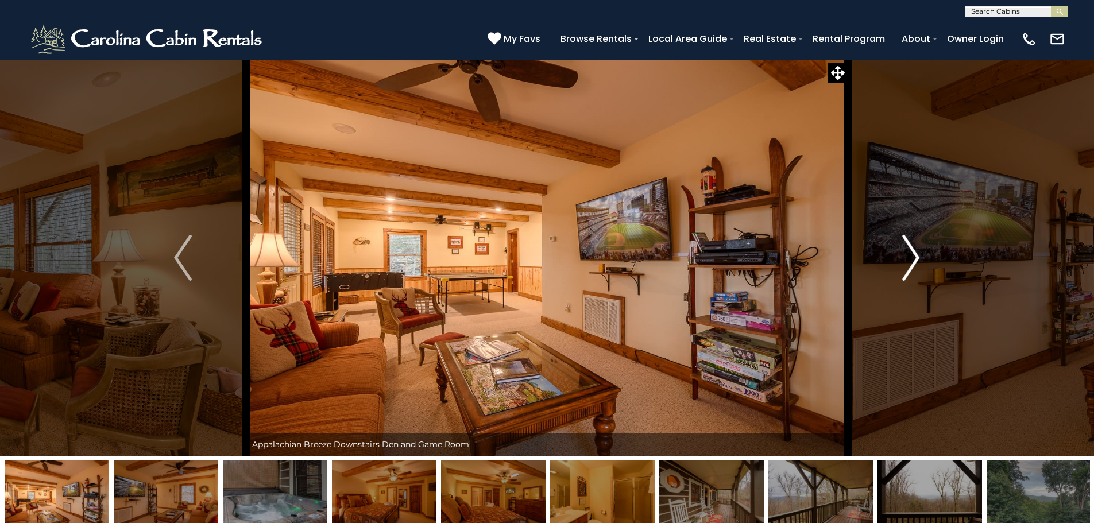
click at [916, 260] on img "Next" at bounding box center [910, 258] width 17 height 46
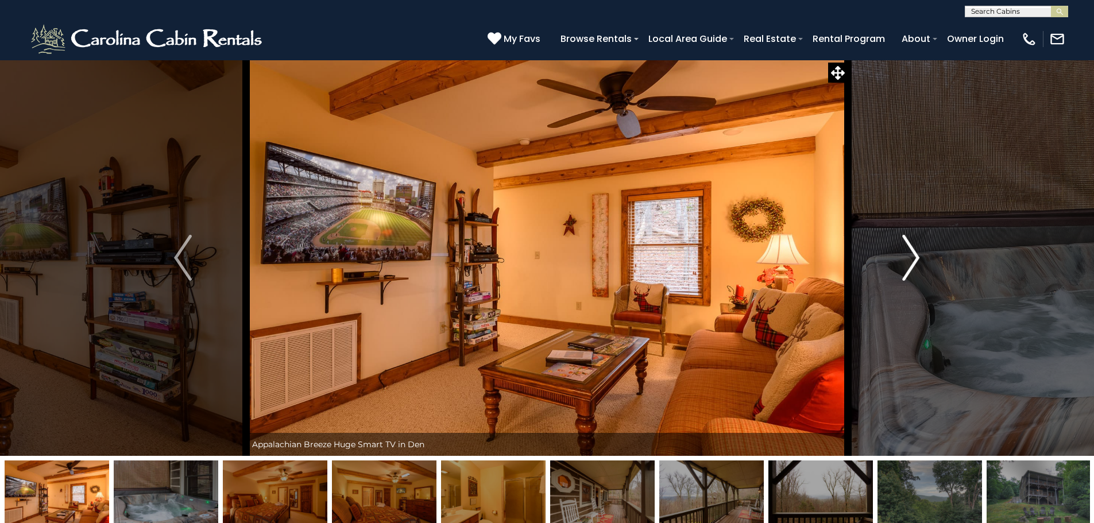
click at [916, 260] on img "Next" at bounding box center [910, 258] width 17 height 46
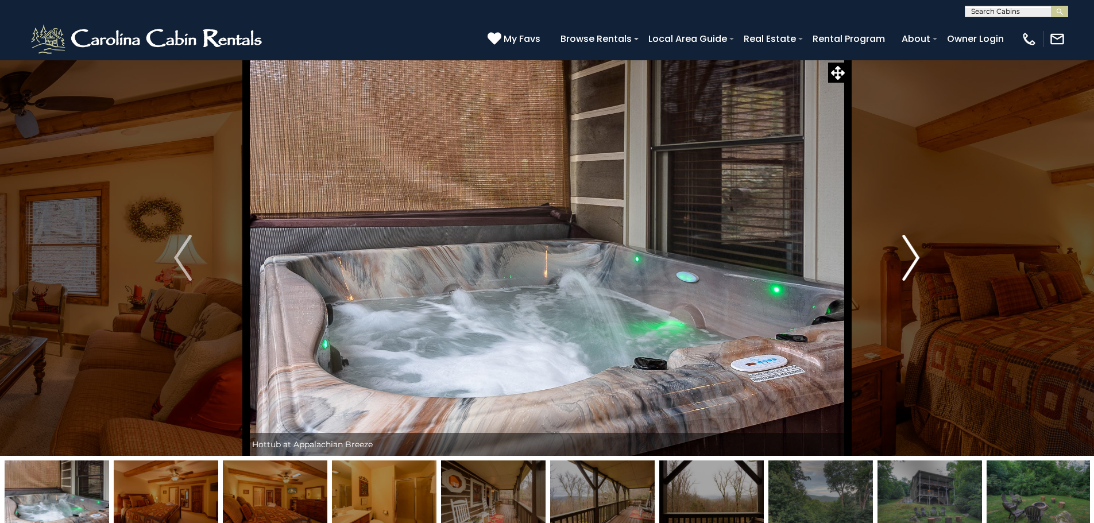
click at [916, 260] on img "Next" at bounding box center [910, 258] width 17 height 46
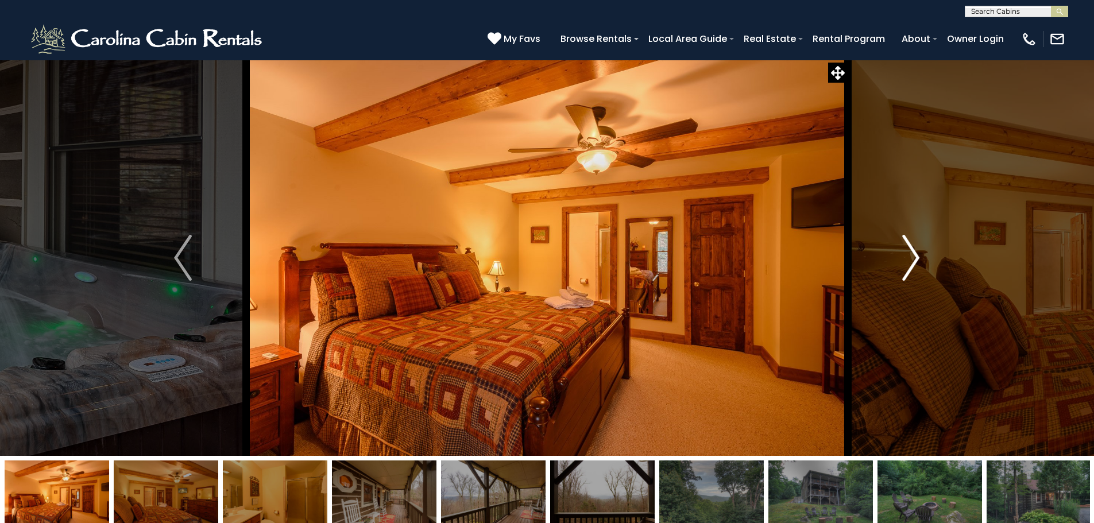
click at [916, 260] on img "Next" at bounding box center [910, 258] width 17 height 46
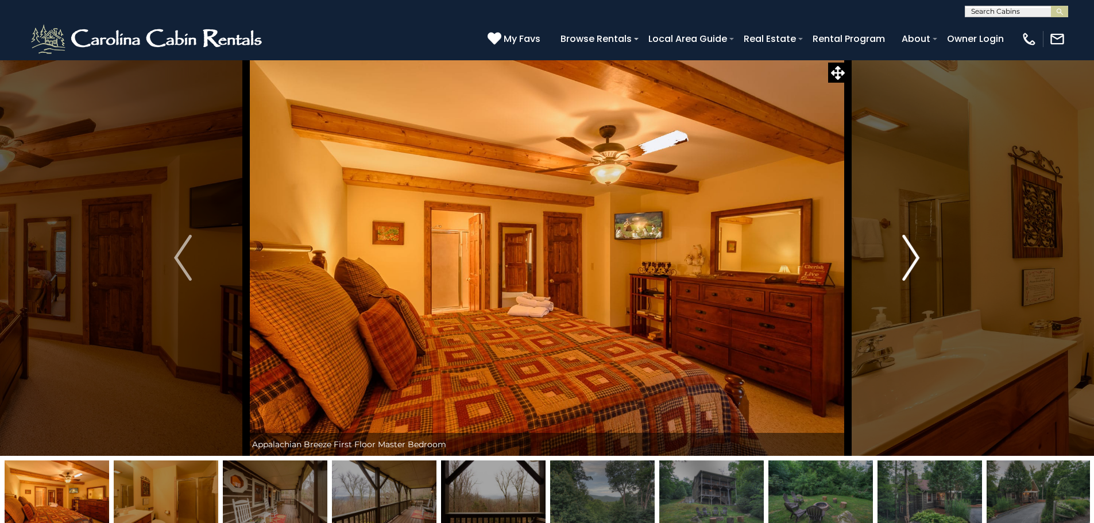
click at [916, 260] on img "Next" at bounding box center [910, 258] width 17 height 46
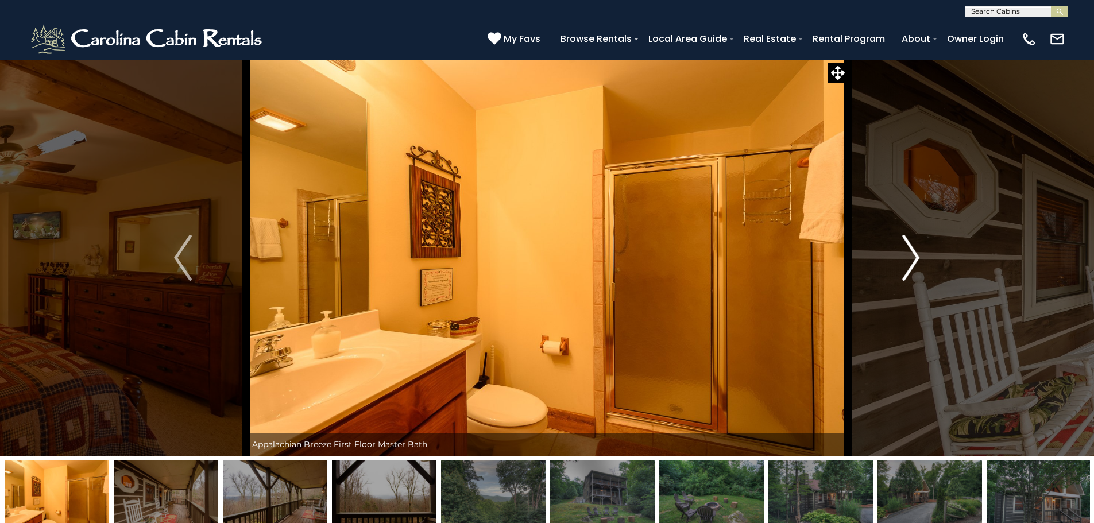
click at [916, 260] on img "Next" at bounding box center [910, 258] width 17 height 46
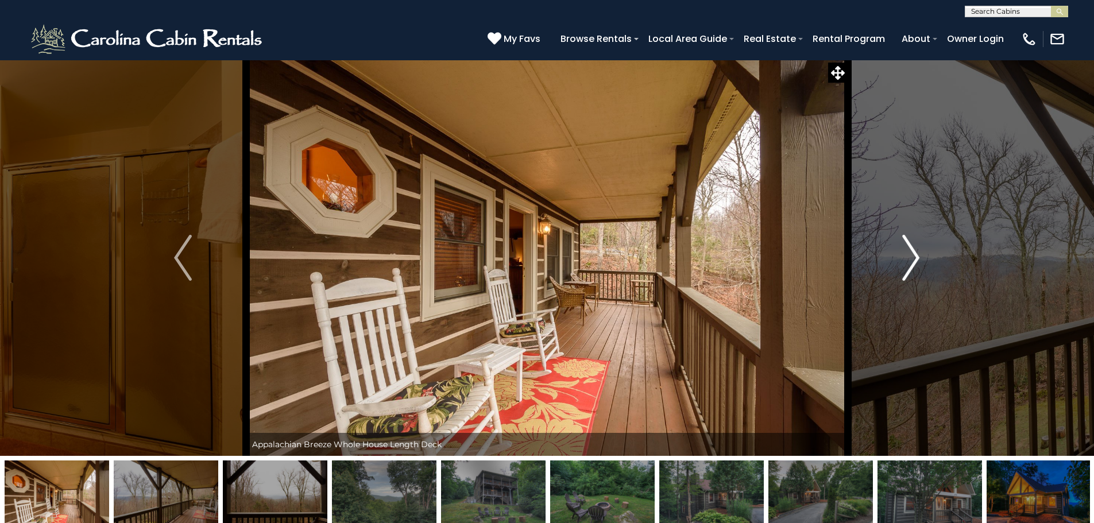
click at [916, 260] on img "Next" at bounding box center [910, 258] width 17 height 46
